Goal: Task Accomplishment & Management: Complete application form

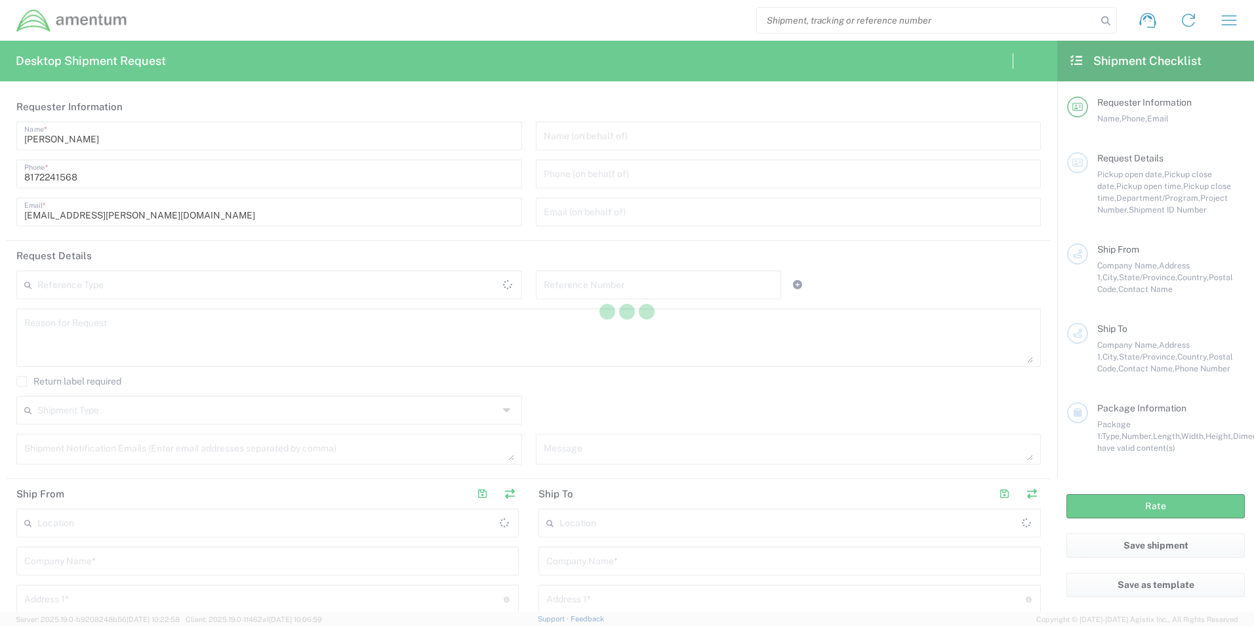
type input "[GEOGRAPHIC_DATA]"
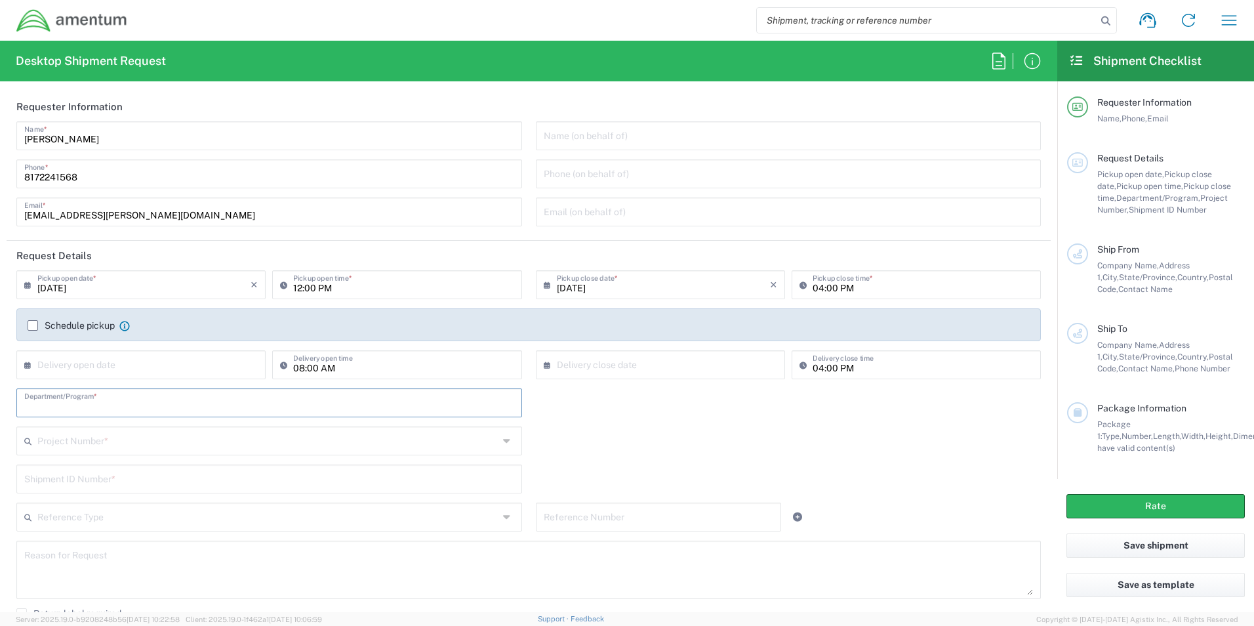
click at [91, 409] on input "text" at bounding box center [269, 401] width 490 height 23
paste input "[PERSON_NAME]"
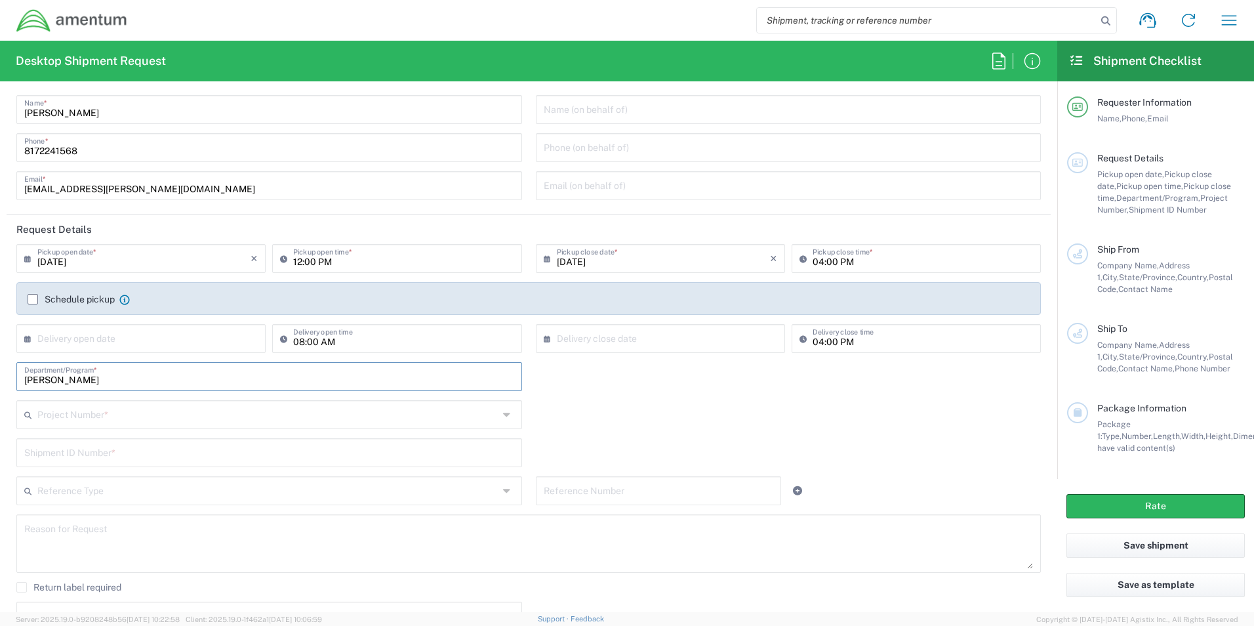
scroll to position [66, 0]
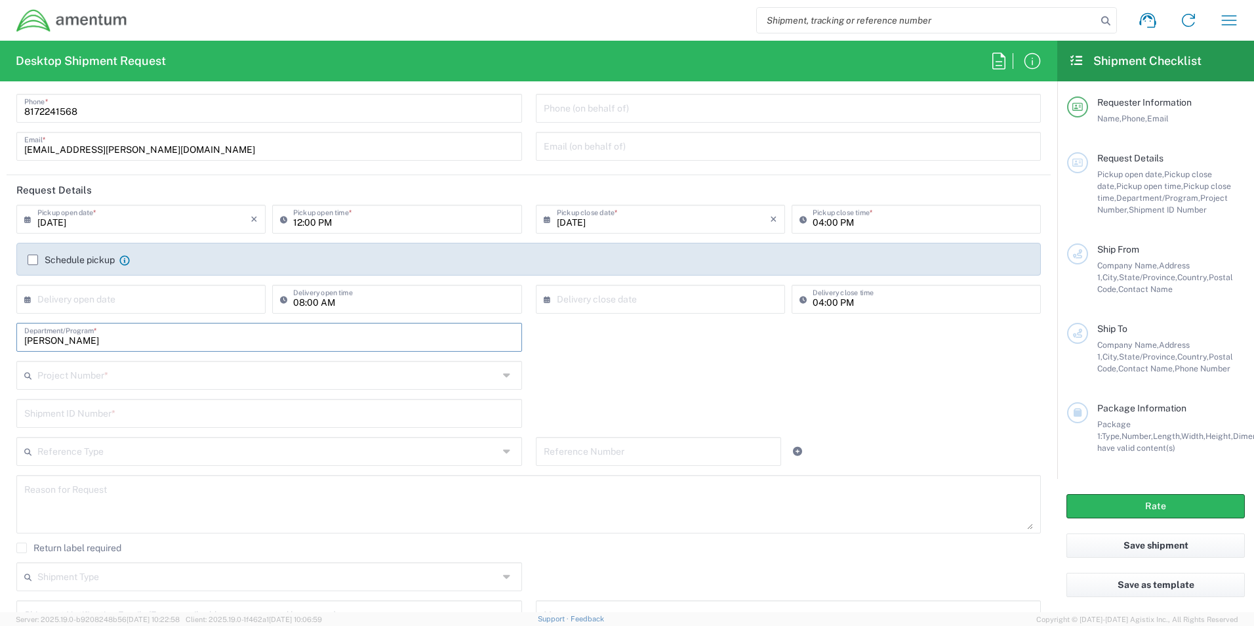
type input "[PERSON_NAME]"
click at [96, 375] on input "text" at bounding box center [267, 374] width 461 height 23
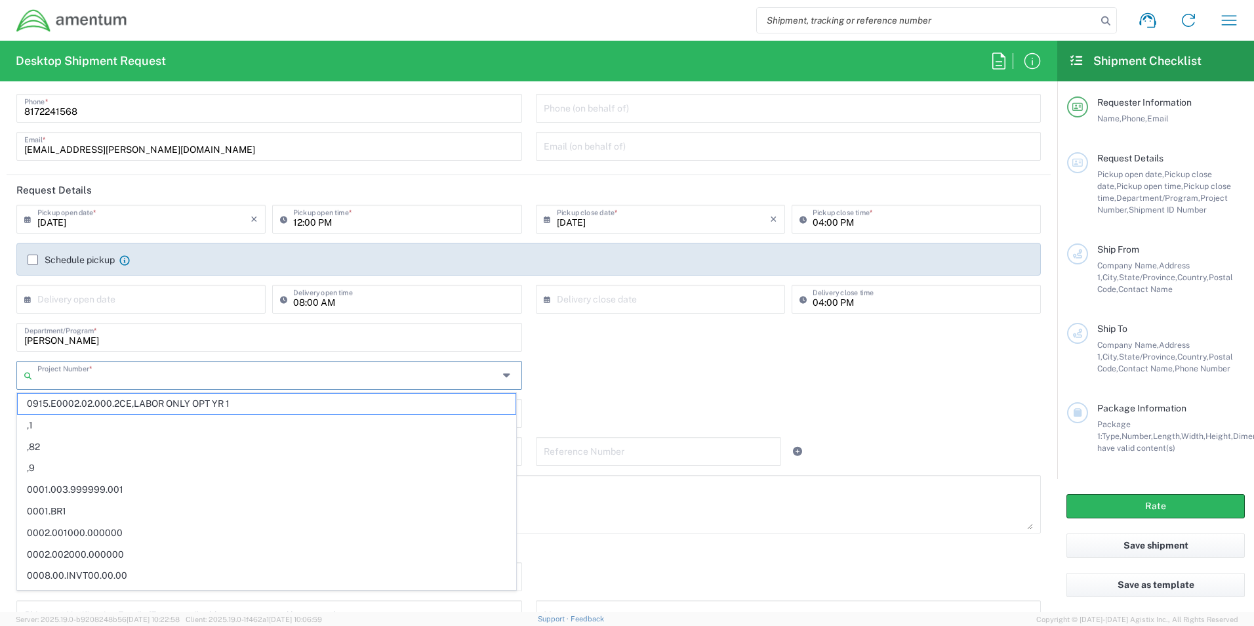
paste input "OVHD.705511.00000"
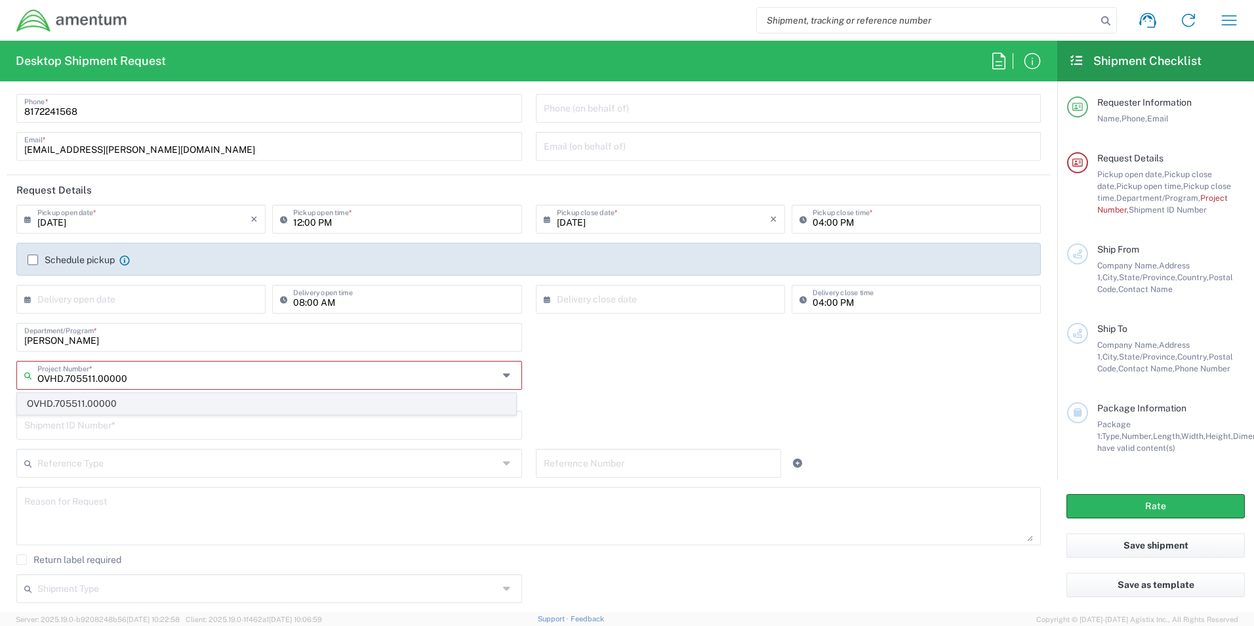
type input "OVHD.705511.00000"
click at [69, 405] on span "OVHD.705511.00000" at bounding box center [267, 404] width 498 height 20
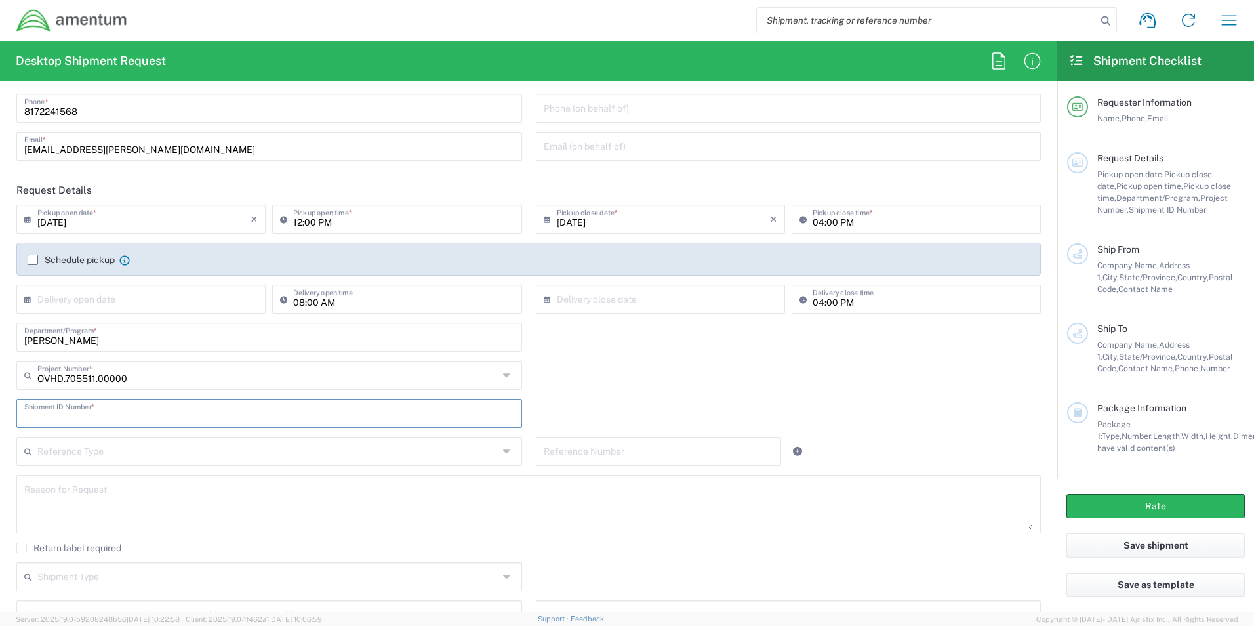
click at [73, 401] on input "text" at bounding box center [269, 412] width 490 height 23
paste input "[PERSON_NAME] RITM0243475"
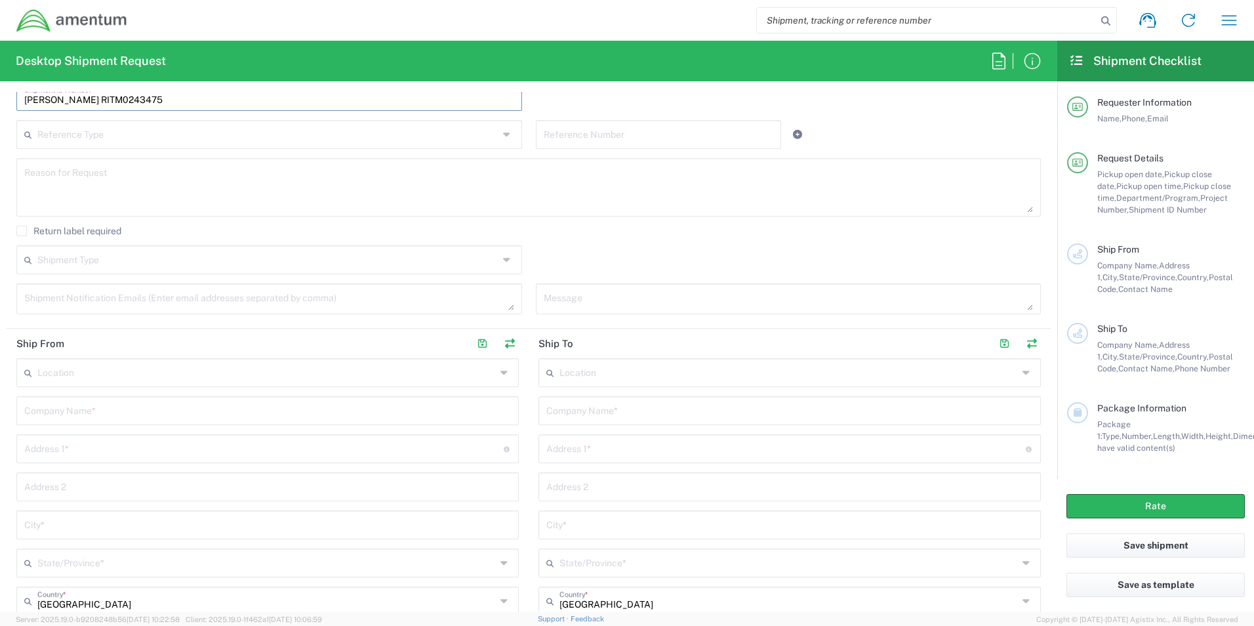
scroll to position [394, 0]
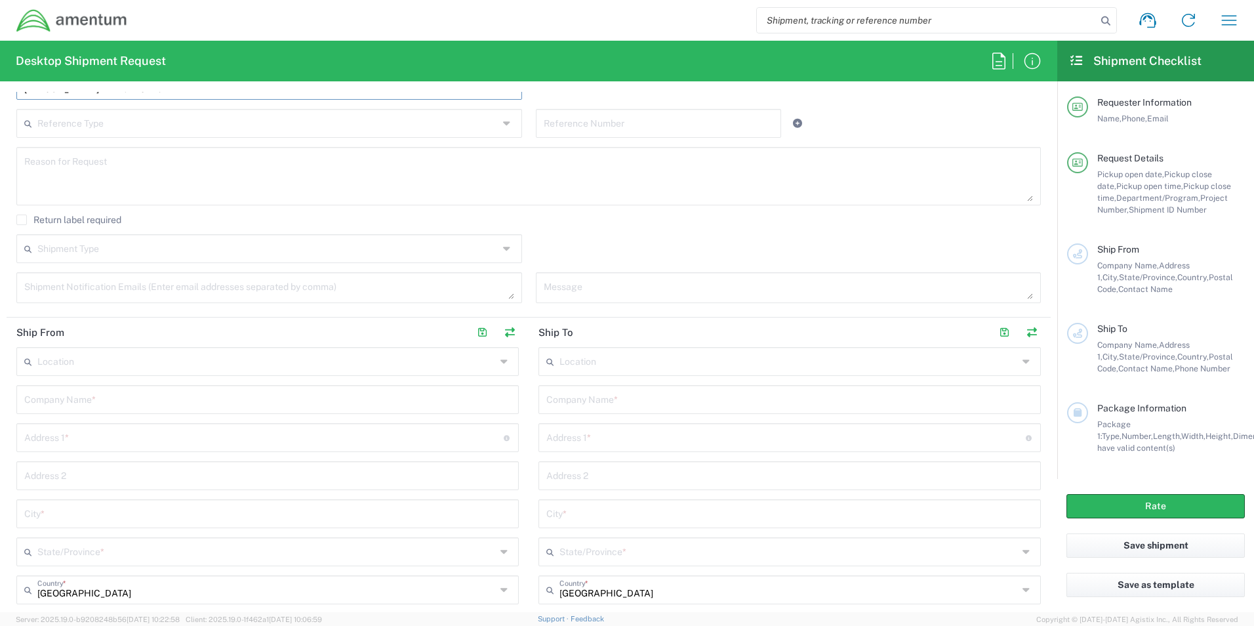
type input "[PERSON_NAME] RITM0243475"
click at [65, 283] on textarea at bounding box center [269, 287] width 490 height 23
paste textarea "[PERSON_NAME][EMAIL_ADDRESS][PERSON_NAME][DOMAIN_NAME]"
drag, startPoint x: 131, startPoint y: 295, endPoint x: 117, endPoint y: 295, distance: 13.1
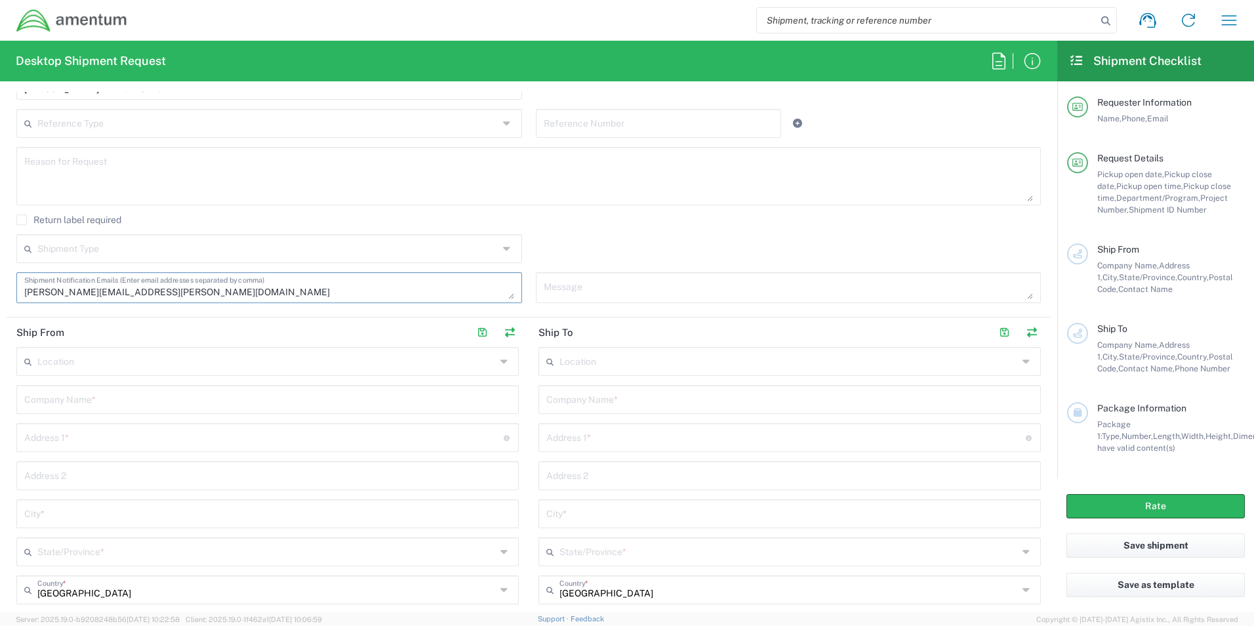
click at [129, 295] on textarea "[PERSON_NAME][EMAIL_ADDRESS][PERSON_NAME][DOMAIN_NAME]" at bounding box center [269, 287] width 490 height 23
paste textarea "[PERSON_NAME][EMAIL_ADDRESS][PERSON_NAME][DOMAIN_NAME]"
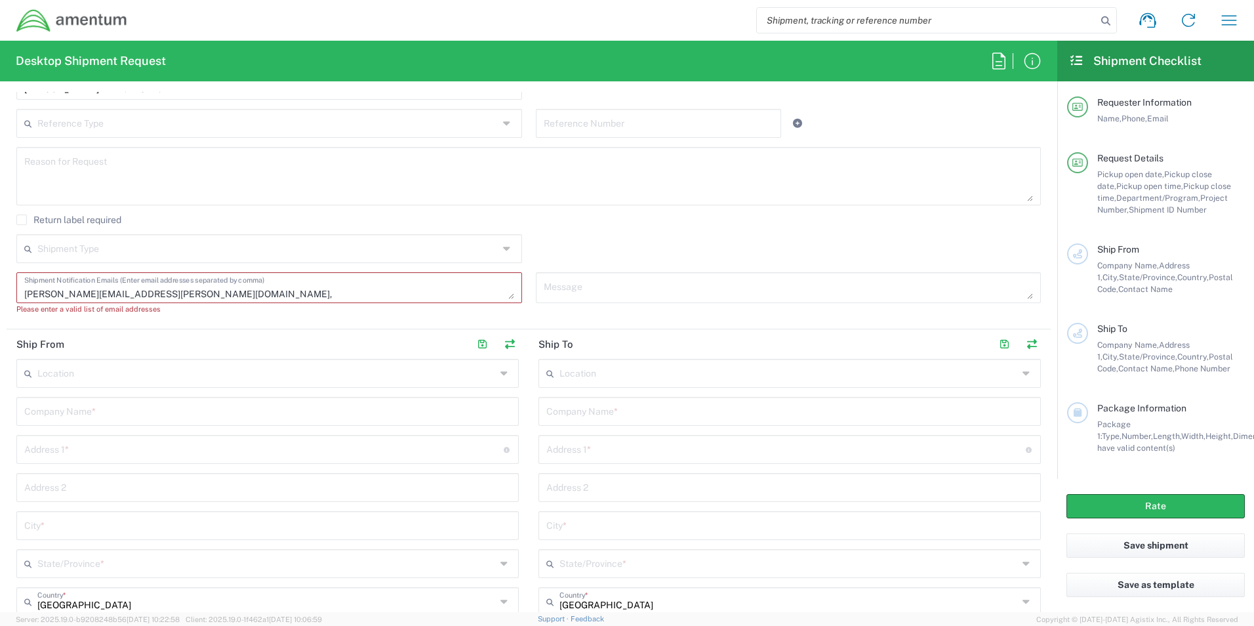
click at [166, 298] on textarea "[PERSON_NAME][EMAIL_ADDRESS][PERSON_NAME][DOMAIN_NAME] [PERSON_NAME][EMAIL_ADDR…" at bounding box center [269, 287] width 490 height 23
paste textarea "[EMAIL_ADDRESS][DOMAIN_NAME]"
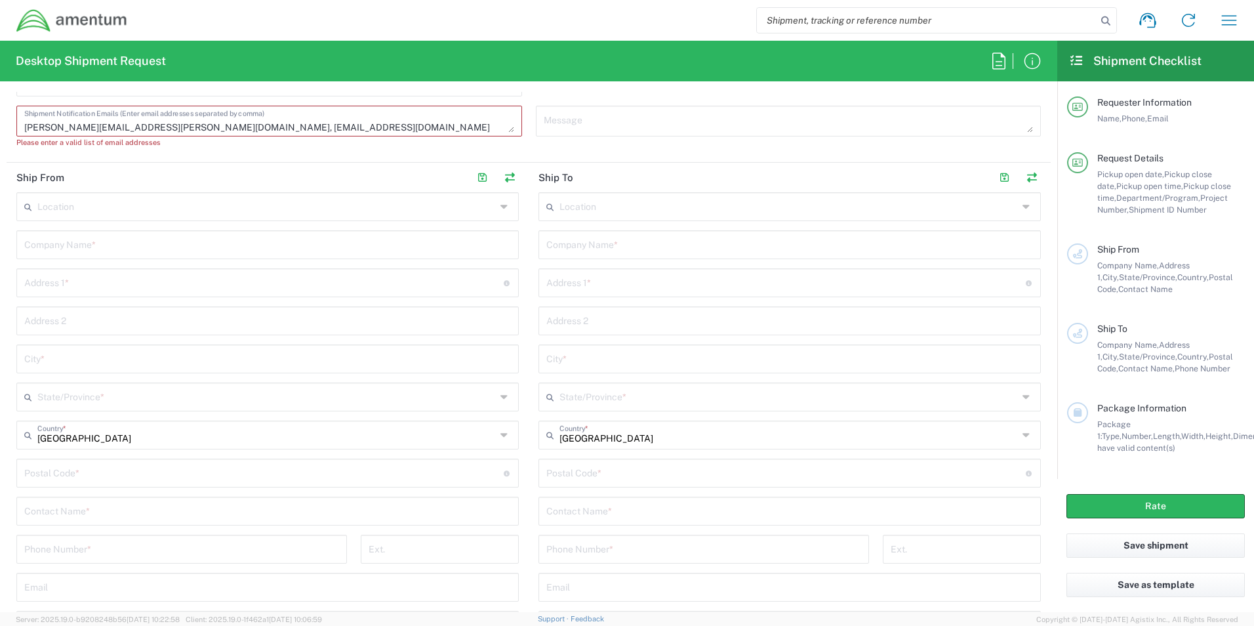
scroll to position [590, 0]
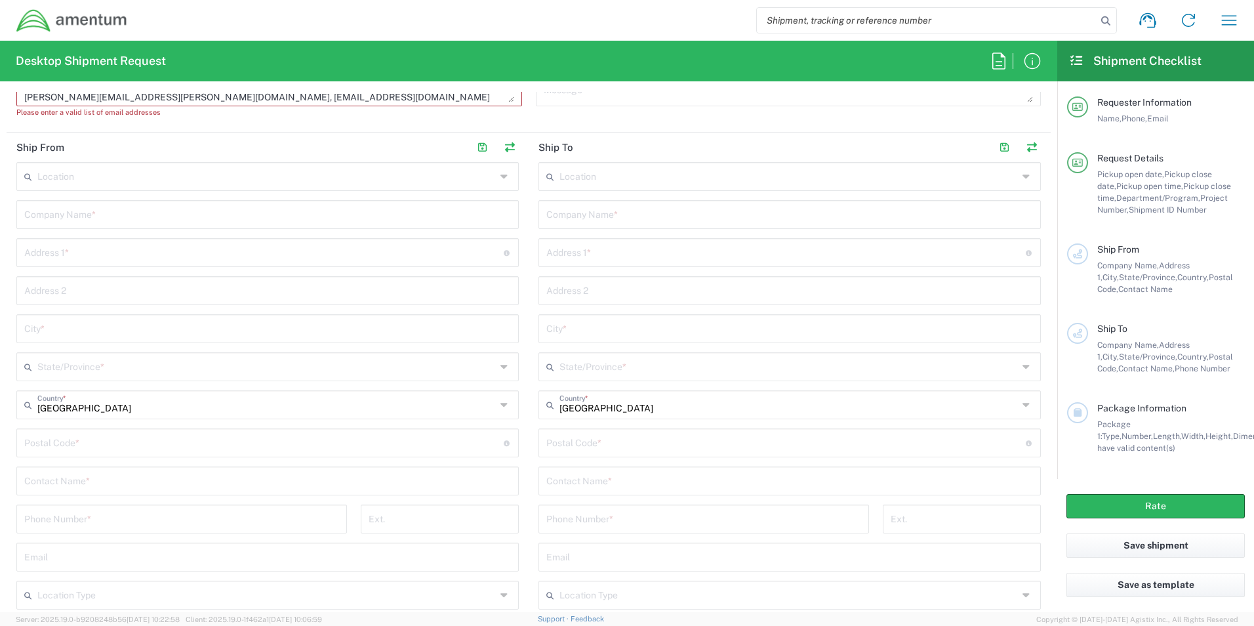
type textarea "[PERSON_NAME][EMAIL_ADDRESS][PERSON_NAME][DOMAIN_NAME] [PERSON_NAME][EMAIL_ADDR…"
click at [93, 481] on input "text" at bounding box center [267, 479] width 487 height 23
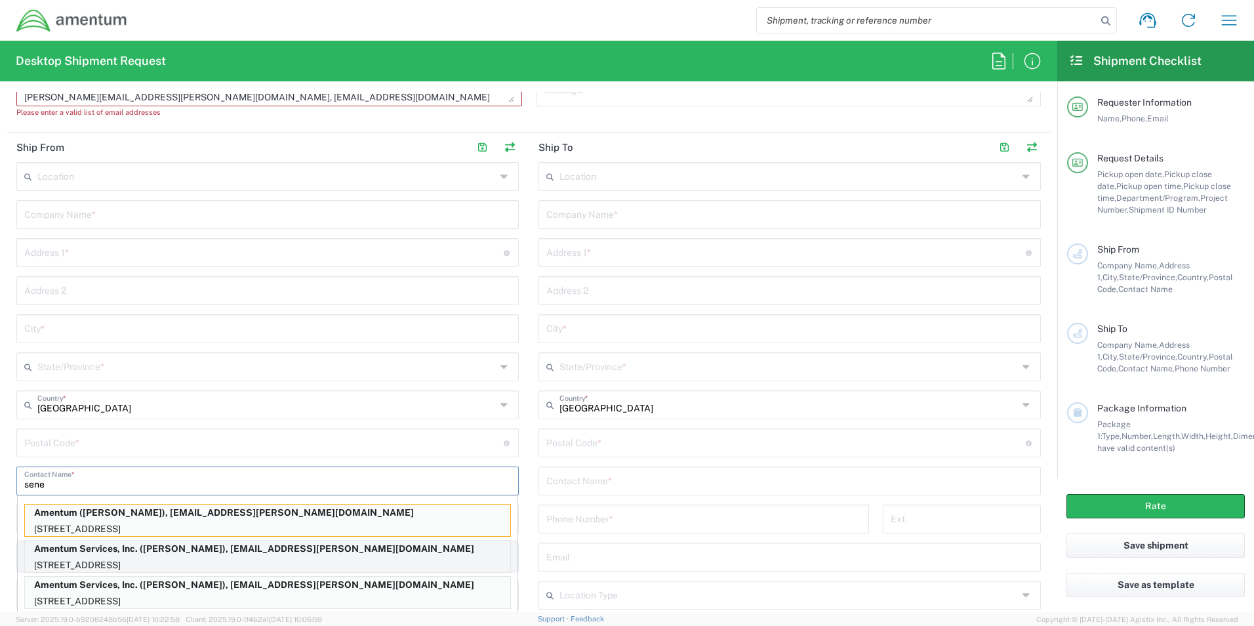
type input "sene"
click at [68, 556] on p "Amentum Services, Inc. ([PERSON_NAME]), [EMAIL_ADDRESS][PERSON_NAME][DOMAIN_NAM…" at bounding box center [267, 548] width 485 height 16
type input "Amentum Services, Inc."
type input "[STREET_ADDRESS]"
type input "[GEOGRAPHIC_DATA]"
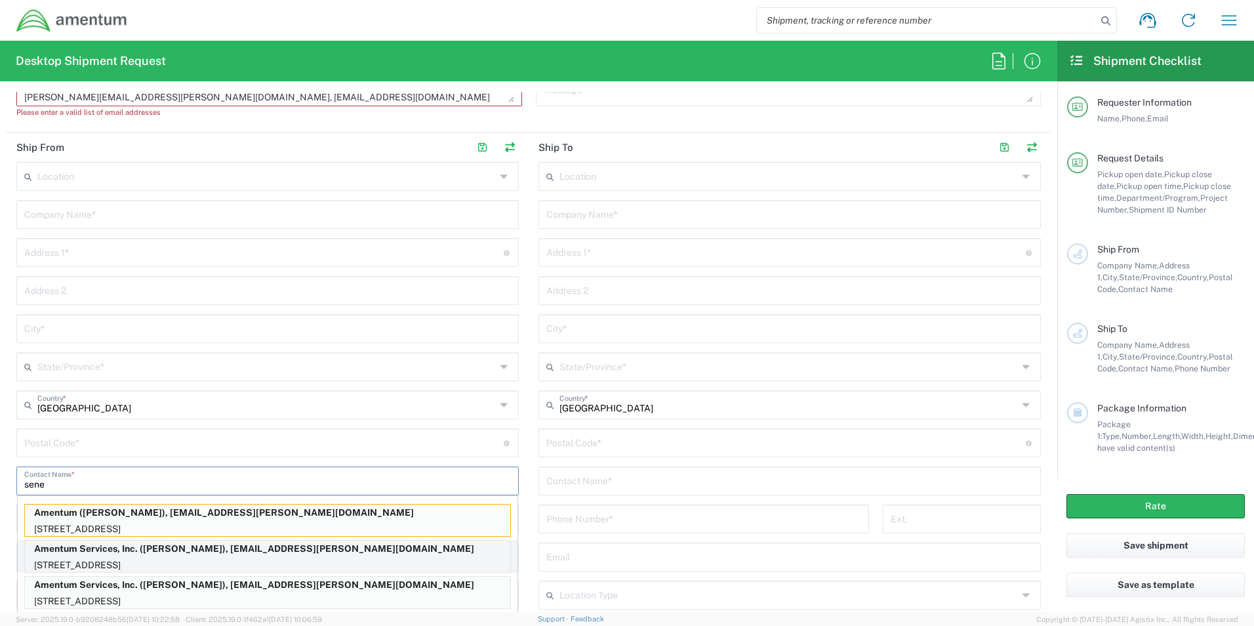
type input "[US_STATE]"
type input "76177"
type input "[PERSON_NAME]"
type input "[PHONE_NUMBER]"
type input "[EMAIL_ADDRESS][PERSON_NAME][DOMAIN_NAME]"
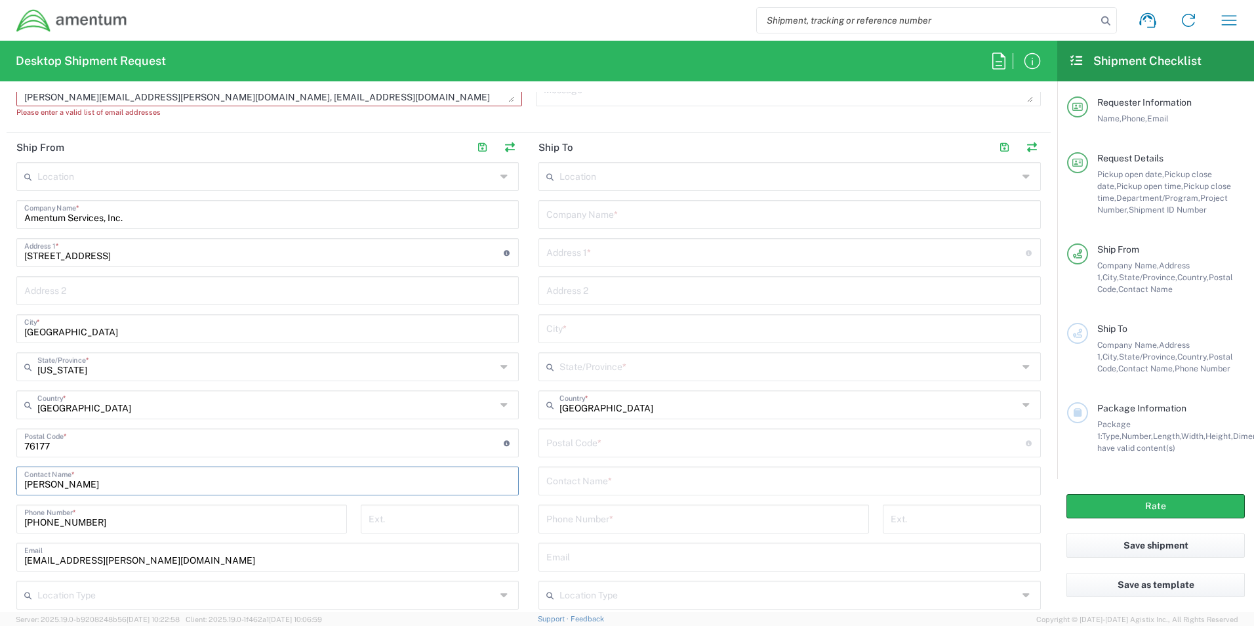
click at [186, 511] on input "[PHONE_NUMBER]" at bounding box center [181, 517] width 315 height 23
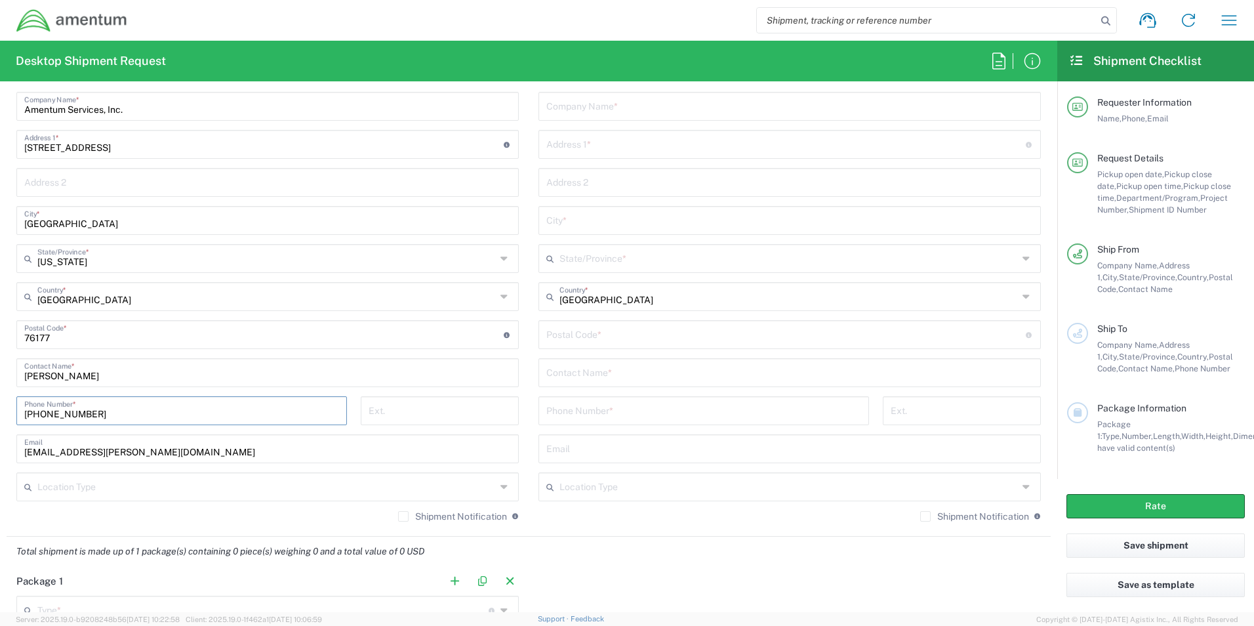
scroll to position [722, 0]
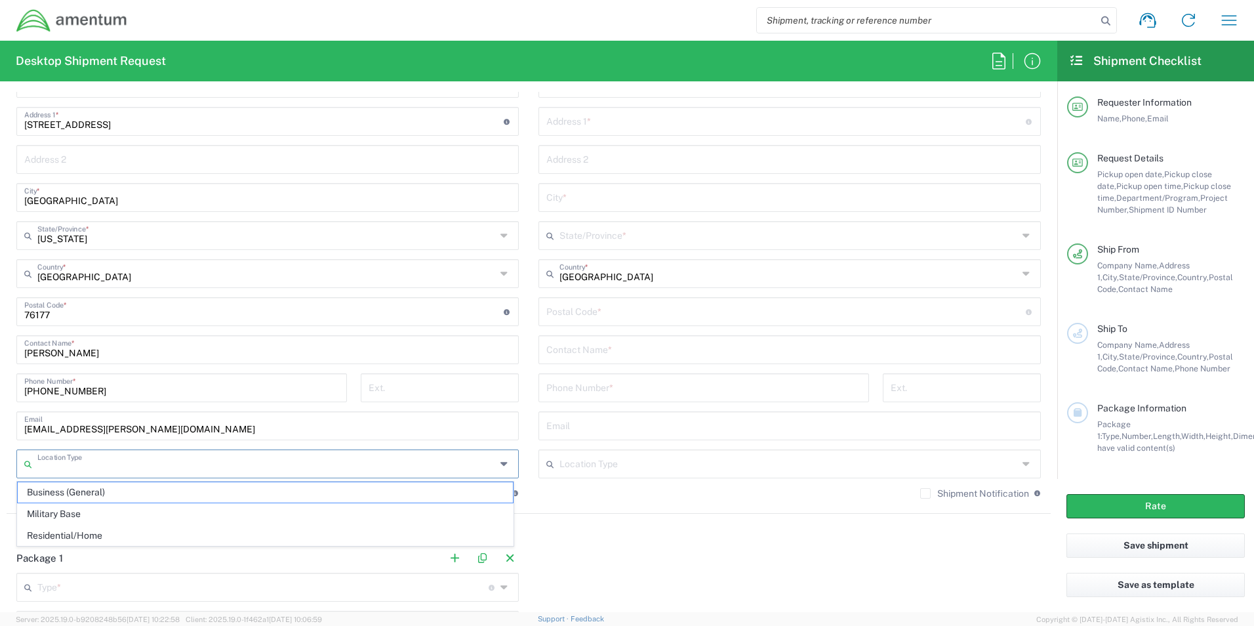
click at [81, 464] on input "text" at bounding box center [266, 462] width 459 height 23
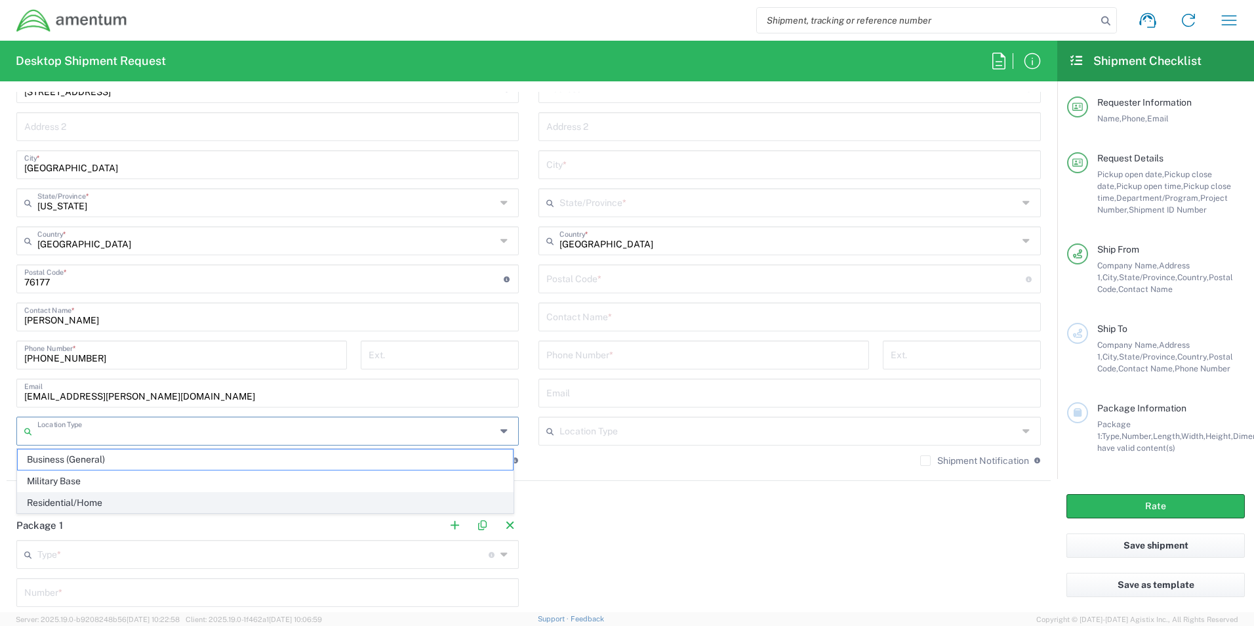
scroll to position [787, 0]
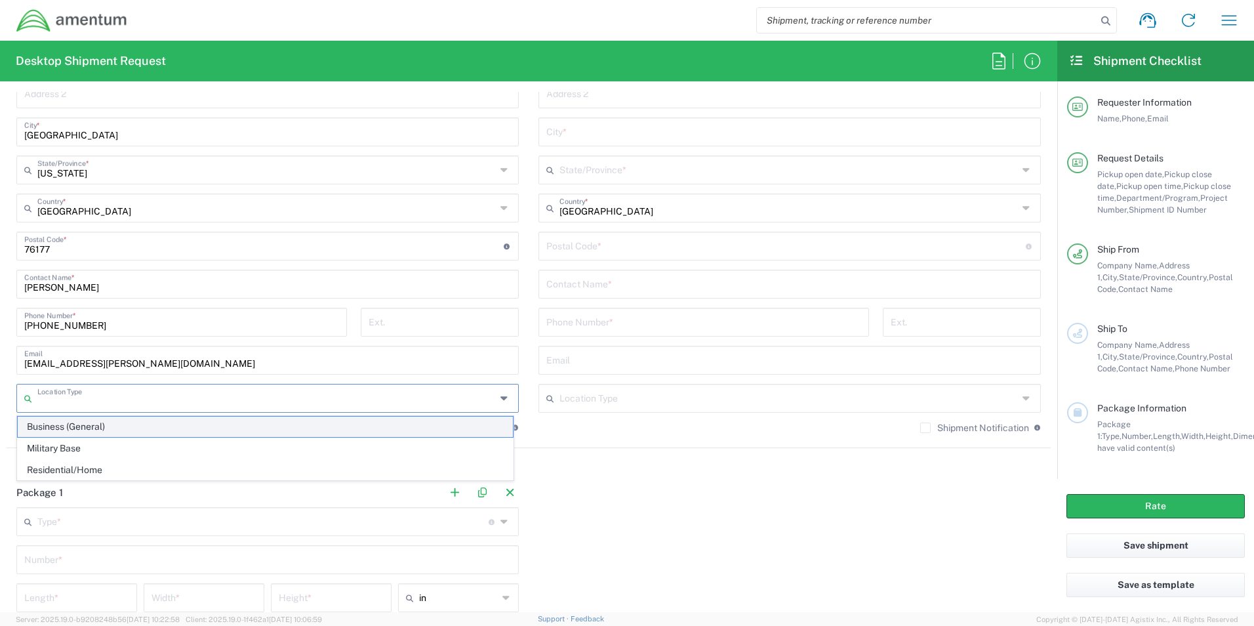
click at [61, 426] on span "Business (General)" at bounding box center [265, 427] width 495 height 20
type input "Business (General)"
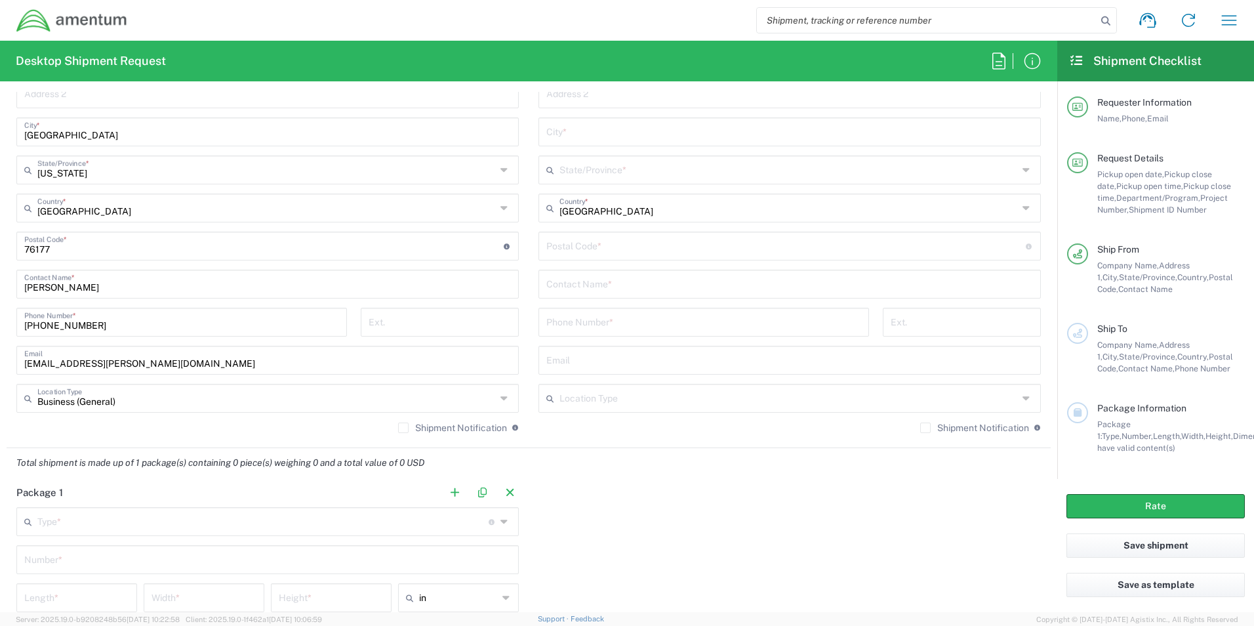
click at [398, 428] on label "Shipment Notification" at bounding box center [452, 427] width 109 height 10
click at [403, 428] on input "Shipment Notification" at bounding box center [403, 428] width 0 height 0
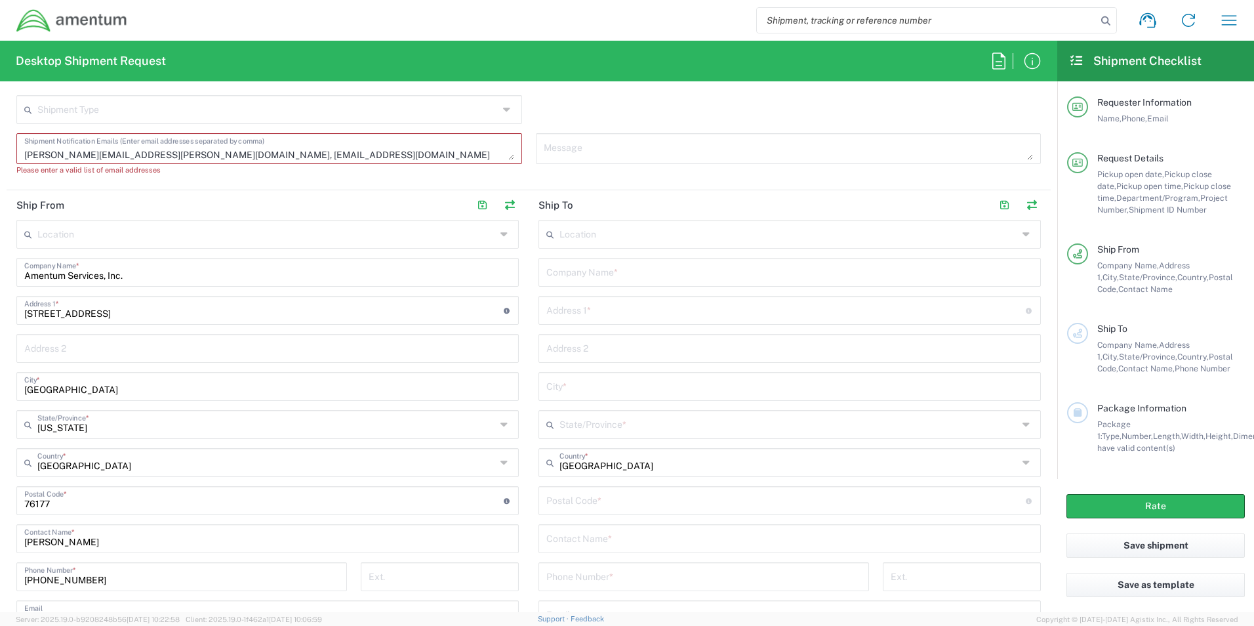
scroll to position [525, 0]
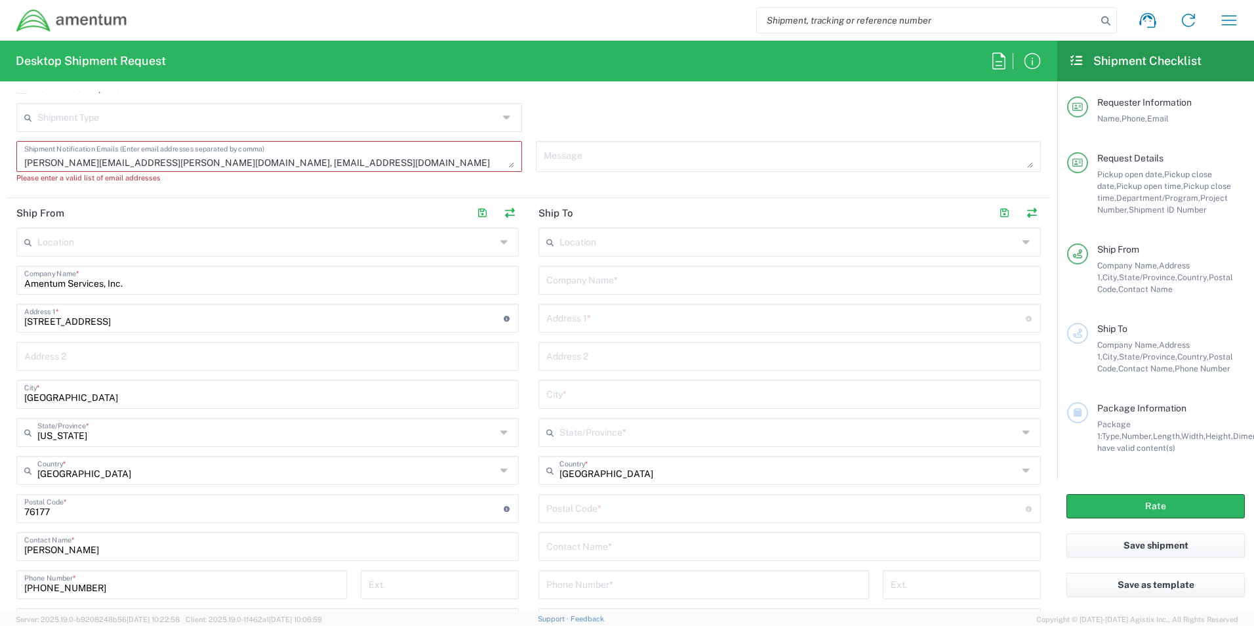
click at [647, 288] on input "text" at bounding box center [789, 279] width 487 height 23
paste input "Amentum"
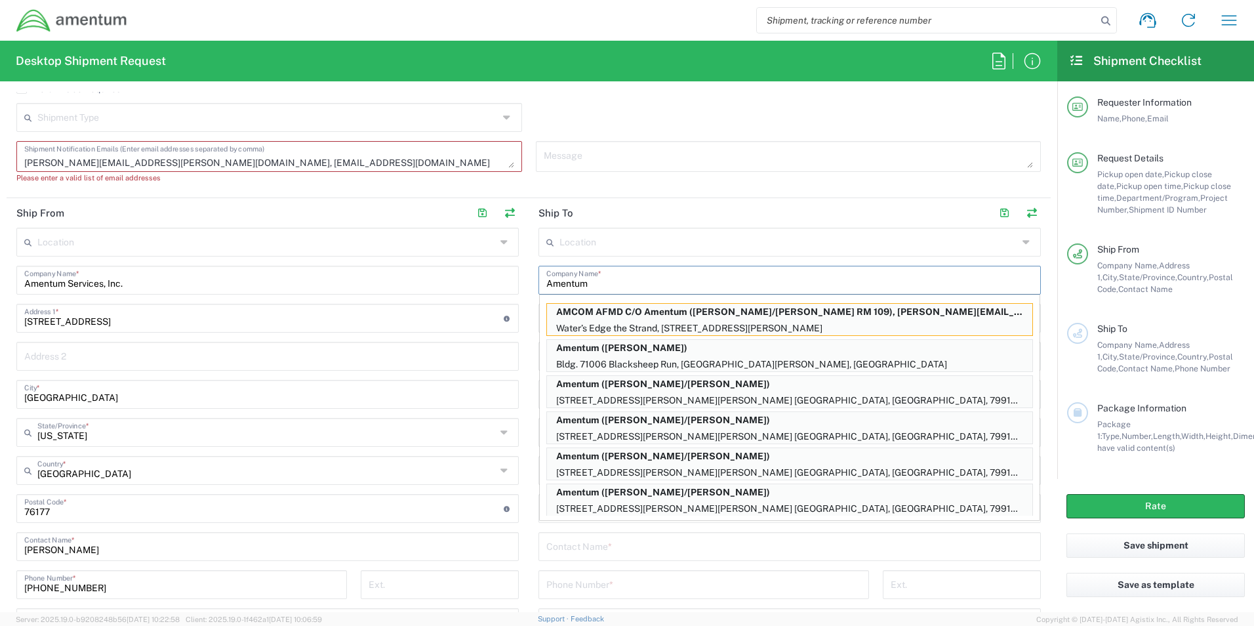
type input "Amentum"
click at [635, 198] on header "Ship To" at bounding box center [790, 213] width 522 height 30
click at [636, 208] on header "Ship To" at bounding box center [790, 213] width 522 height 30
click at [603, 548] on input "text" at bounding box center [789, 545] width 487 height 23
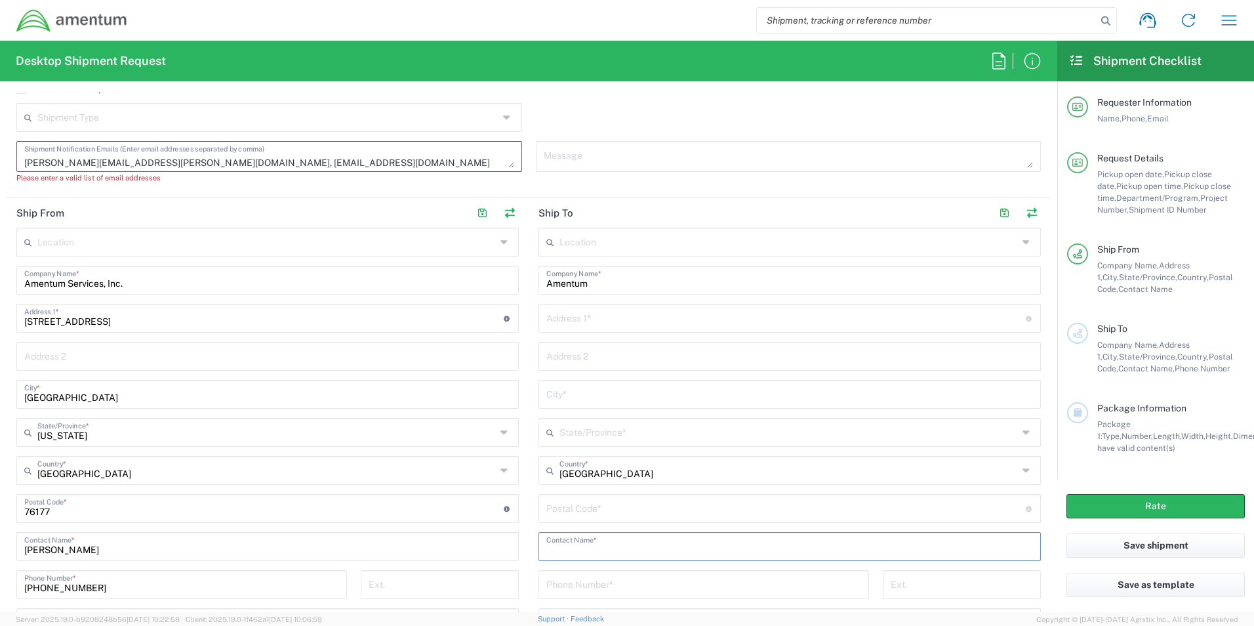
paste input "Attn: [PERSON_NAME]"
type input "Attn: [PERSON_NAME]"
click at [615, 323] on input "text" at bounding box center [785, 317] width 479 height 23
paste input "[STREET_ADDRESS]"
type input "[STREET_ADDRESS]"
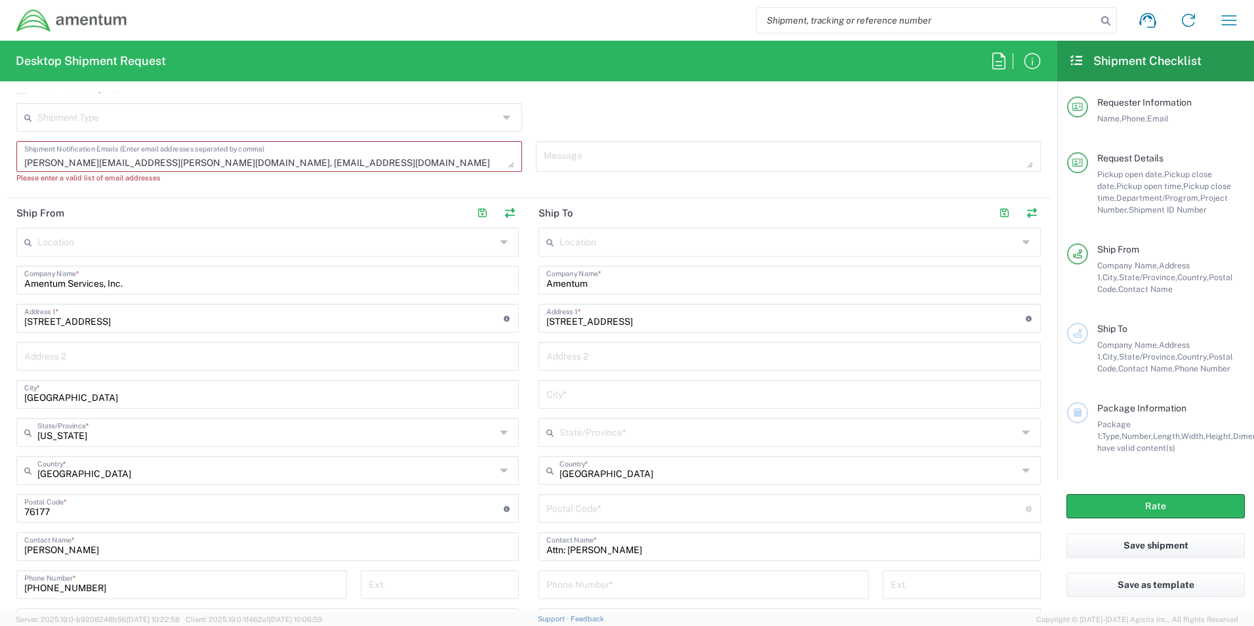
click at [590, 354] on input "text" at bounding box center [789, 355] width 487 height 23
paste input "Suite 306"
type input "Suite 306"
click at [592, 401] on input "text" at bounding box center [789, 393] width 487 height 23
paste input "[GEOGRAPHIC_DATA]"
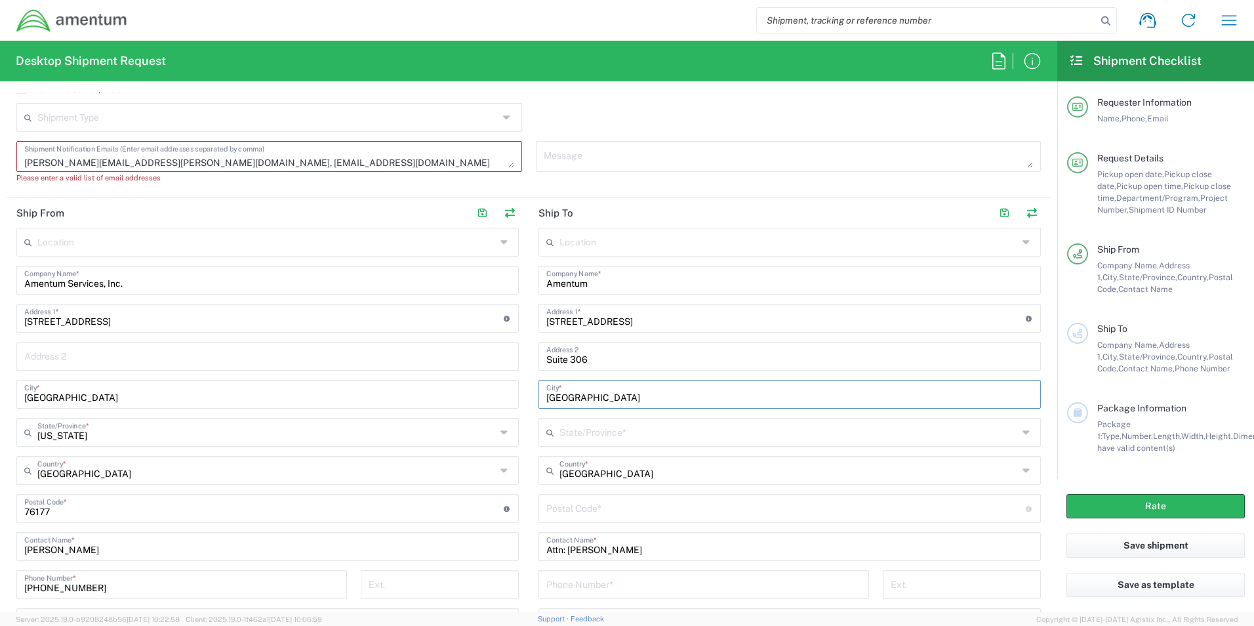
type input "[GEOGRAPHIC_DATA]"
click at [584, 435] on input "text" at bounding box center [789, 431] width 459 height 23
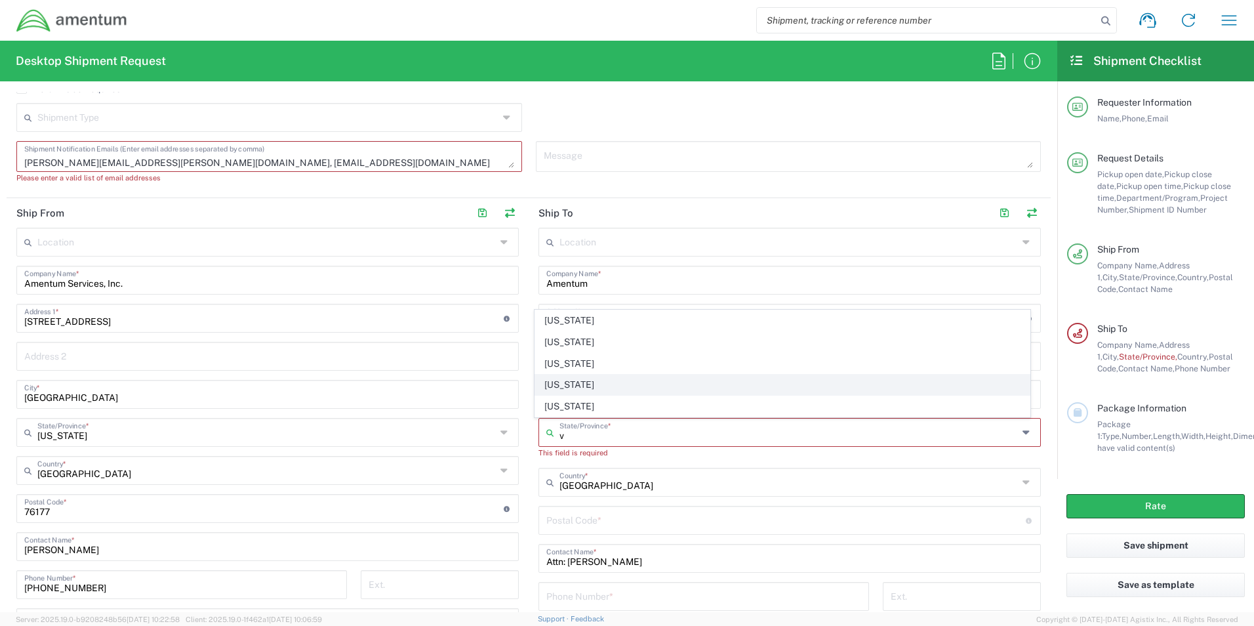
click at [582, 387] on span "[US_STATE]" at bounding box center [782, 385] width 495 height 20
type input "[US_STATE]"
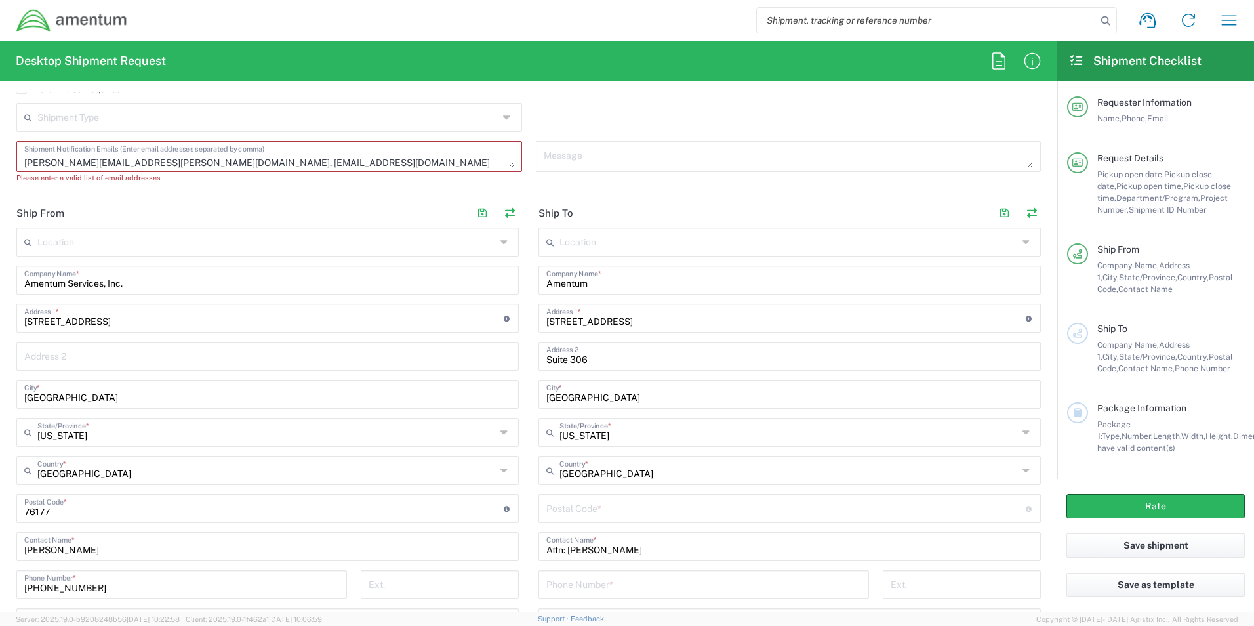
click at [578, 512] on input "undefined" at bounding box center [785, 507] width 479 height 23
paste input "23188"
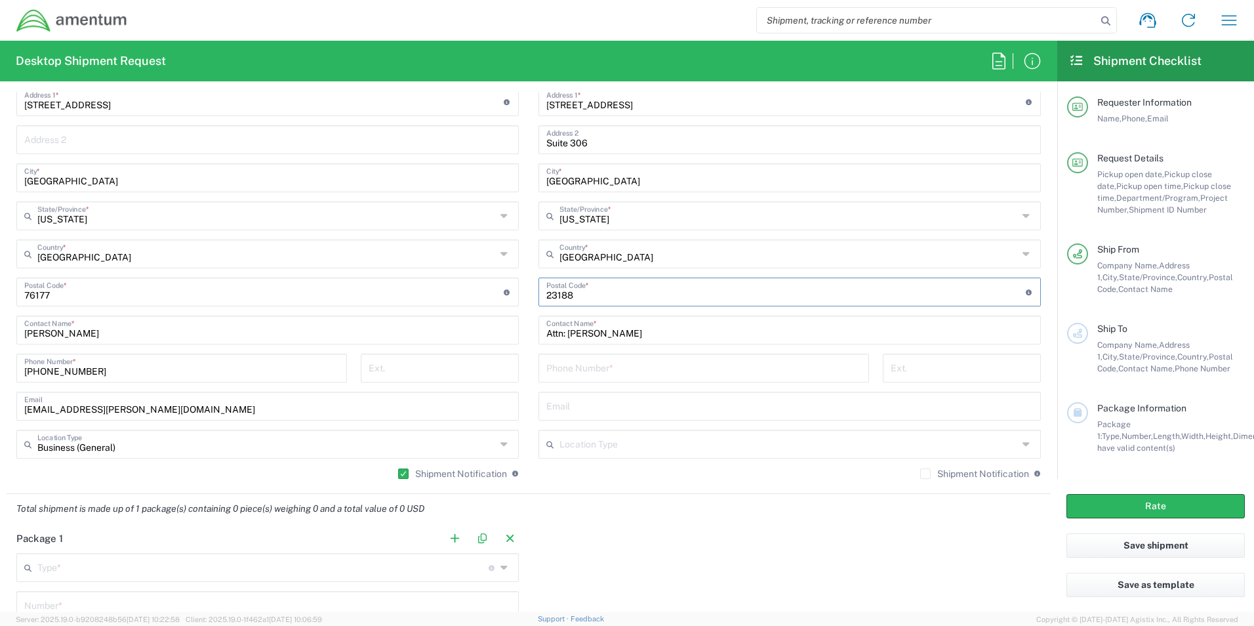
scroll to position [787, 0]
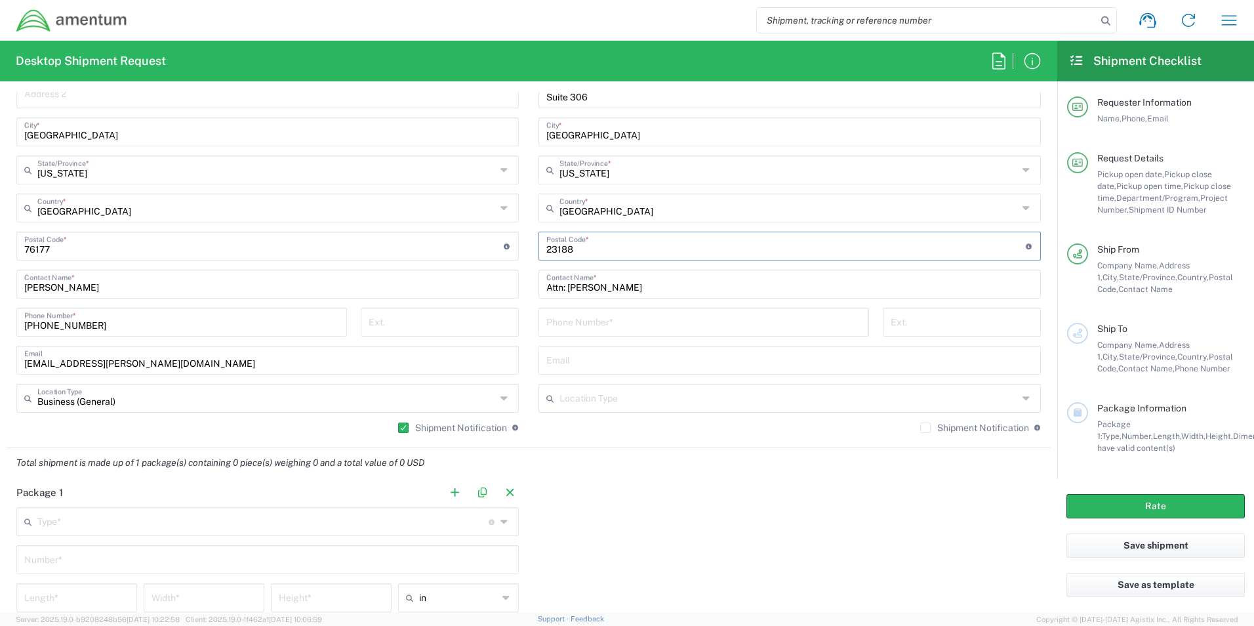
type input "23188"
click at [595, 323] on input "tel" at bounding box center [703, 321] width 315 height 23
paste input "[PHONE_NUMBER]"
type input "[PHONE_NUMBER]"
click at [582, 360] on input "text" at bounding box center [789, 359] width 487 height 23
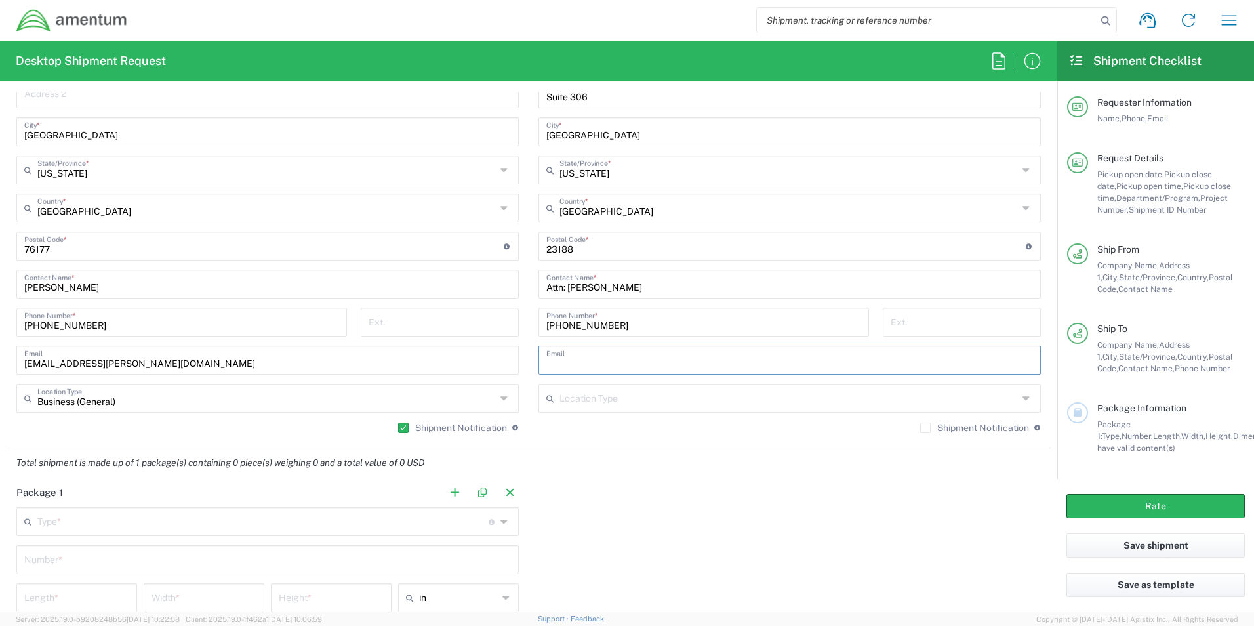
paste input "[PERSON_NAME][EMAIL_ADDRESS][PERSON_NAME][DOMAIN_NAME]"
type input "[PERSON_NAME][EMAIL_ADDRESS][PERSON_NAME][DOMAIN_NAME]"
click at [580, 402] on input "text" at bounding box center [789, 397] width 459 height 23
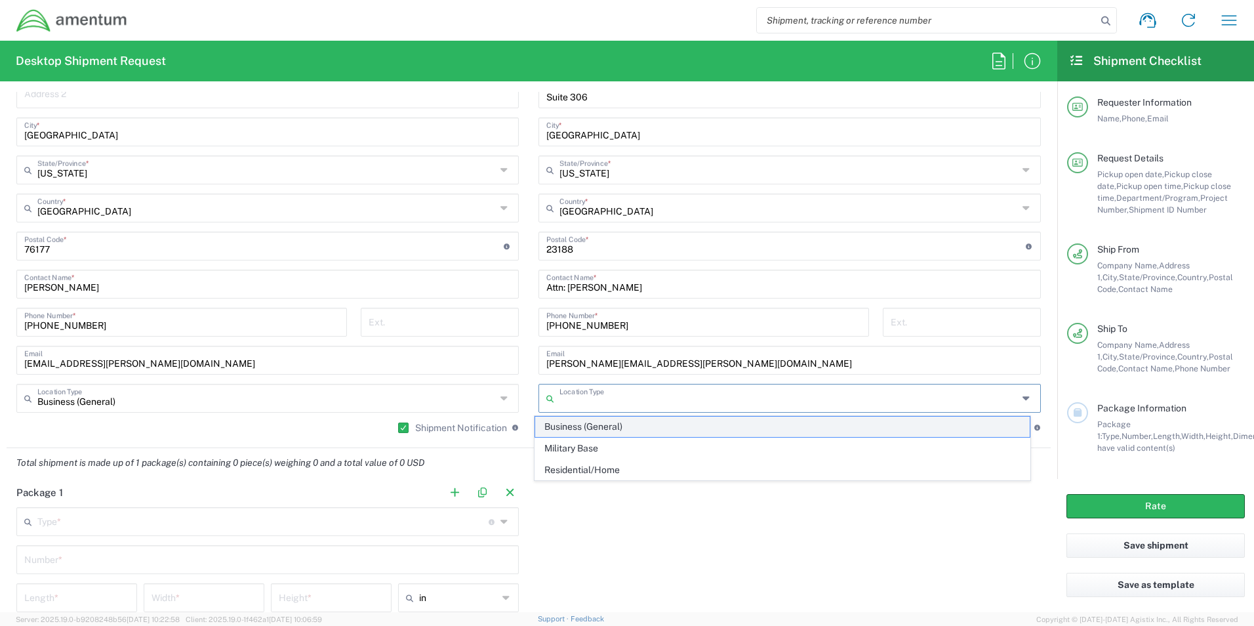
click at [577, 424] on span "Business (General)" at bounding box center [782, 427] width 495 height 20
type input "Business (General)"
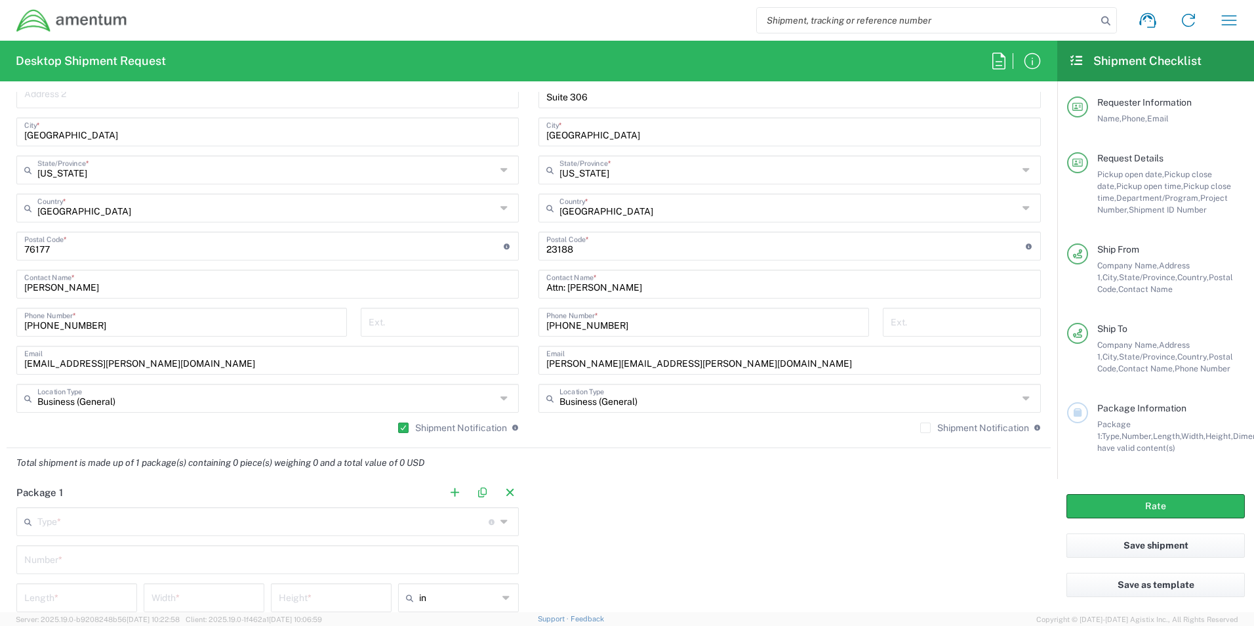
click at [920, 428] on label "Shipment Notification" at bounding box center [974, 427] width 109 height 10
click at [926, 428] on input "Shipment Notification" at bounding box center [926, 428] width 0 height 0
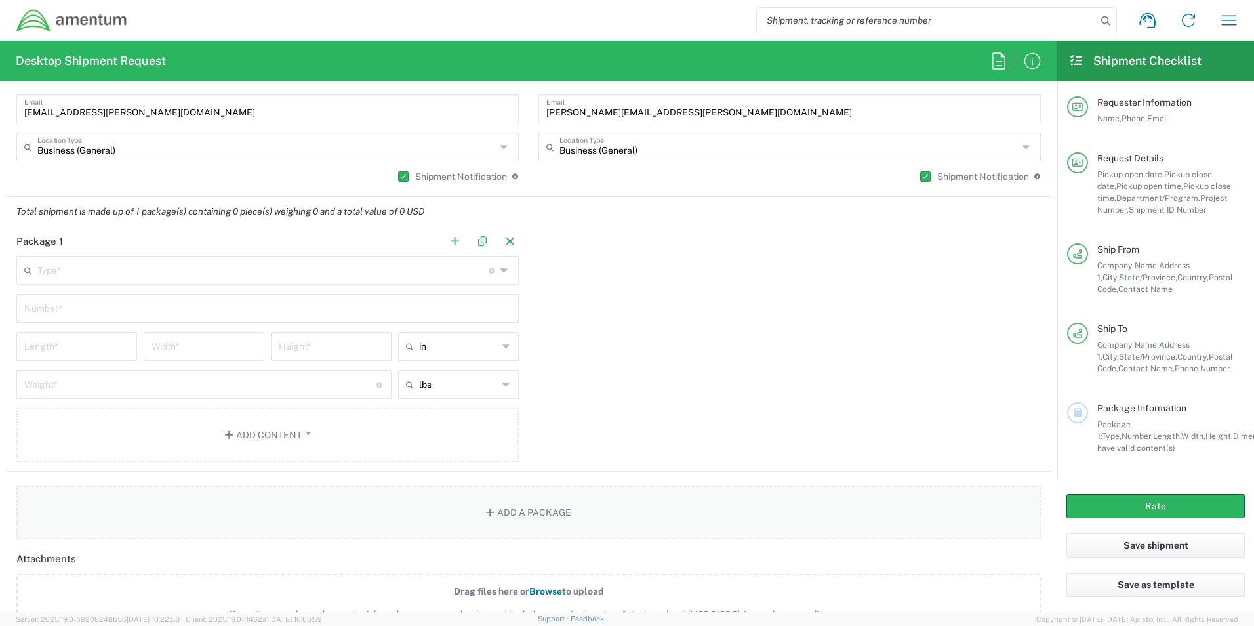
scroll to position [1050, 0]
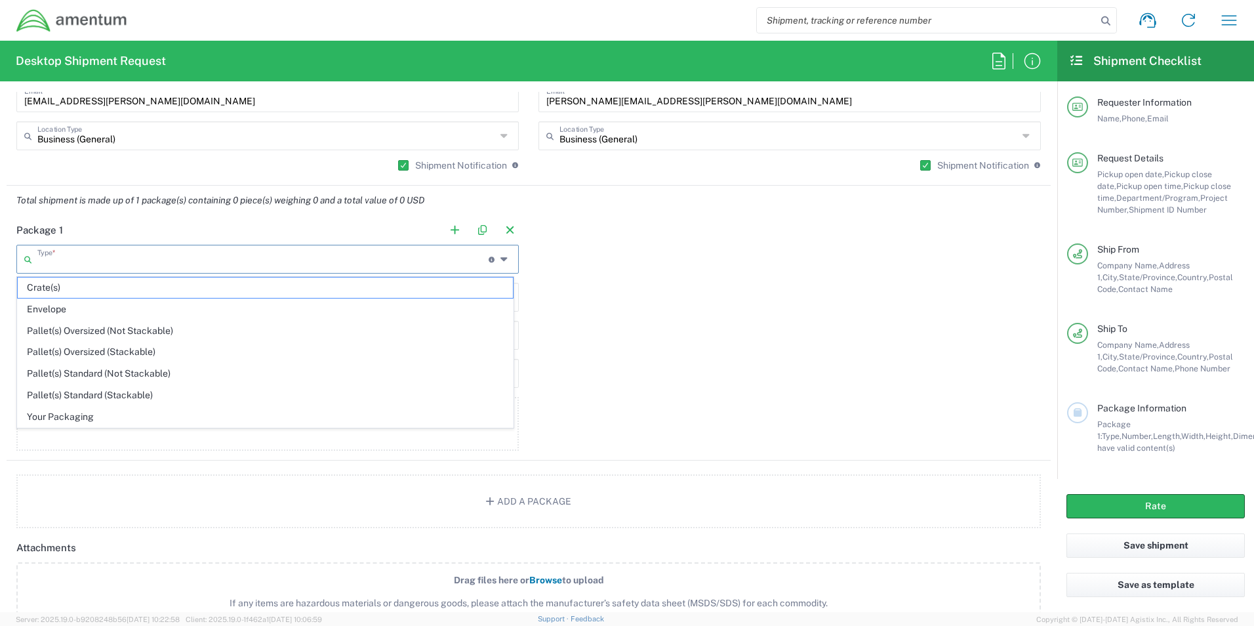
click at [88, 254] on input "text" at bounding box center [262, 258] width 451 height 23
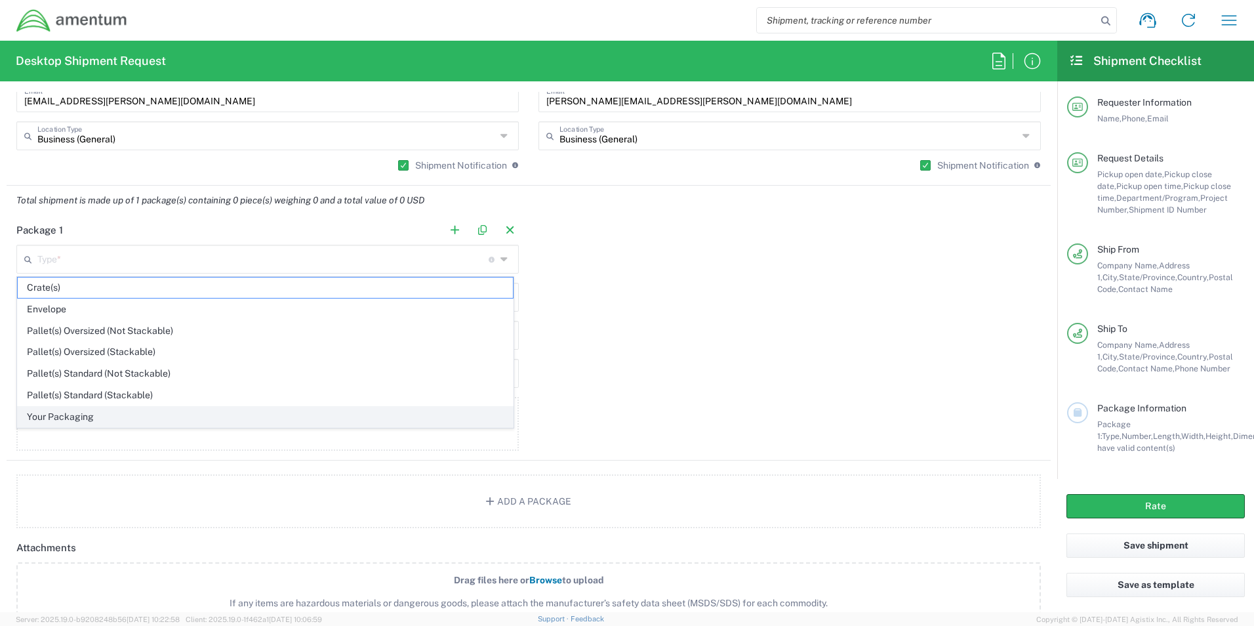
click at [94, 411] on span "Your Packaging" at bounding box center [265, 417] width 495 height 20
type input "Your Packaging"
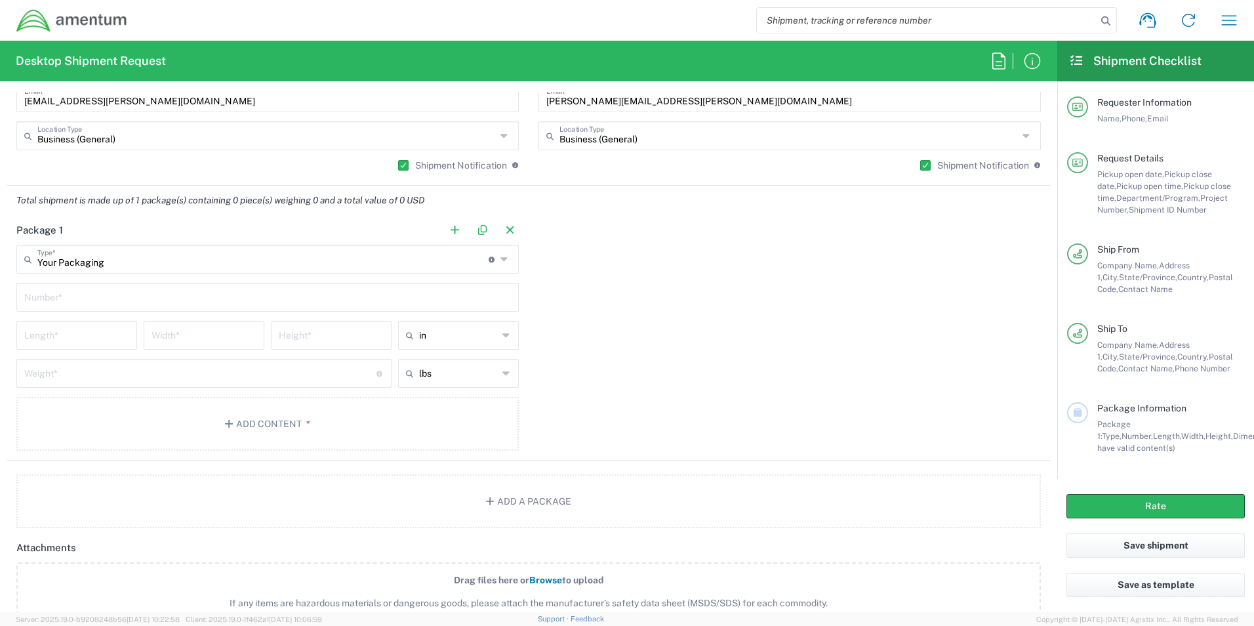
click at [164, 300] on input "text" at bounding box center [267, 296] width 487 height 23
type input "1"
type input "16"
type input "14"
type input "3"
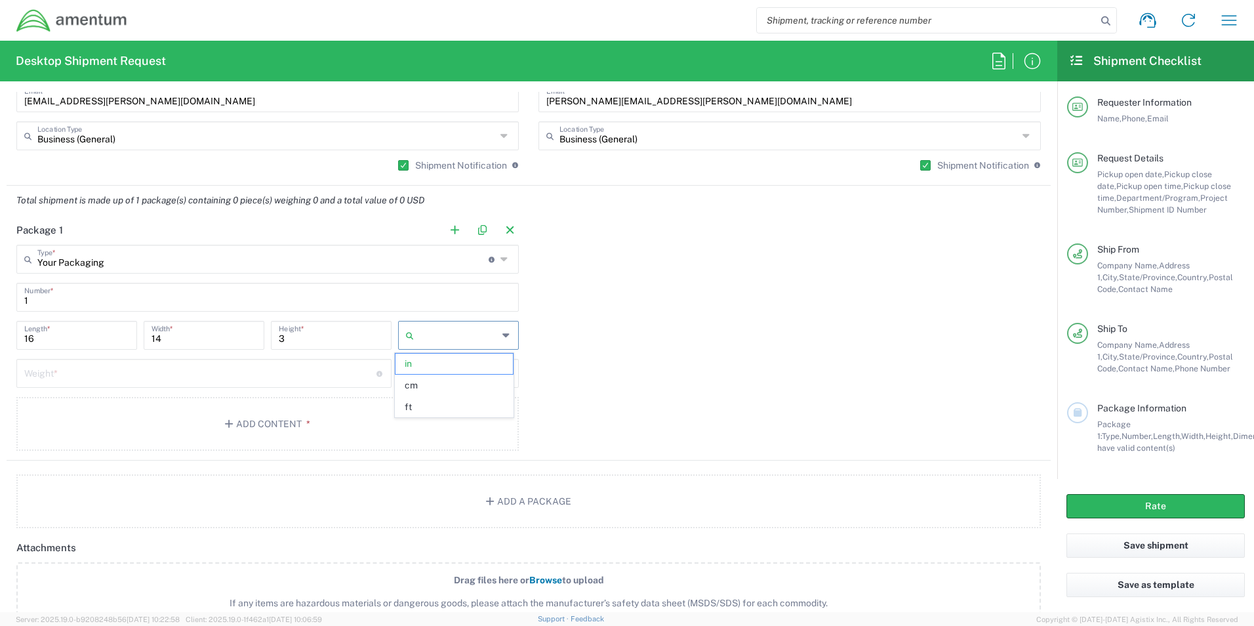
type input "in"
type input "6.0"
click at [244, 424] on button "Add Content *" at bounding box center [267, 424] width 502 height 54
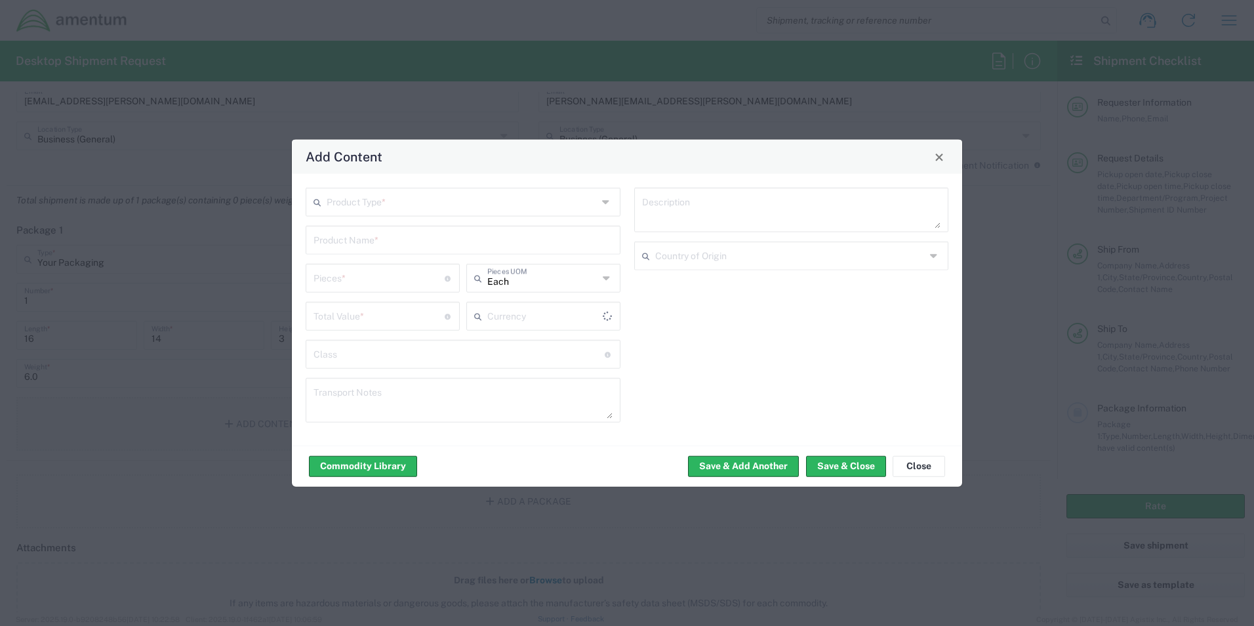
type input "US Dollar"
click at [367, 201] on input "text" at bounding box center [462, 201] width 271 height 23
click at [382, 253] on span "General Commodity" at bounding box center [463, 252] width 312 height 20
type input "General Commodity"
drag, startPoint x: 394, startPoint y: 242, endPoint x: 268, endPoint y: 235, distance: 126.1
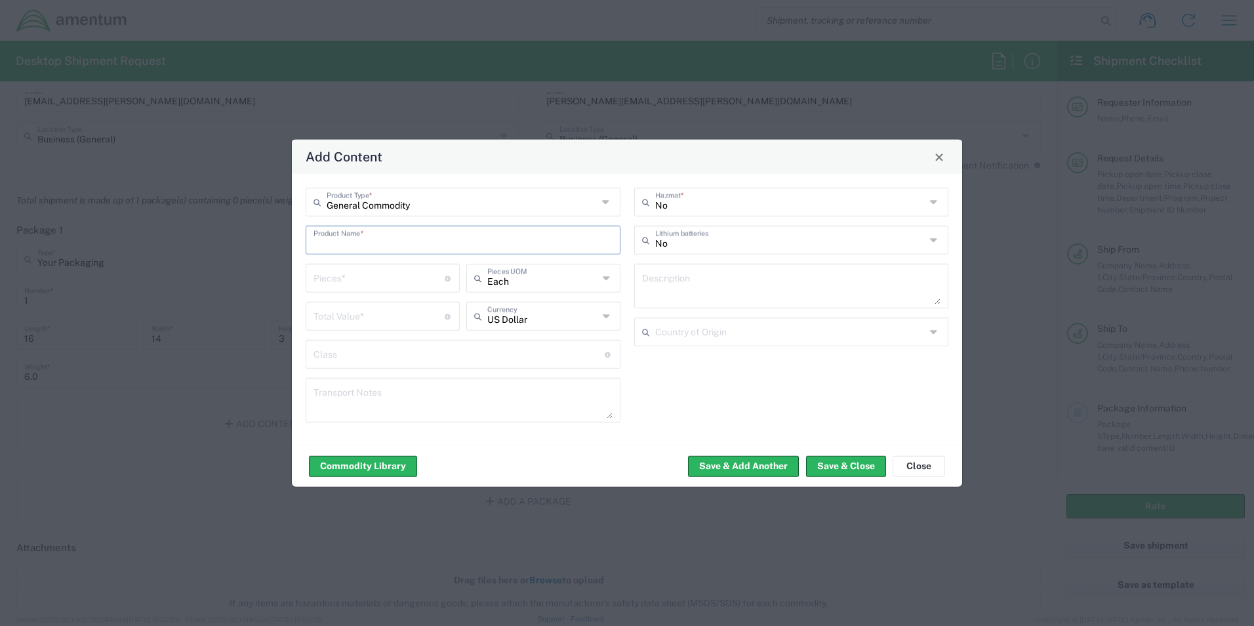
click at [272, 234] on div "Add Content General Commodity Product Type * Product Name * Pieces * Number of …" at bounding box center [627, 313] width 1254 height 626
paste input "Laptop: CORP027231/SN: 36WTVB4"
type input "Laptop: CORP027231/SN: 36WTVB4"
type input "1"
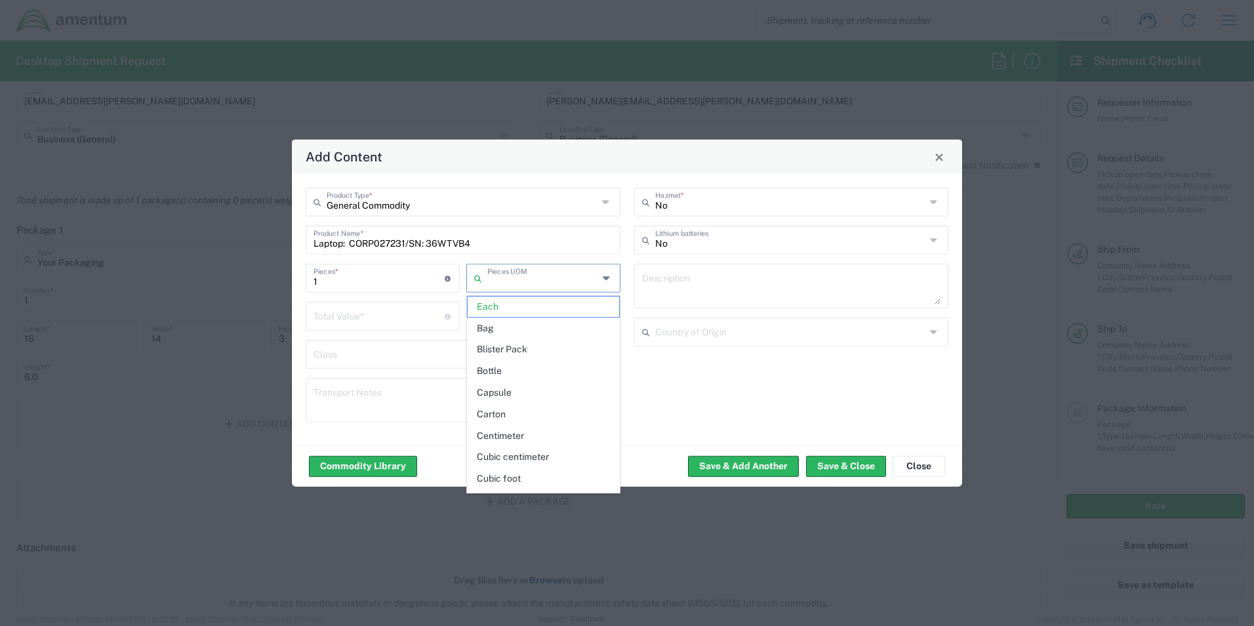
type input "Each"
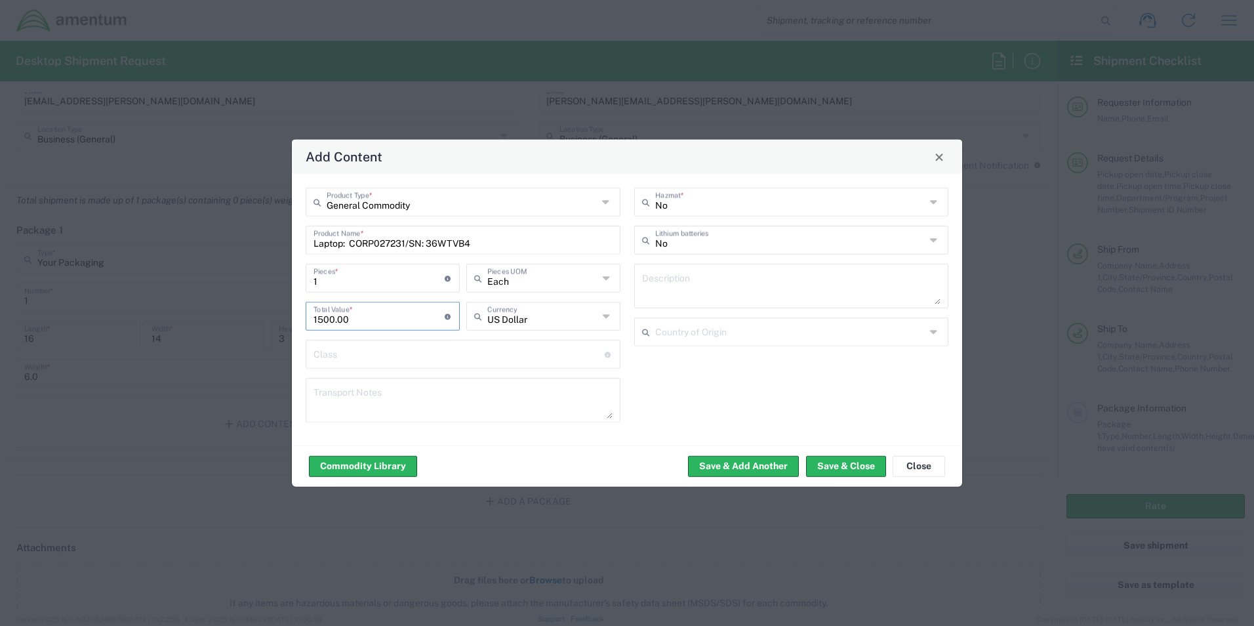
type input "1500.00"
click at [724, 240] on input "text" at bounding box center [790, 239] width 271 height 23
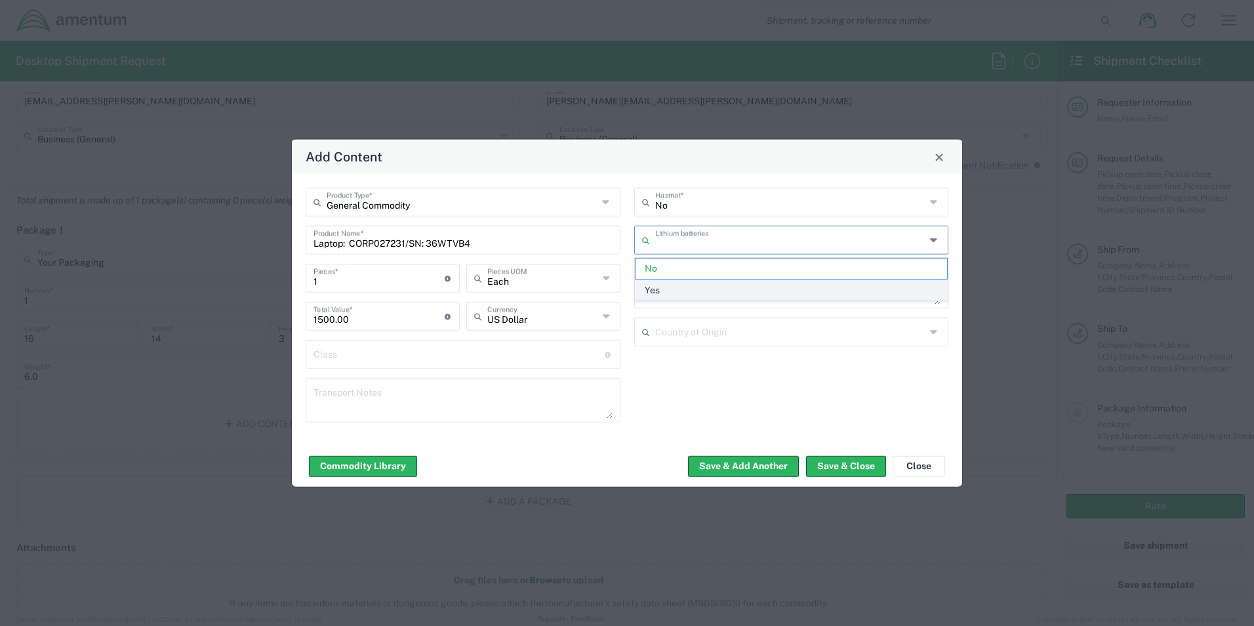
click at [687, 291] on span "Yes" at bounding box center [792, 290] width 312 height 20
type input "Yes"
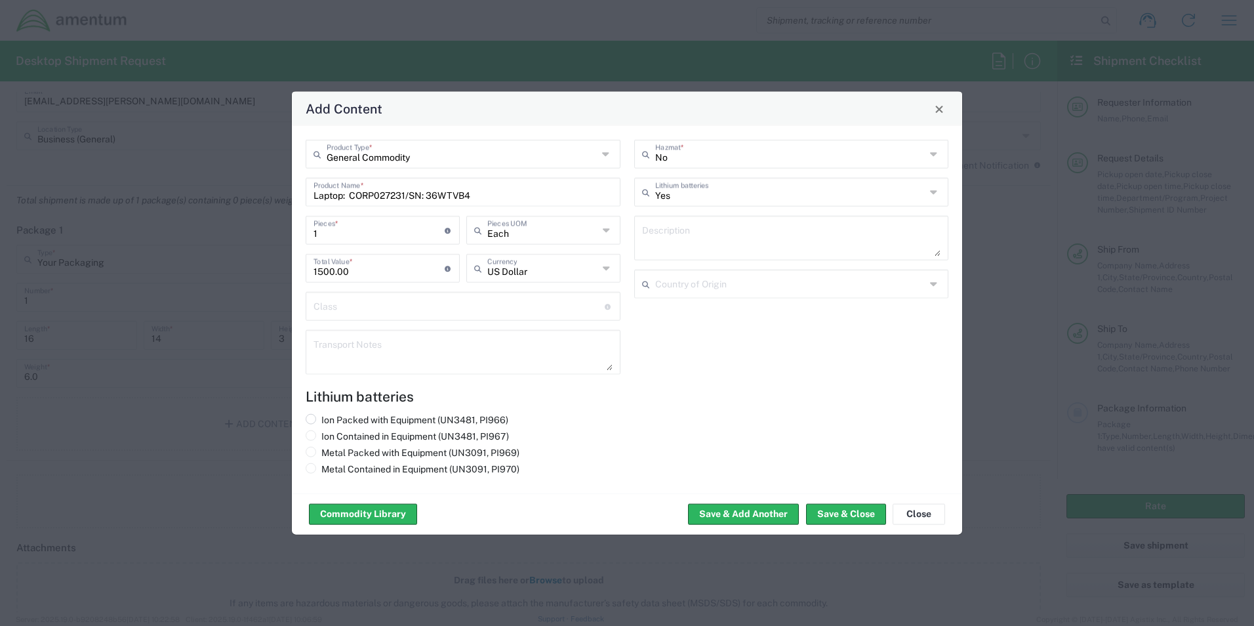
click at [313, 429] on div "Ion Packed with Equipment (UN3481, PI966)" at bounding box center [407, 422] width 203 height 16
click at [308, 432] on span at bounding box center [311, 435] width 10 height 10
click at [321, 432] on input "Ion Contained in Equipment (UN3481, PI967)" at bounding box center [325, 434] width 9 height 9
radio input "true"
click at [858, 510] on button "Save & Close" at bounding box center [846, 514] width 80 height 21
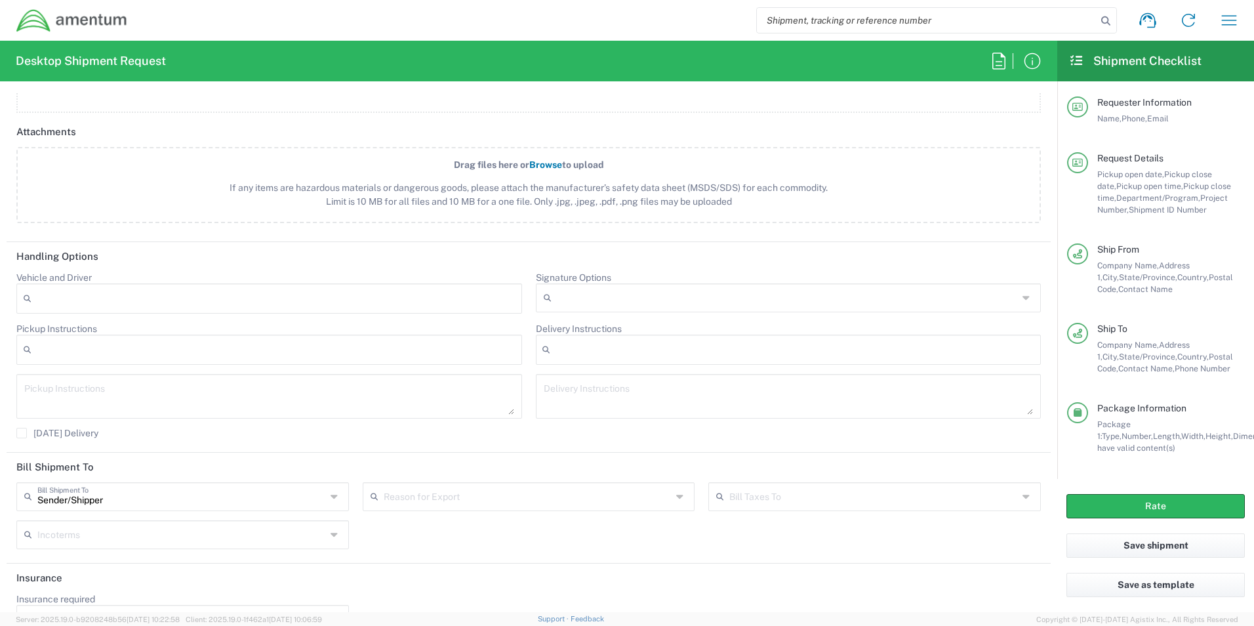
scroll to position [1574, 0]
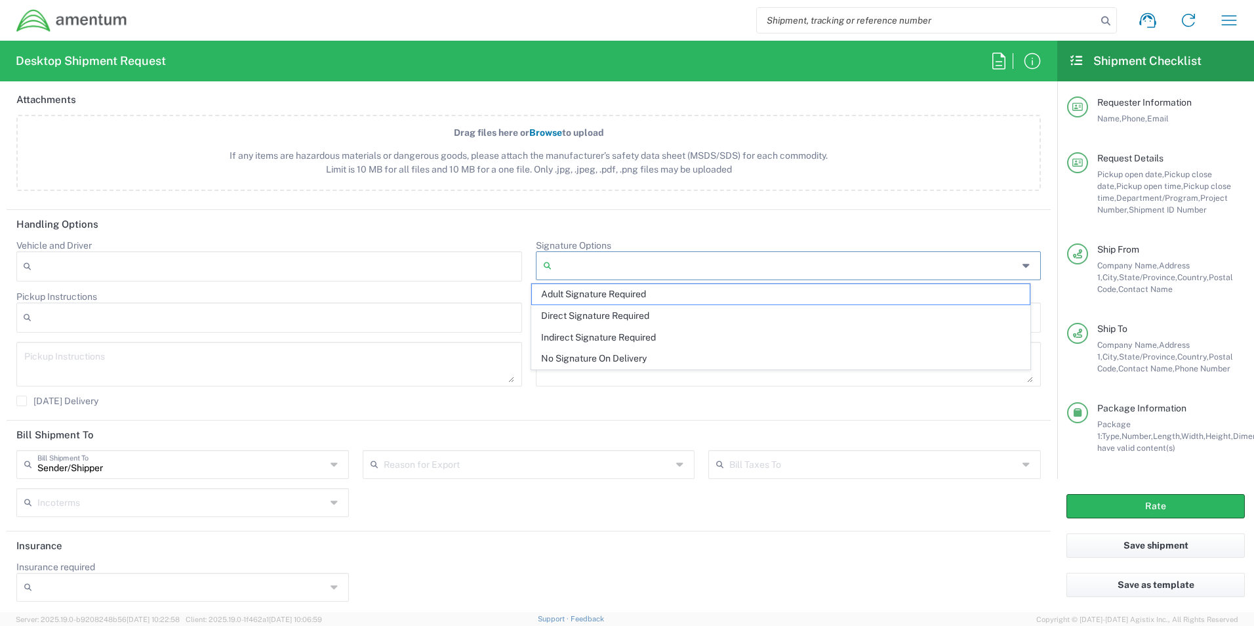
click at [559, 266] on input "Signature Options" at bounding box center [787, 265] width 461 height 21
click at [563, 291] on span "Adult Signature Required" at bounding box center [781, 294] width 498 height 20
type input "Adult Signature Required"
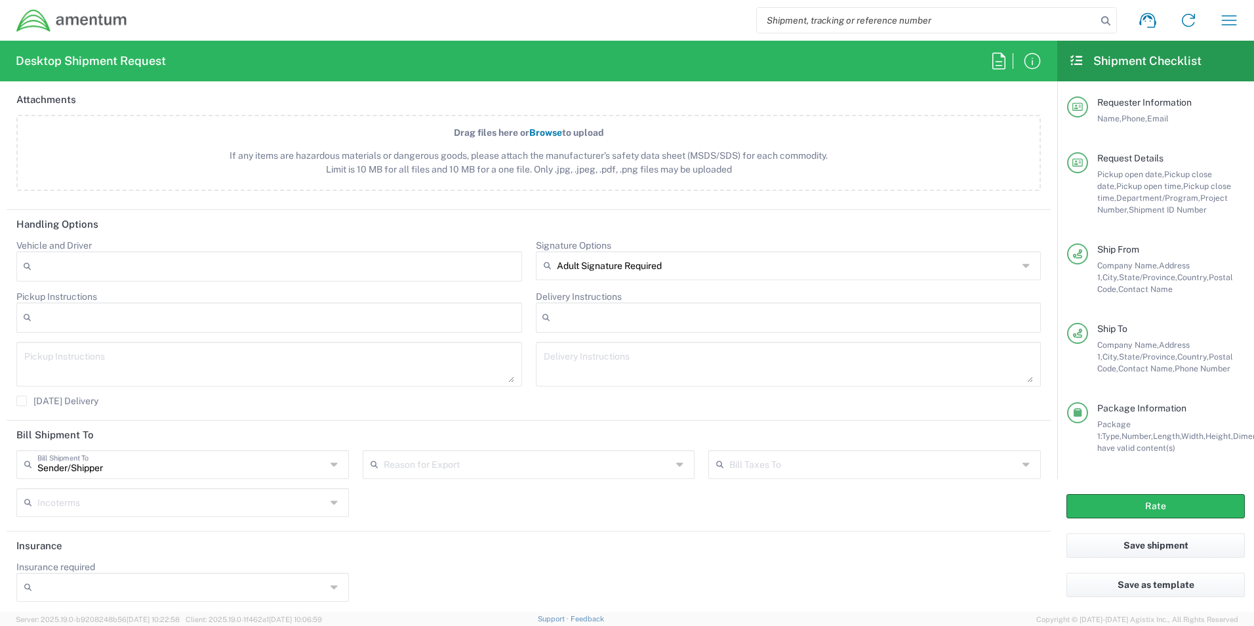
scroll to position [1578, 0]
click at [49, 590] on input "Insurance required" at bounding box center [181, 583] width 289 height 21
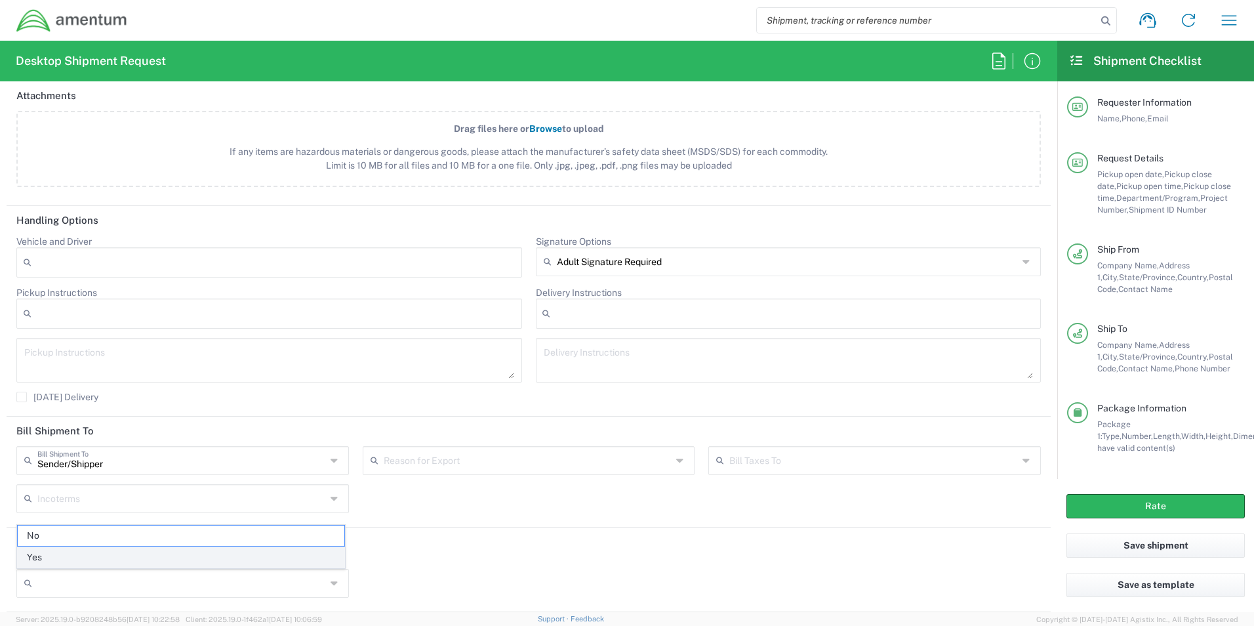
click at [47, 554] on span "Yes" at bounding box center [181, 557] width 327 height 20
type input "Yes"
click at [455, 588] on input "Insurance Value" at bounding box center [529, 583] width 317 height 21
type input "1500.00"
click at [602, 550] on header "Insurance" at bounding box center [529, 542] width 1044 height 30
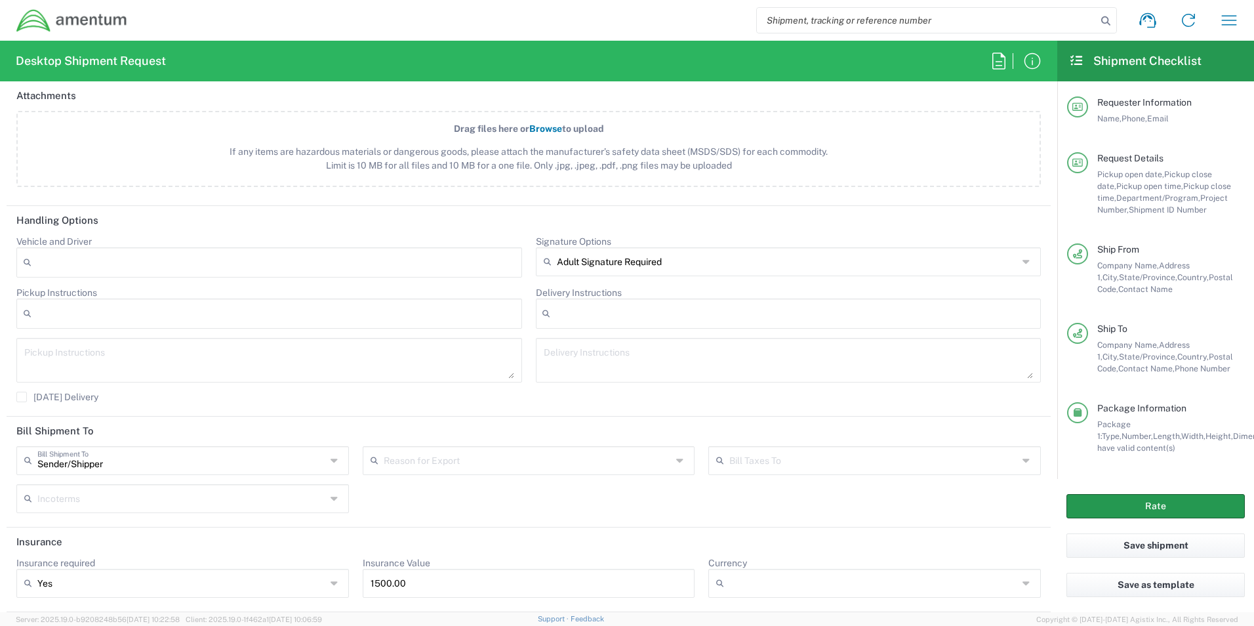
click at [1101, 499] on button "Rate" at bounding box center [1156, 506] width 178 height 24
click at [1112, 503] on button "Rate" at bounding box center [1156, 506] width 178 height 24
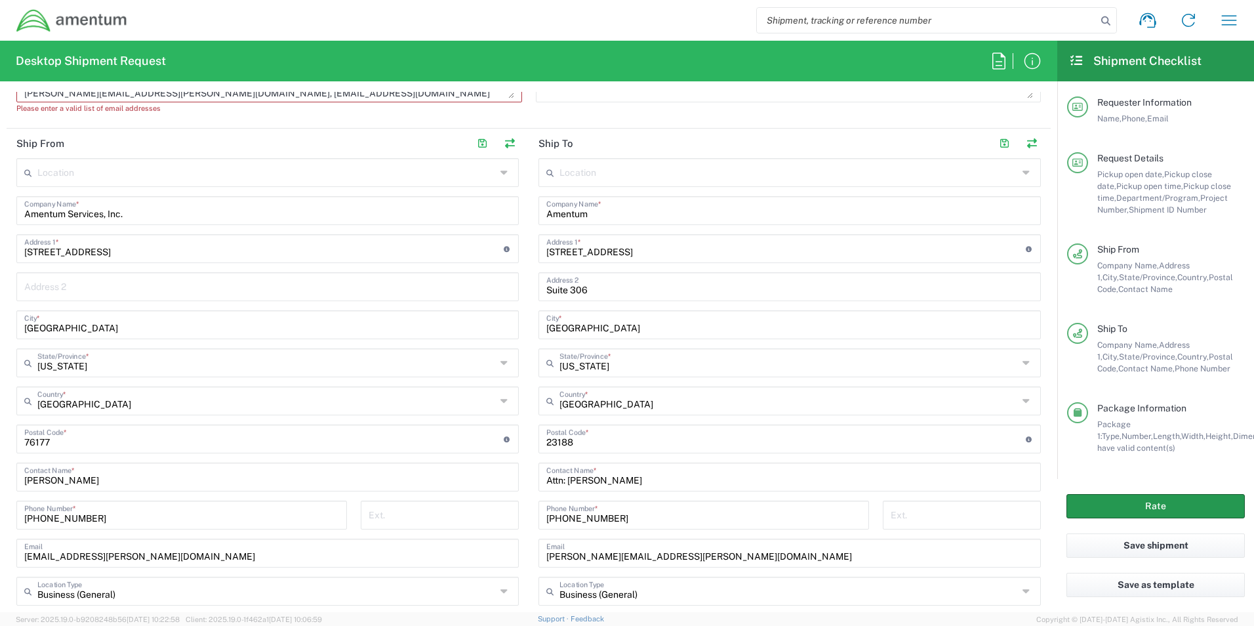
scroll to position [266, 0]
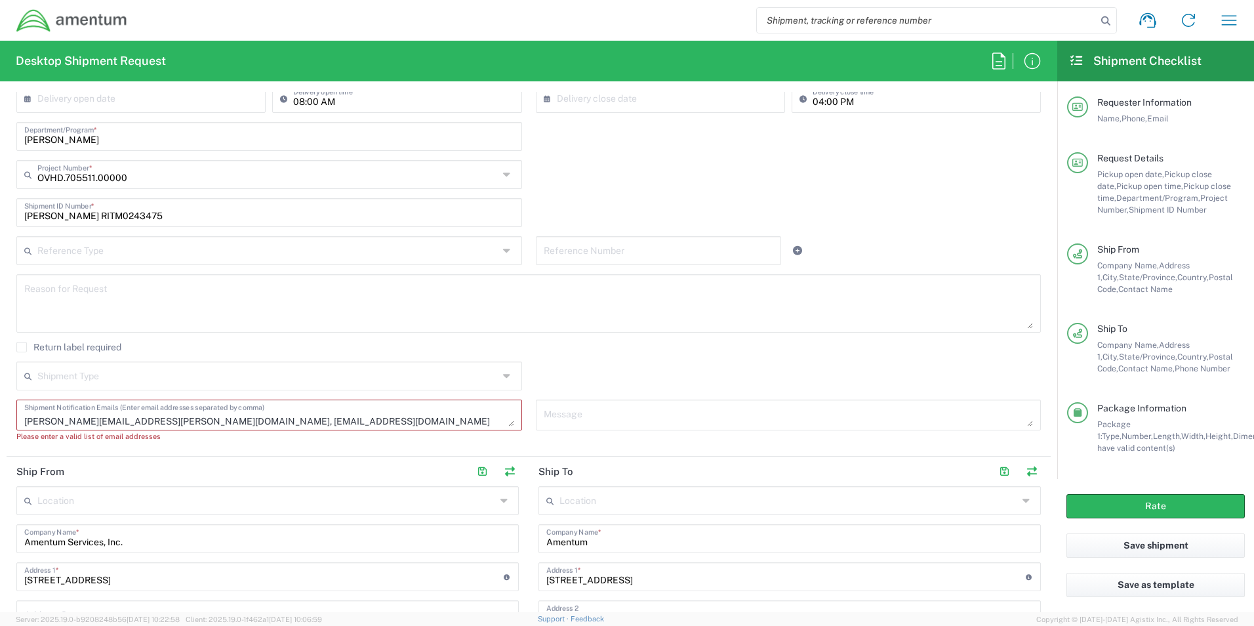
click at [399, 449] on div "[PERSON_NAME][EMAIL_ADDRESS][PERSON_NAME][DOMAIN_NAME] [PERSON_NAME][EMAIL_ADDR…" at bounding box center [270, 425] width 520 height 52
click at [504, 424] on textarea "[PERSON_NAME][EMAIL_ADDRESS][PERSON_NAME][DOMAIN_NAME] [PERSON_NAME][EMAIL_ADDR…" at bounding box center [269, 414] width 490 height 23
click at [409, 462] on header "Ship From" at bounding box center [268, 472] width 522 height 30
click at [161, 420] on textarea "[PERSON_NAME][EMAIL_ADDRESS][PERSON_NAME][DOMAIN_NAME] [PERSON_NAME][EMAIL_ADDR…" at bounding box center [269, 414] width 490 height 23
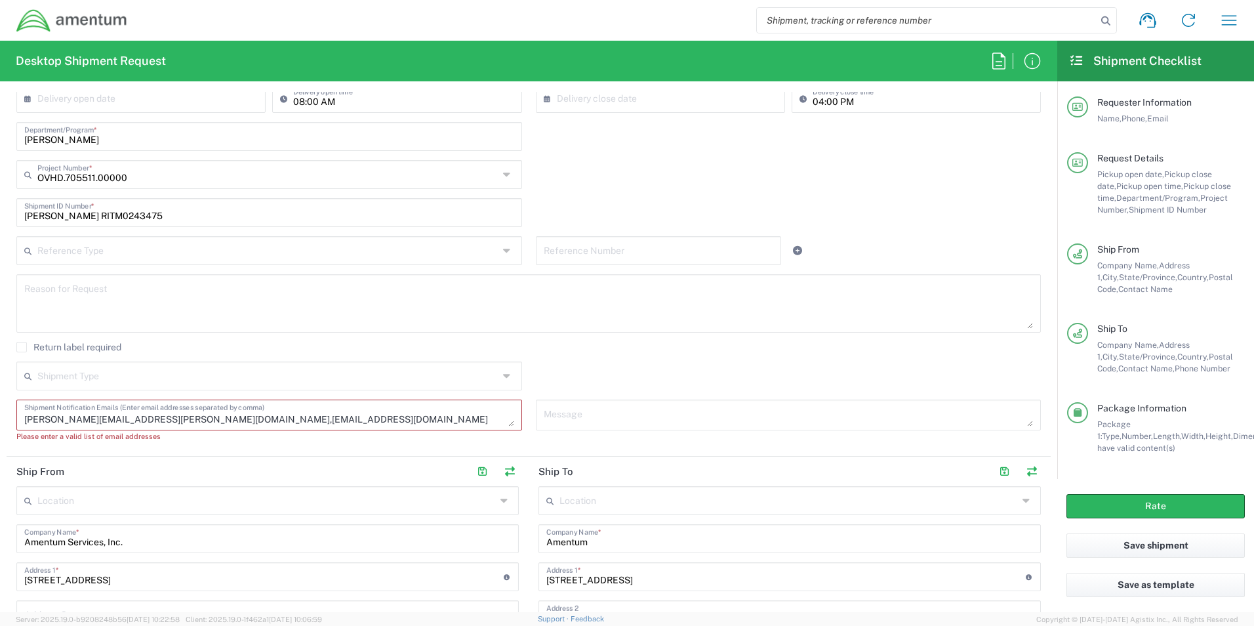
click at [270, 444] on div "[PERSON_NAME][EMAIL_ADDRESS][PERSON_NAME][DOMAIN_NAME] [PERSON_NAME][EMAIL_ADDR…" at bounding box center [270, 425] width 520 height 52
drag, startPoint x: 159, startPoint y: 418, endPoint x: 198, endPoint y: 417, distance: 39.4
click at [104, 453] on agx-form-section "Request Details [DATE] × Pickup open date * Cancel Apply 12:00 PM Pickup open t…" at bounding box center [529, 215] width 1044 height 482
drag, startPoint x: 112, startPoint y: 415, endPoint x: 462, endPoint y: 445, distance: 352.2
click at [462, 445] on div "[PERSON_NAME][EMAIL_ADDRESS][PERSON_NAME][DOMAIN_NAME] [PERSON_NAME][EMAIL_ADDR…" at bounding box center [270, 425] width 520 height 52
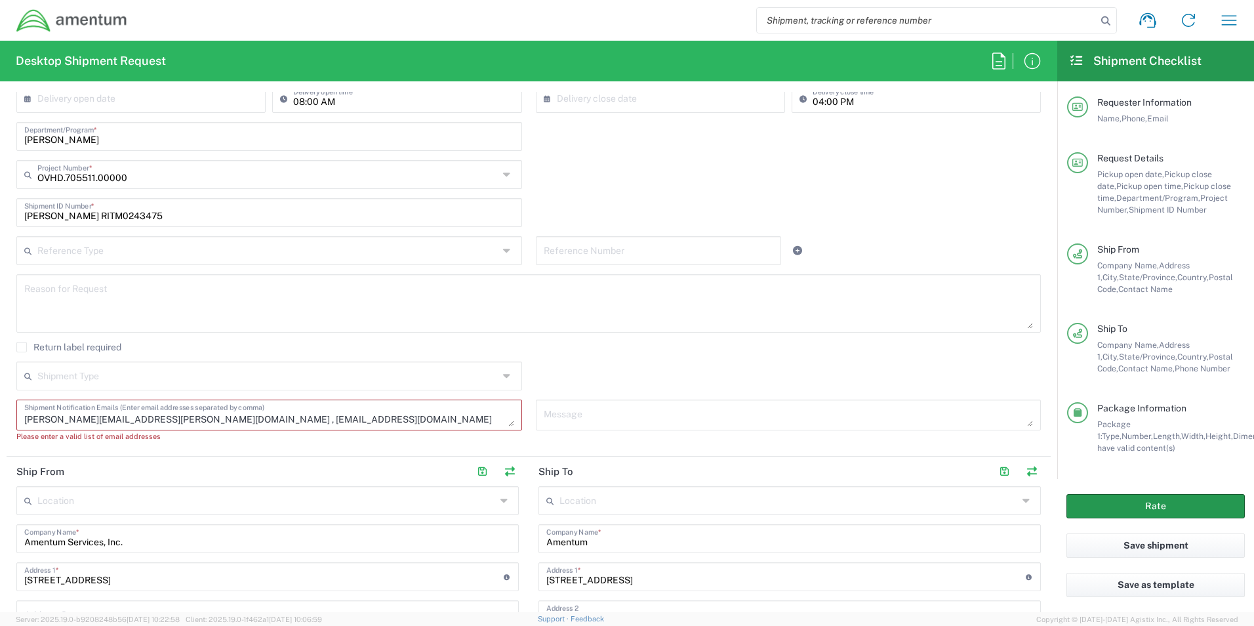
click at [1151, 498] on button "Rate" at bounding box center [1156, 506] width 178 height 24
click at [310, 418] on textarea "[PERSON_NAME][EMAIL_ADDRESS][PERSON_NAME][DOMAIN_NAME] [PERSON_NAME][EMAIL_ADDR…" at bounding box center [269, 414] width 490 height 23
drag, startPoint x: 310, startPoint y: 418, endPoint x: -4, endPoint y: 413, distance: 313.6
click at [0, 413] on html "Shipment request Shipment tracking Shipment estimator Desktop shipment request …" at bounding box center [627, 313] width 1254 height 626
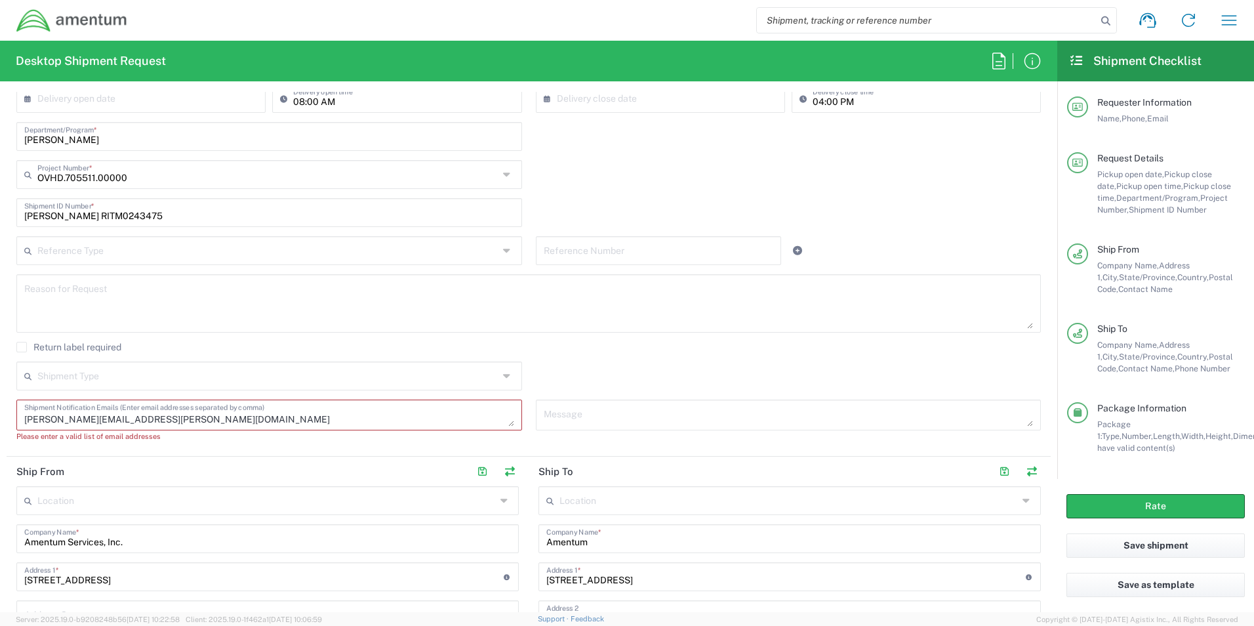
click at [293, 421] on textarea "[PERSON_NAME][EMAIL_ADDRESS][PERSON_NAME][DOMAIN_NAME] [PERSON_NAME][EMAIL_ADDR…" at bounding box center [269, 414] width 490 height 23
click at [237, 444] on div "[PERSON_NAME][EMAIL_ADDRESS][PERSON_NAME][DOMAIN_NAME] [PERSON_NAME][EMAIL_ADDR…" at bounding box center [270, 425] width 520 height 52
drag, startPoint x: 156, startPoint y: 422, endPoint x: 196, endPoint y: 421, distance: 40.0
click at [161, 423] on textarea "[PERSON_NAME][EMAIL_ADDRESS][PERSON_NAME][DOMAIN_NAME] [PERSON_NAME][EMAIL_ADDR…" at bounding box center [269, 414] width 490 height 23
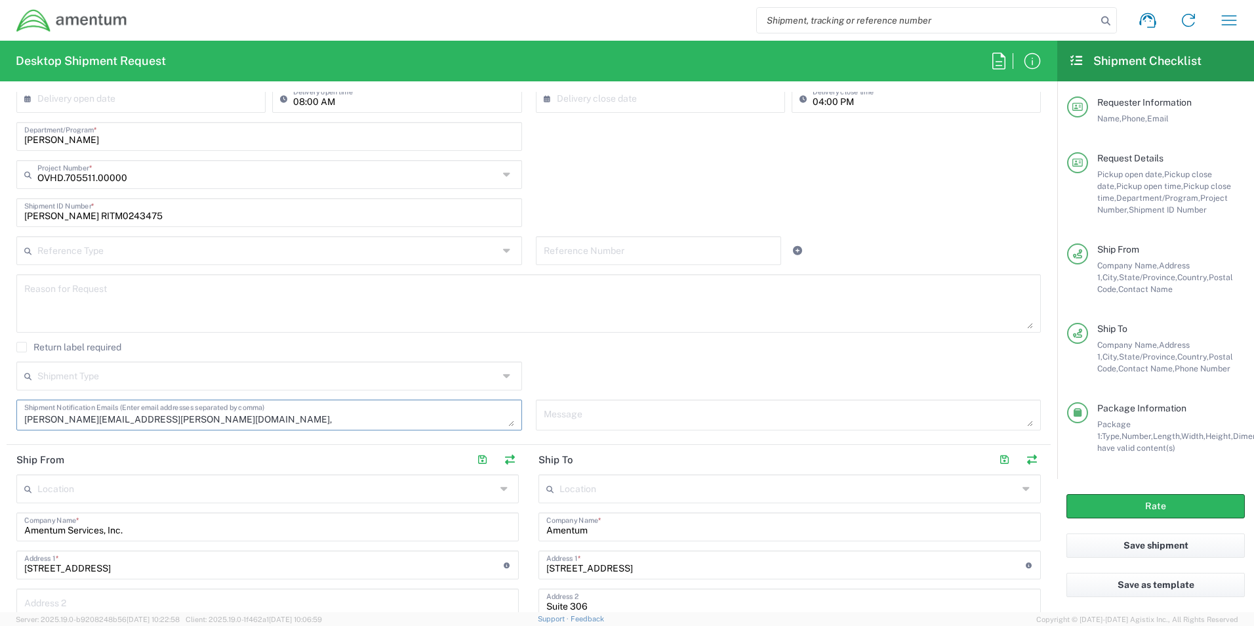
click at [208, 422] on textarea "[PERSON_NAME][EMAIL_ADDRESS][PERSON_NAME][DOMAIN_NAME], [PERSON_NAME][EMAIL_ADD…" at bounding box center [269, 414] width 490 height 23
paste textarea "[EMAIL_ADDRESS][DOMAIN_NAME]"
type textarea "[PERSON_NAME][EMAIL_ADDRESS][PERSON_NAME][DOMAIN_NAME], [EMAIL_ADDRESS][DOMAIN_…"
click at [573, 377] on div "Shipment Type Batch Regular" at bounding box center [529, 380] width 1038 height 38
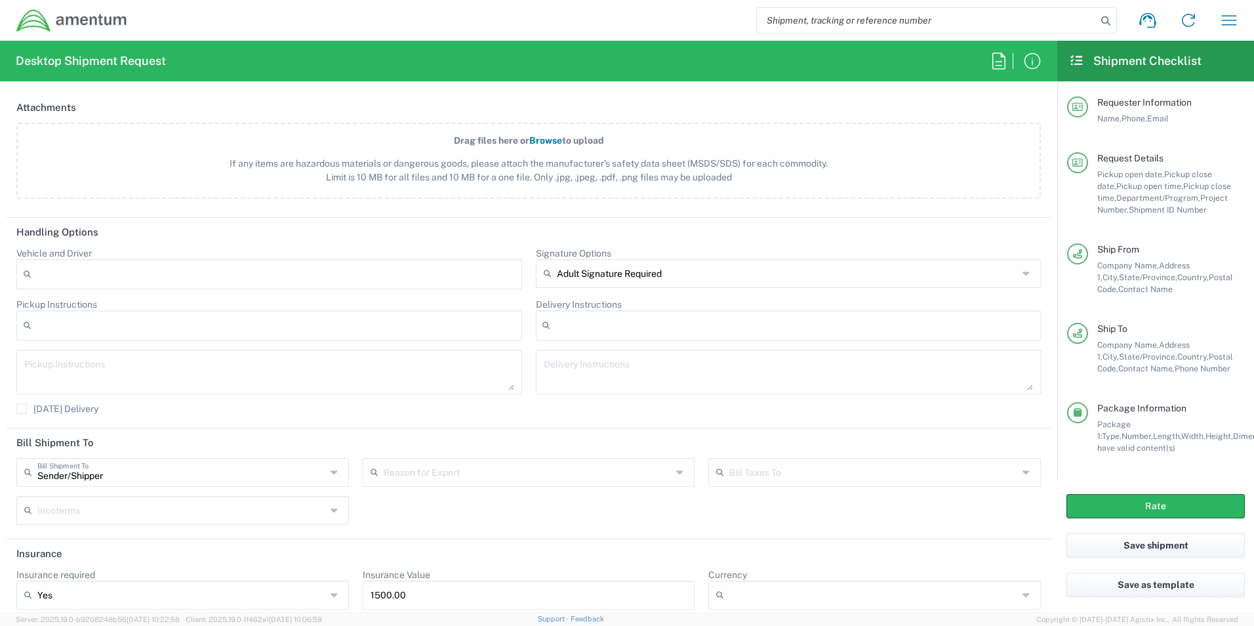
scroll to position [1566, 0]
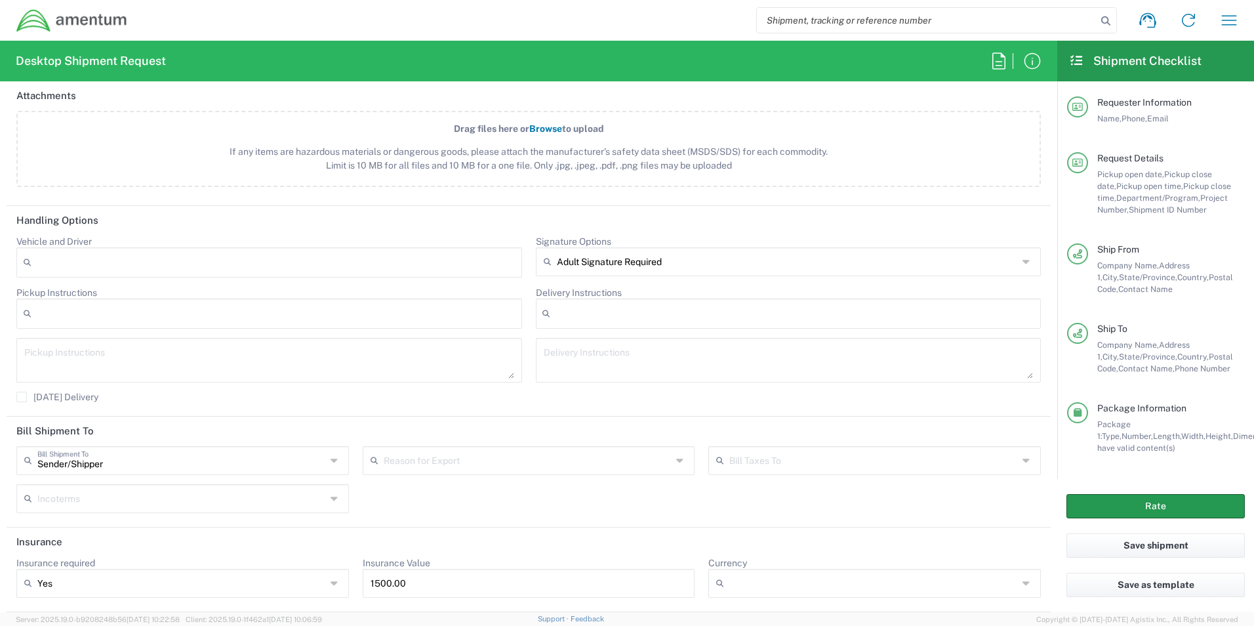
click at [1138, 506] on button "Rate" at bounding box center [1156, 506] width 178 height 24
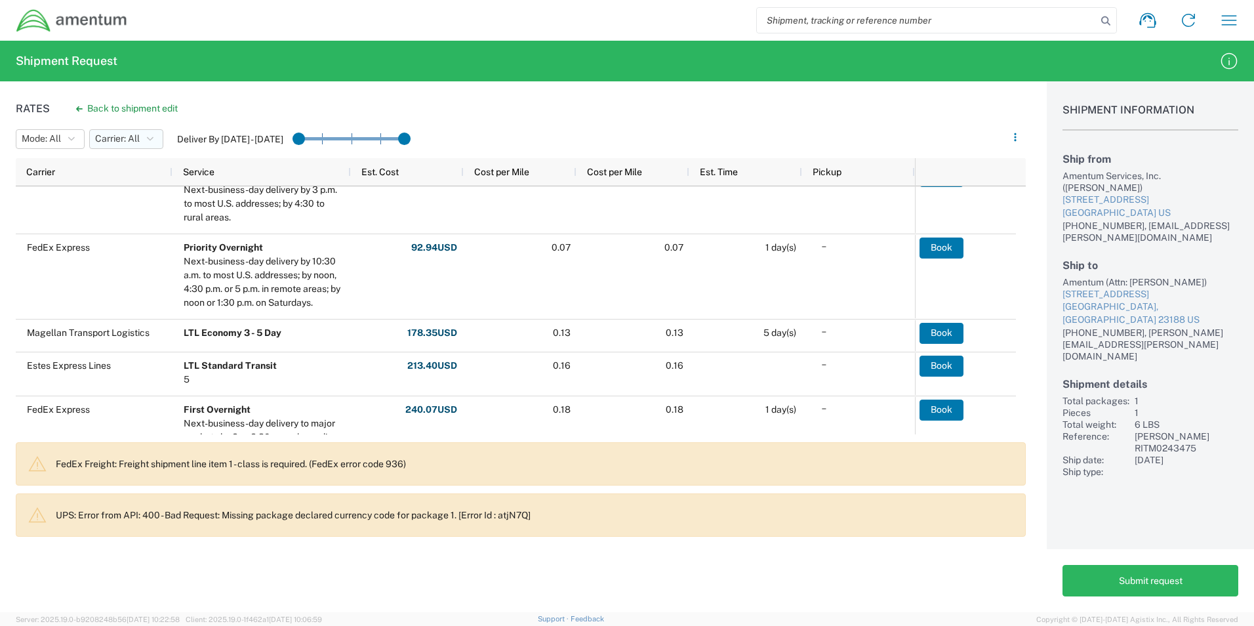
click at [146, 135] on button "Carrier: All" at bounding box center [126, 139] width 74 height 20
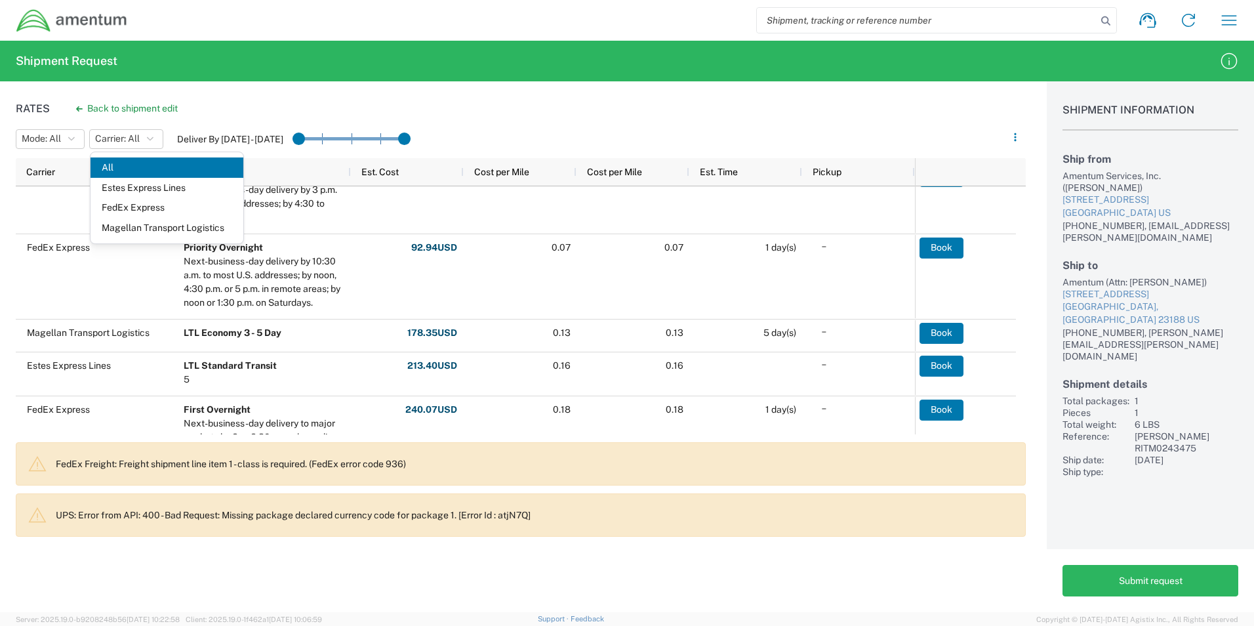
click at [133, 205] on span "FedEx Express" at bounding box center [167, 207] width 153 height 20
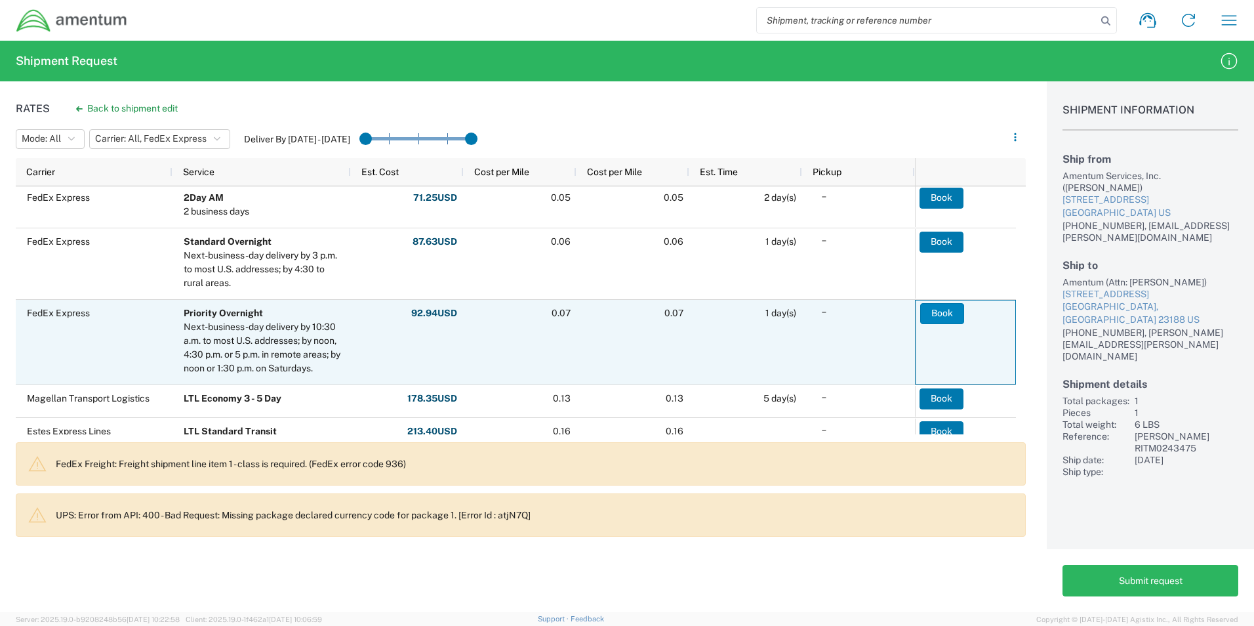
click at [943, 315] on button "Book" at bounding box center [942, 313] width 44 height 21
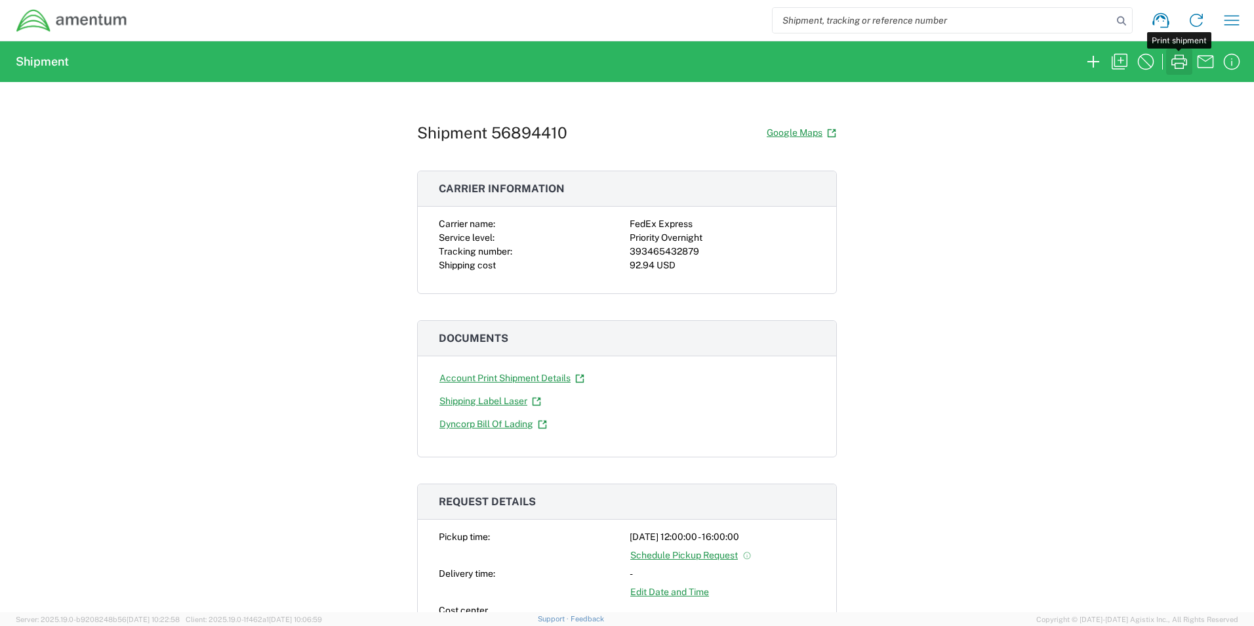
click at [1175, 67] on icon "button" at bounding box center [1180, 61] width 16 height 14
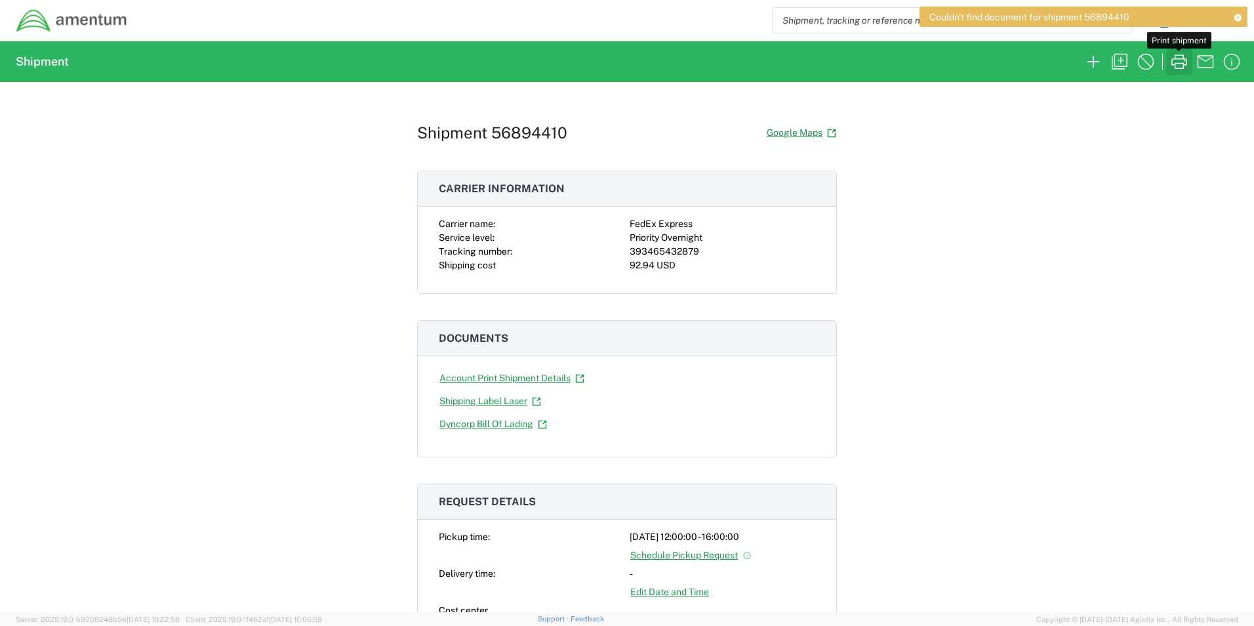
click at [1177, 56] on icon "button" at bounding box center [1179, 61] width 21 height 21
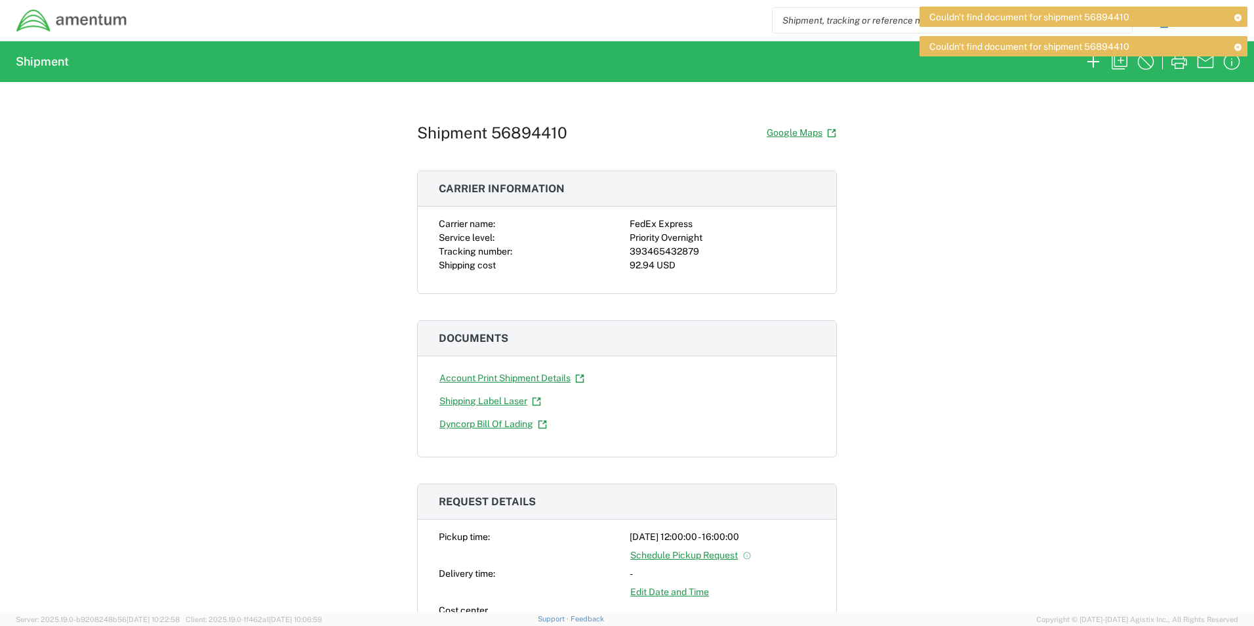
click at [1234, 45] on icon at bounding box center [1237, 46] width 9 height 7
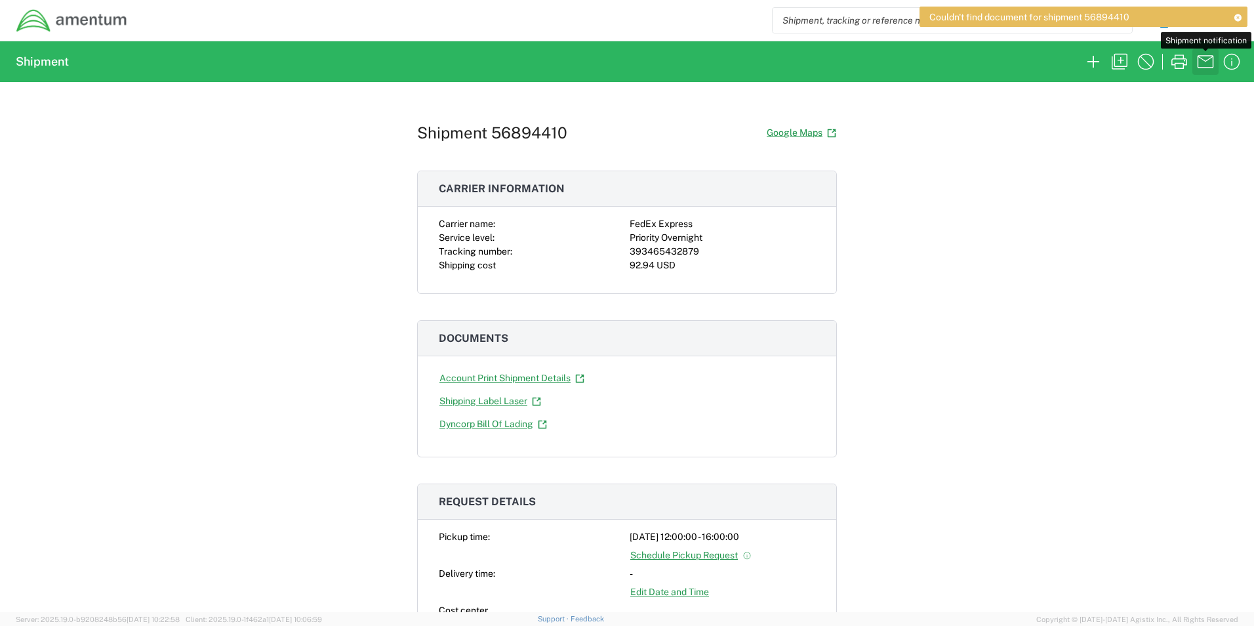
click at [1204, 62] on icon "button" at bounding box center [1205, 61] width 21 height 21
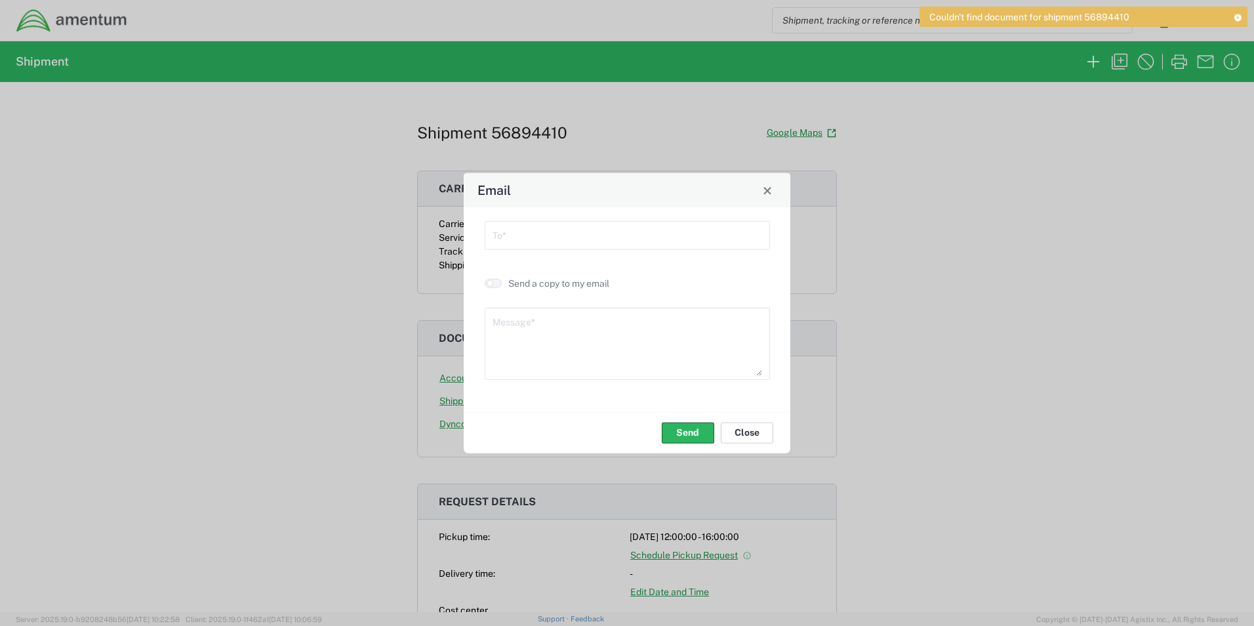
click at [757, 438] on button "Close" at bounding box center [747, 432] width 52 height 21
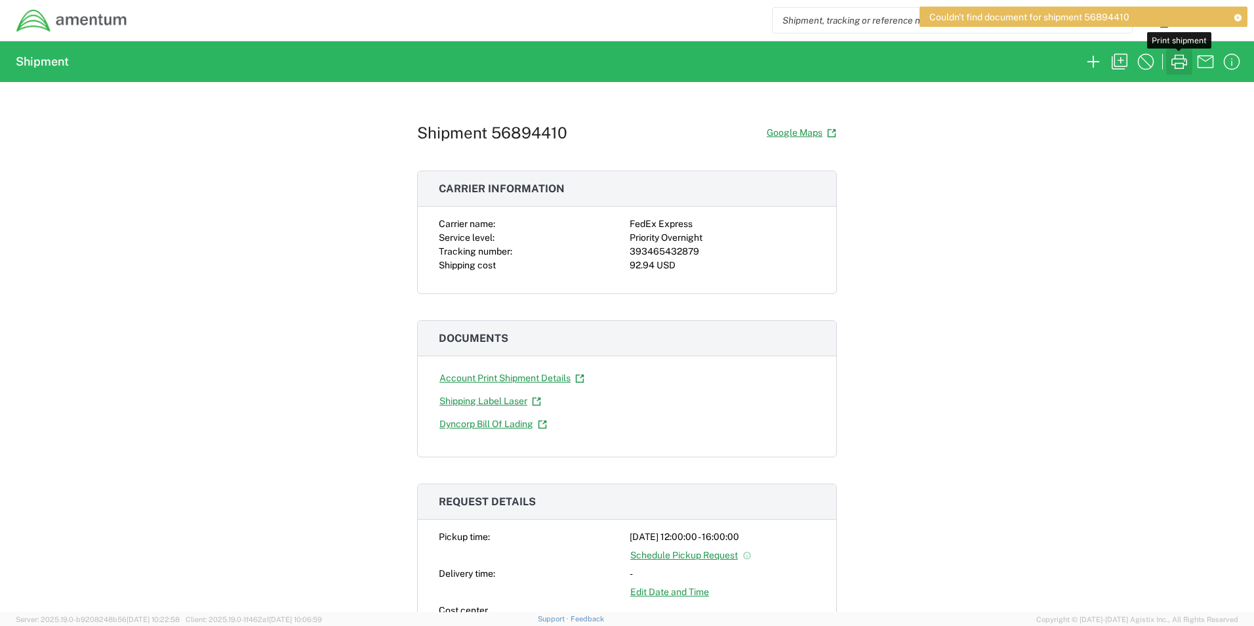
click at [1176, 60] on icon "button" at bounding box center [1179, 61] width 21 height 21
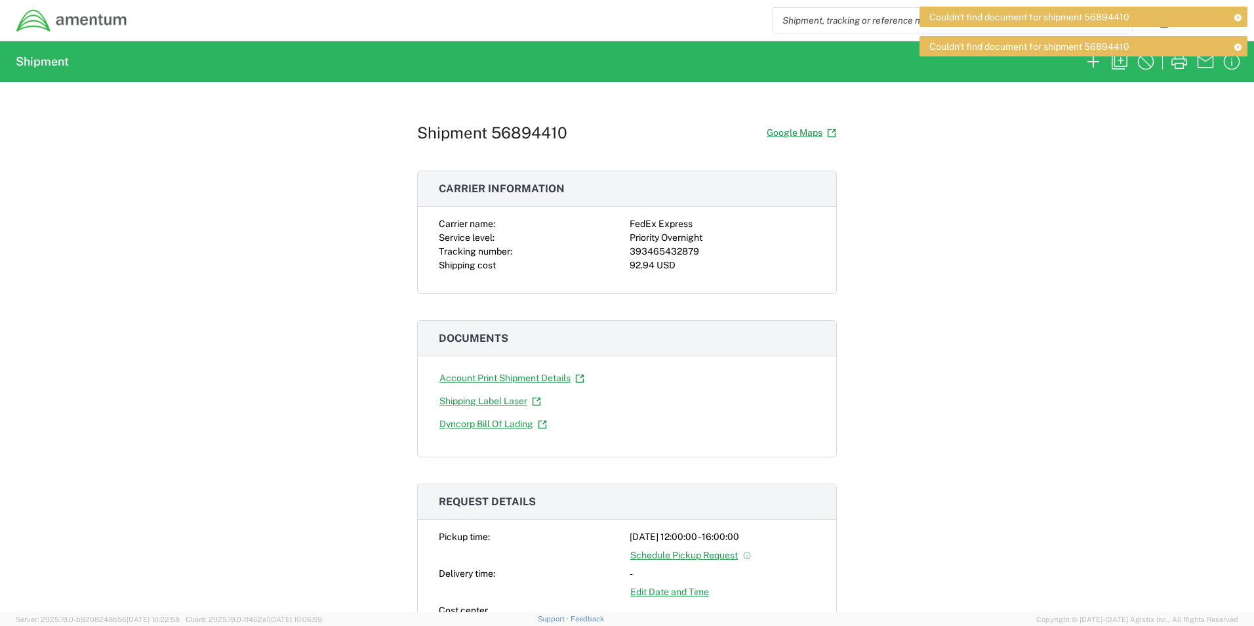
click at [1237, 45] on icon at bounding box center [1237, 46] width 9 height 7
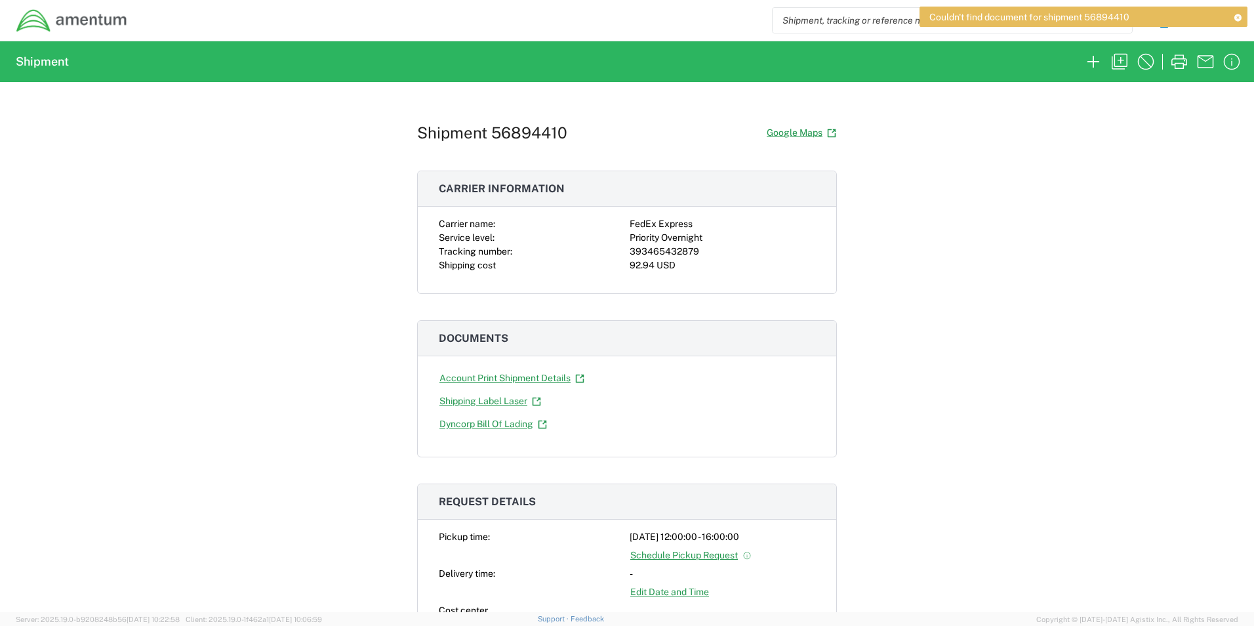
click at [1063, 582] on div "Shipment 56894410 Google Maps Carrier information Carrier name: FedEx Express S…" at bounding box center [627, 347] width 1254 height 530
drag, startPoint x: 1063, startPoint y: 582, endPoint x: 1038, endPoint y: 552, distance: 39.6
click at [1038, 552] on div "Shipment 56894410 Google Maps Carrier information Carrier name: FedEx Express S…" at bounding box center [627, 347] width 1254 height 530
click at [1029, 218] on div "Shipment 56894410 Google Maps Carrier information Carrier name: FedEx Express S…" at bounding box center [627, 347] width 1254 height 530
click at [490, 400] on link "Shipping Label Laser" at bounding box center [490, 401] width 103 height 23
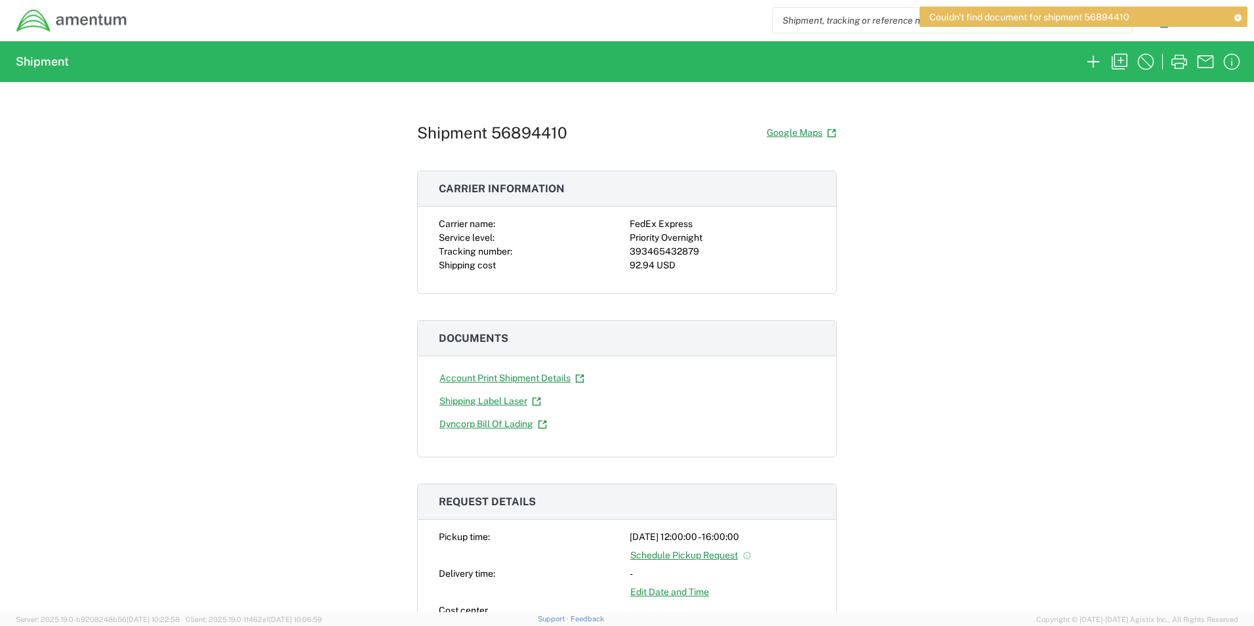
click at [1100, 285] on div "Shipment 56894410 Google Maps Carrier information Carrier name: FedEx Express S…" at bounding box center [627, 347] width 1254 height 530
click at [1091, 65] on icon "button" at bounding box center [1093, 61] width 21 height 21
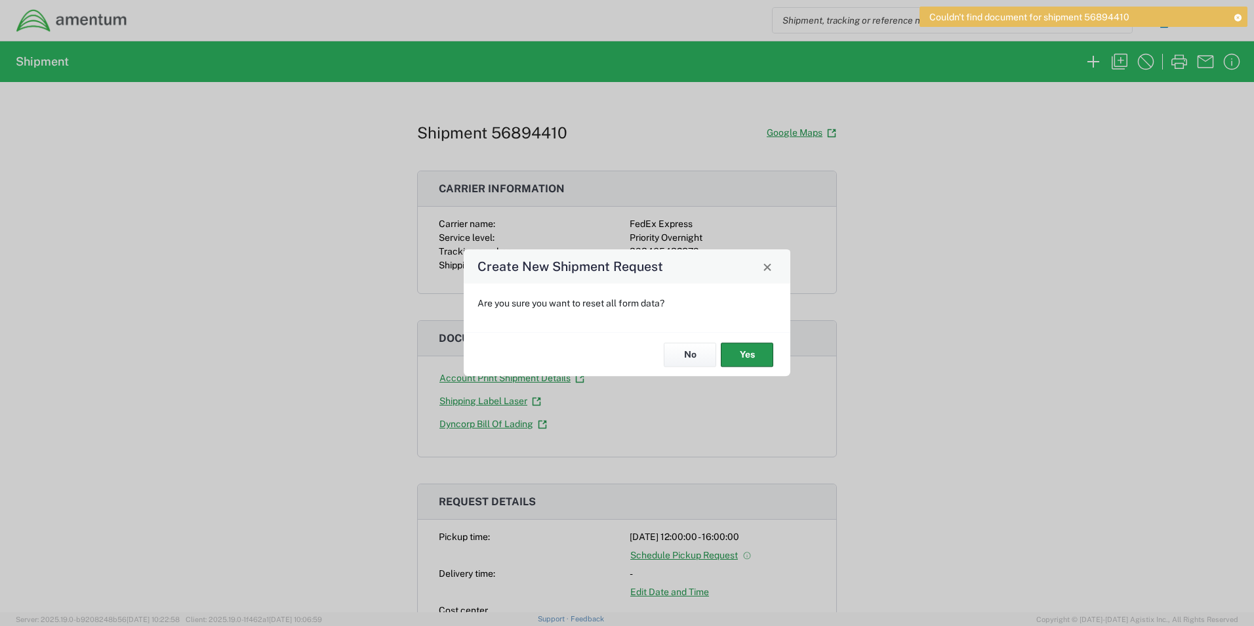
click at [737, 359] on button "Yes" at bounding box center [747, 354] width 52 height 24
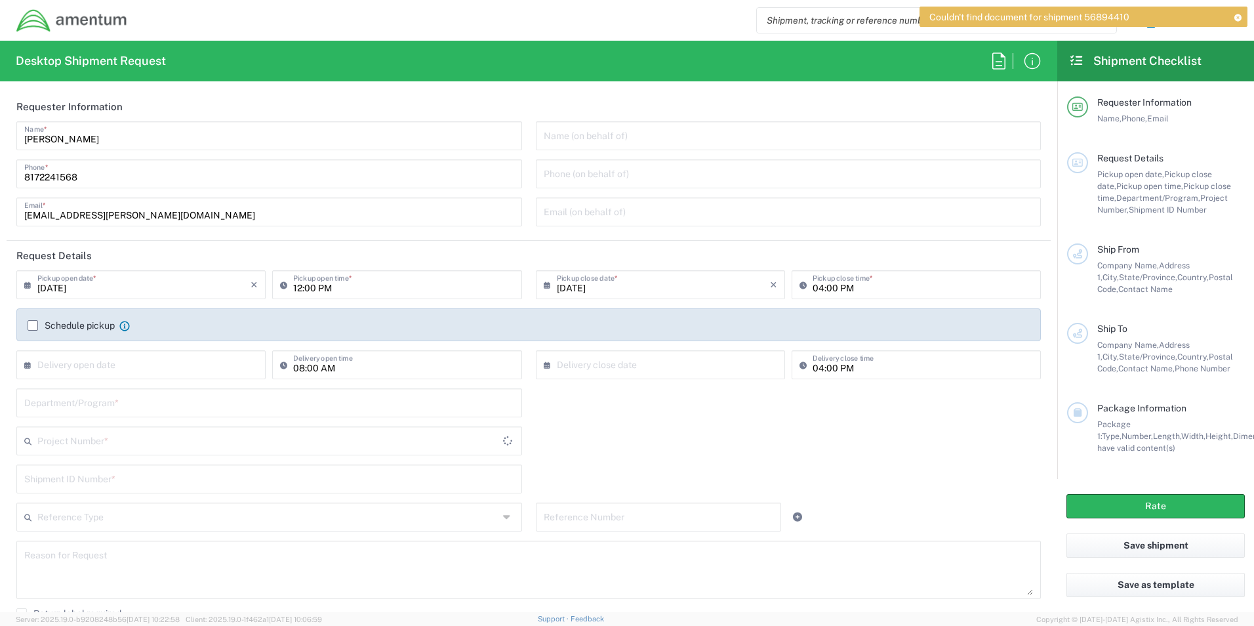
click at [1240, 16] on icon at bounding box center [1237, 17] width 9 height 7
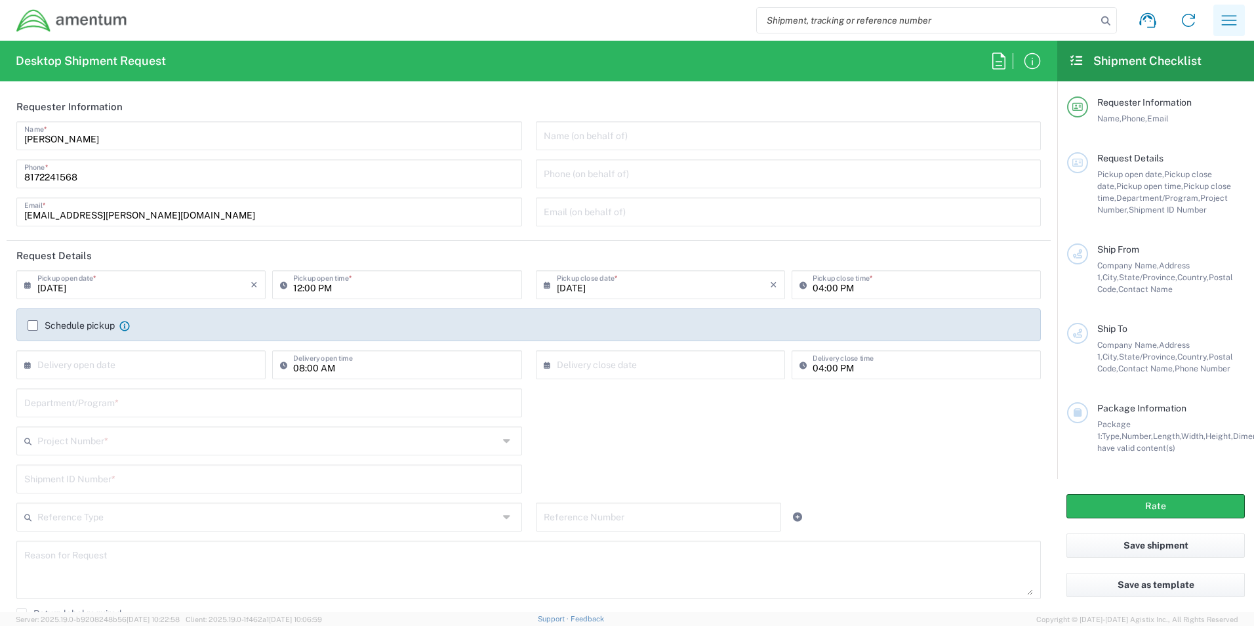
click at [1225, 20] on icon "button" at bounding box center [1229, 20] width 21 height 21
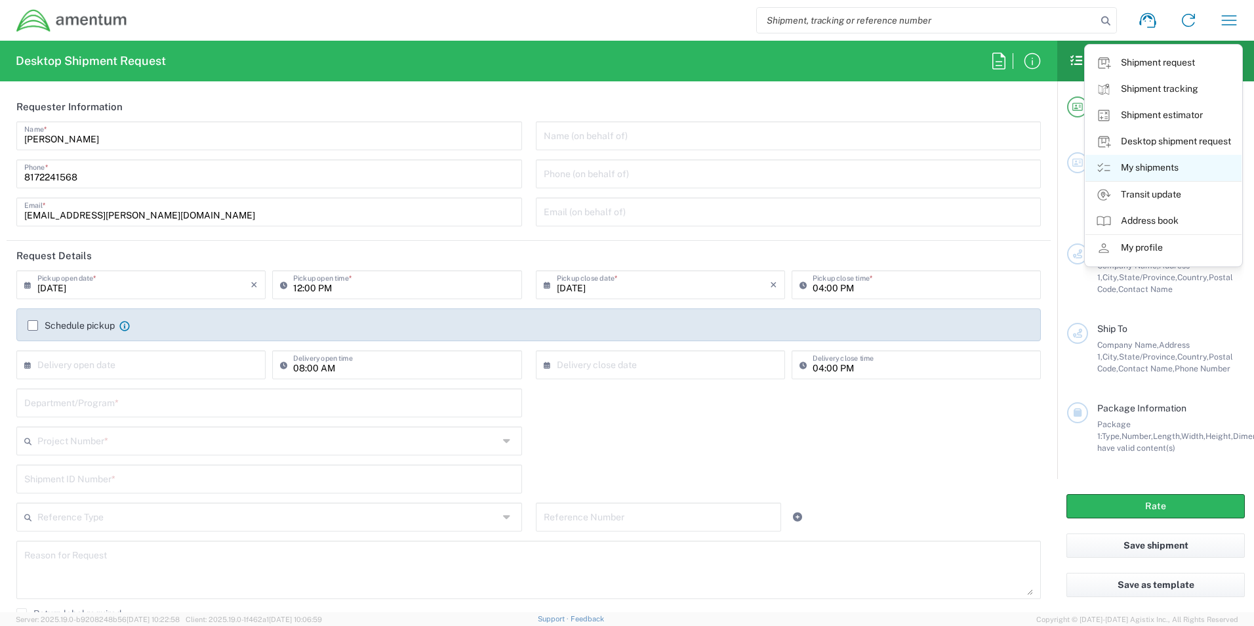
click at [1138, 166] on link "My shipments" at bounding box center [1164, 168] width 156 height 26
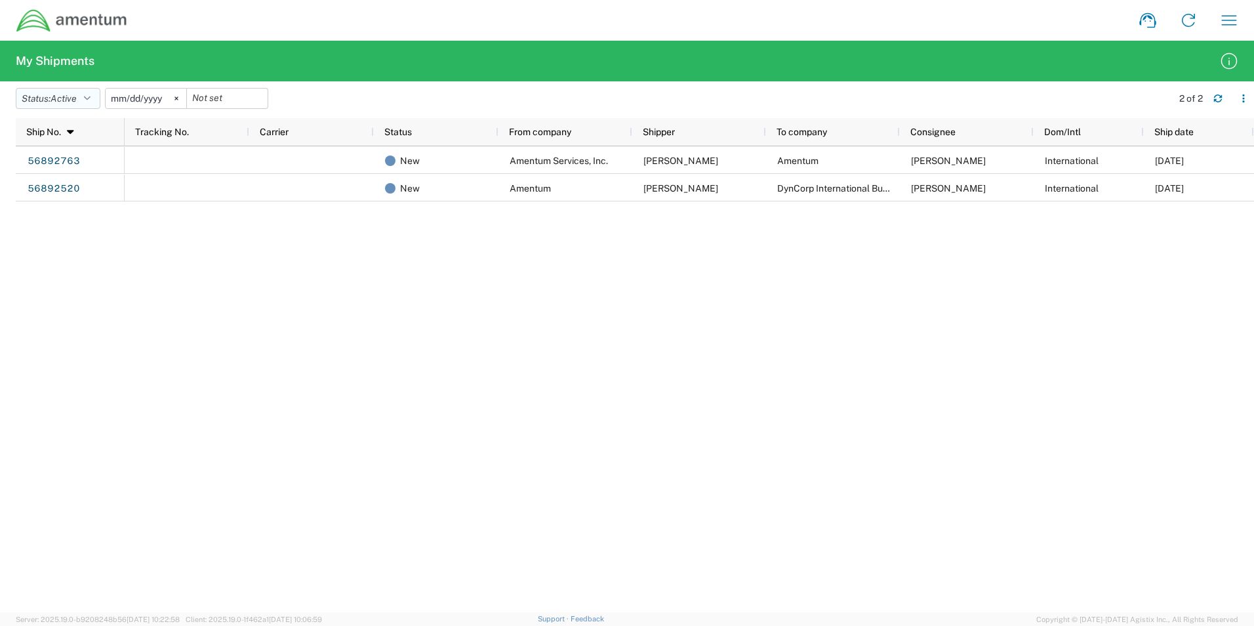
click at [54, 100] on button "Status: Active" at bounding box center [58, 98] width 85 height 21
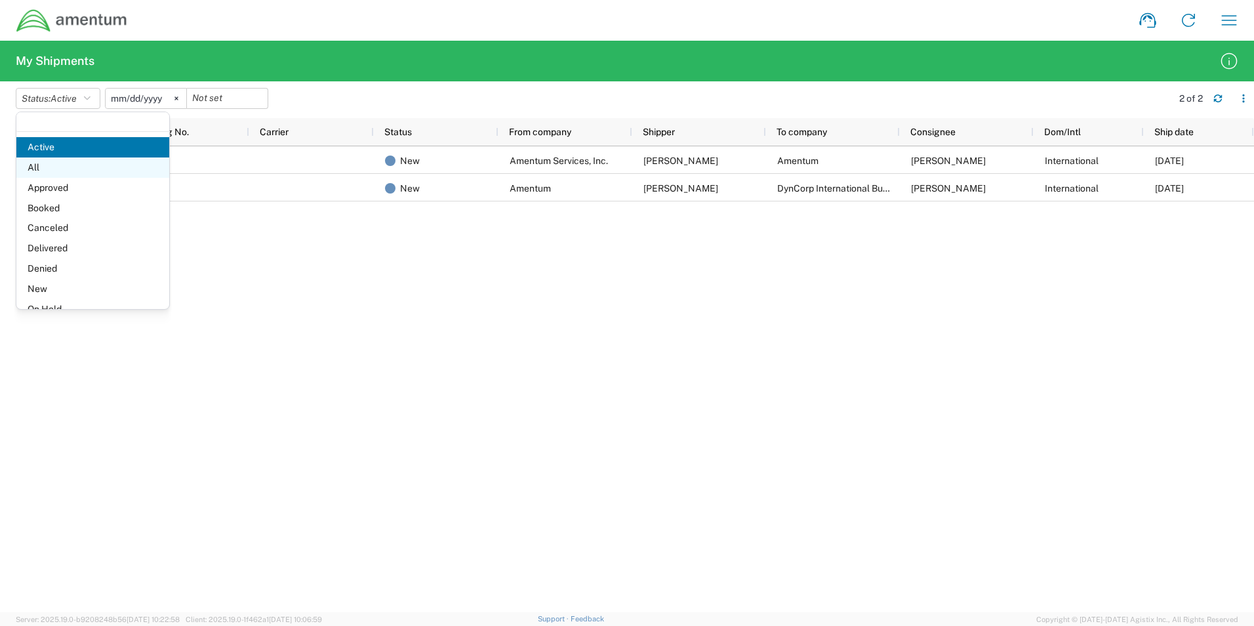
click at [32, 164] on span "All" at bounding box center [92, 167] width 153 height 20
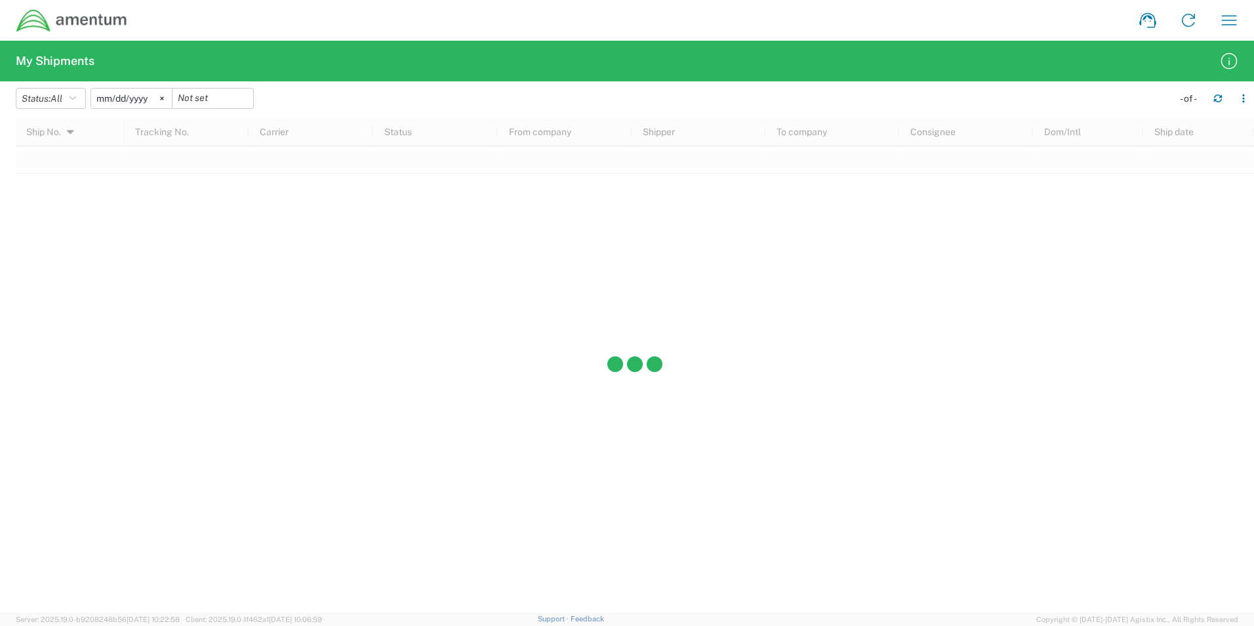
click at [321, 525] on div at bounding box center [635, 365] width 1238 height 494
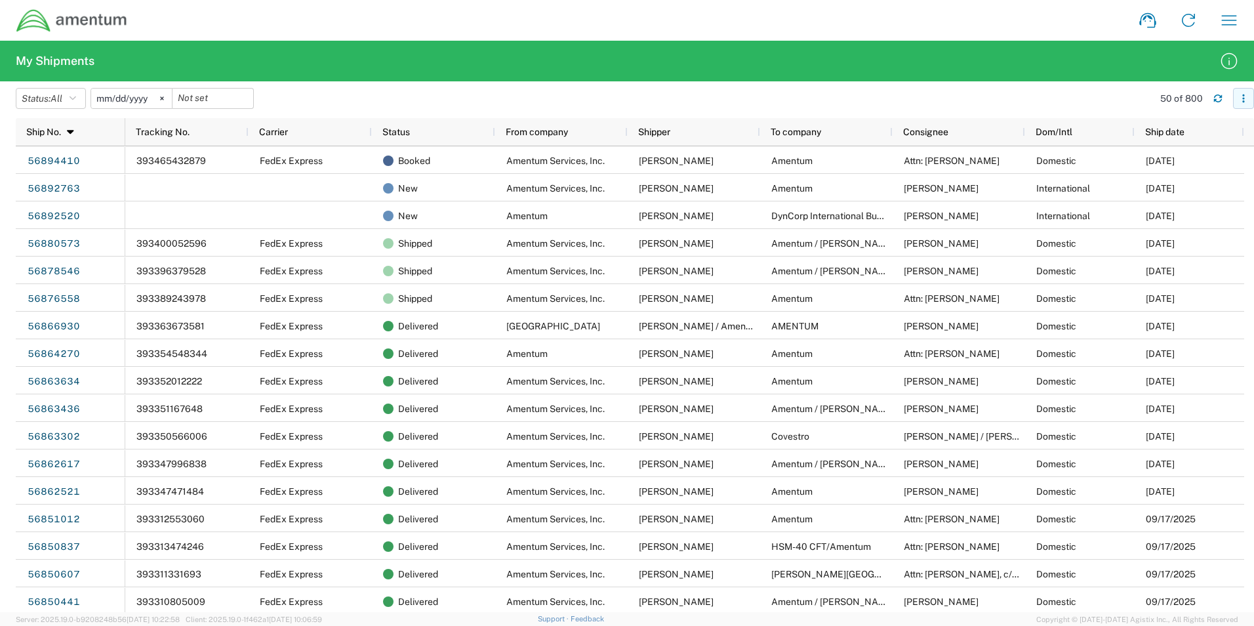
click at [1238, 102] on button "button" at bounding box center [1243, 98] width 21 height 21
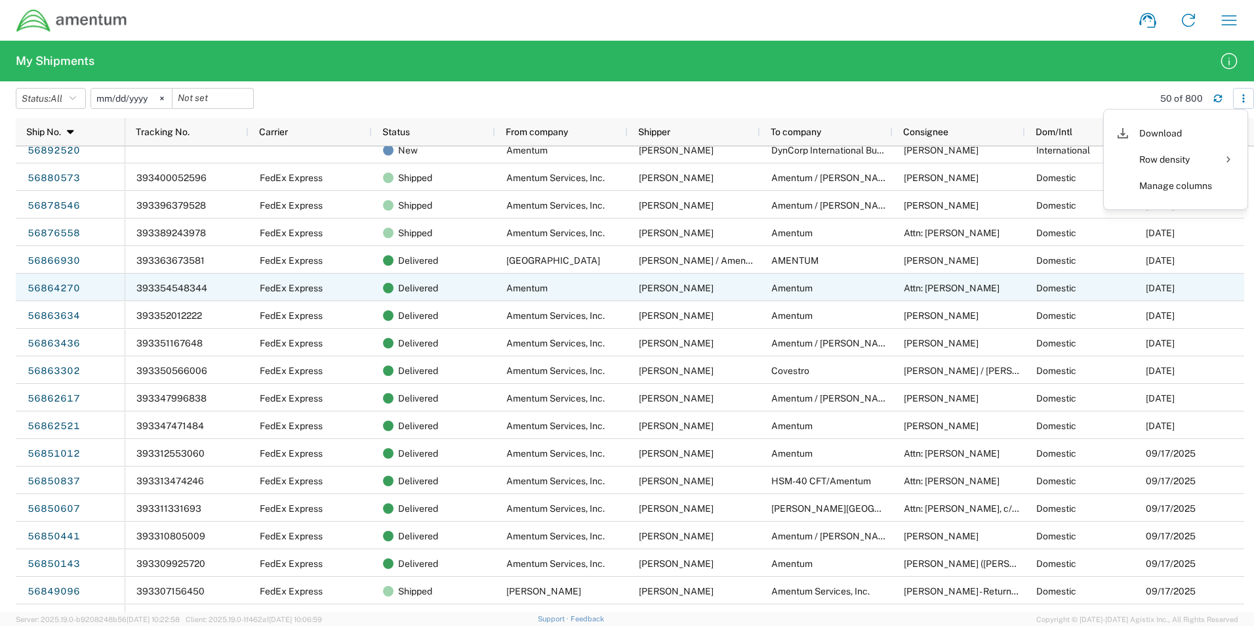
scroll to position [1, 0]
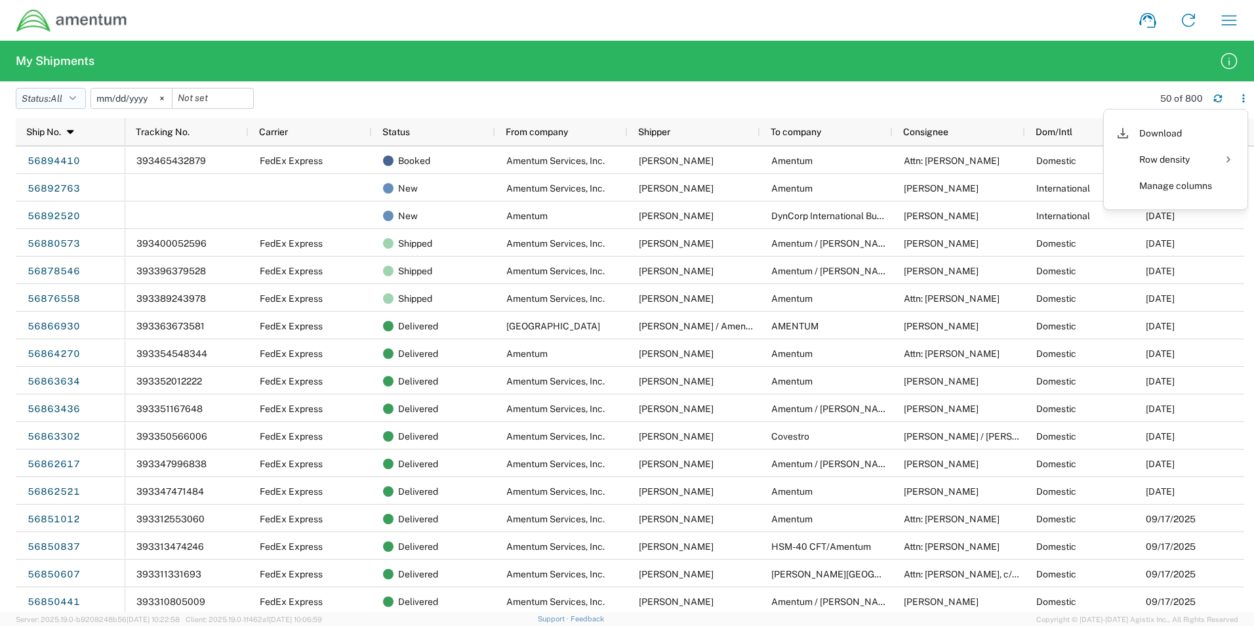
click at [68, 98] on button "Status: All" at bounding box center [51, 98] width 70 height 21
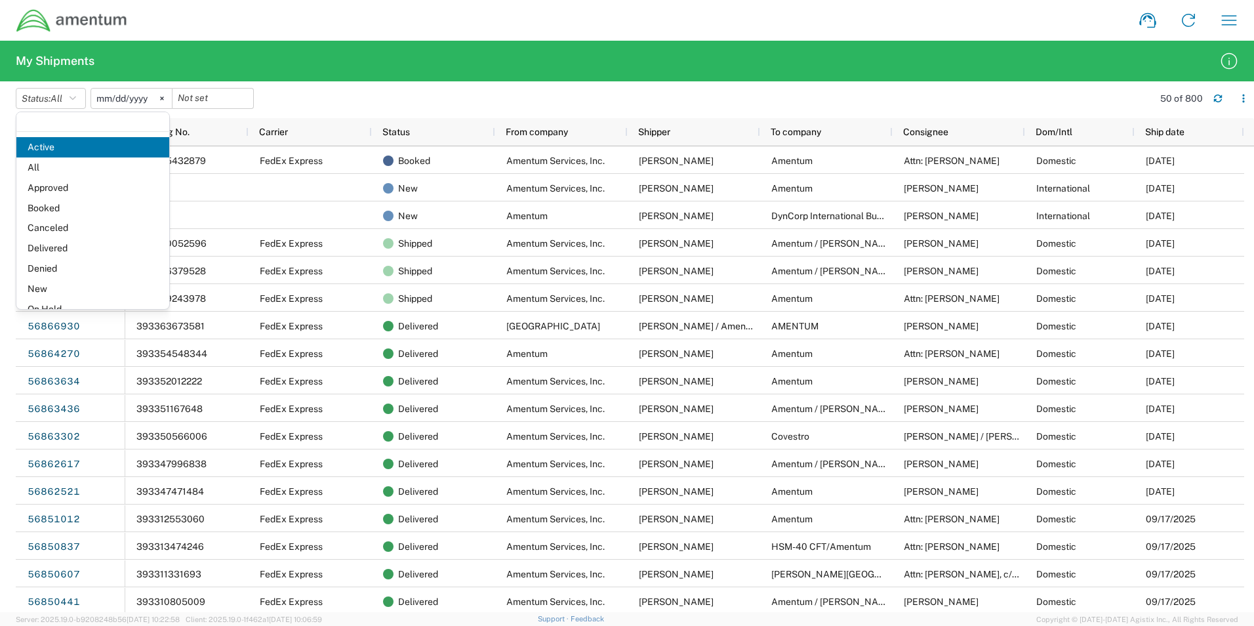
click at [122, 100] on input "[DATE]" at bounding box center [131, 99] width 81 height 20
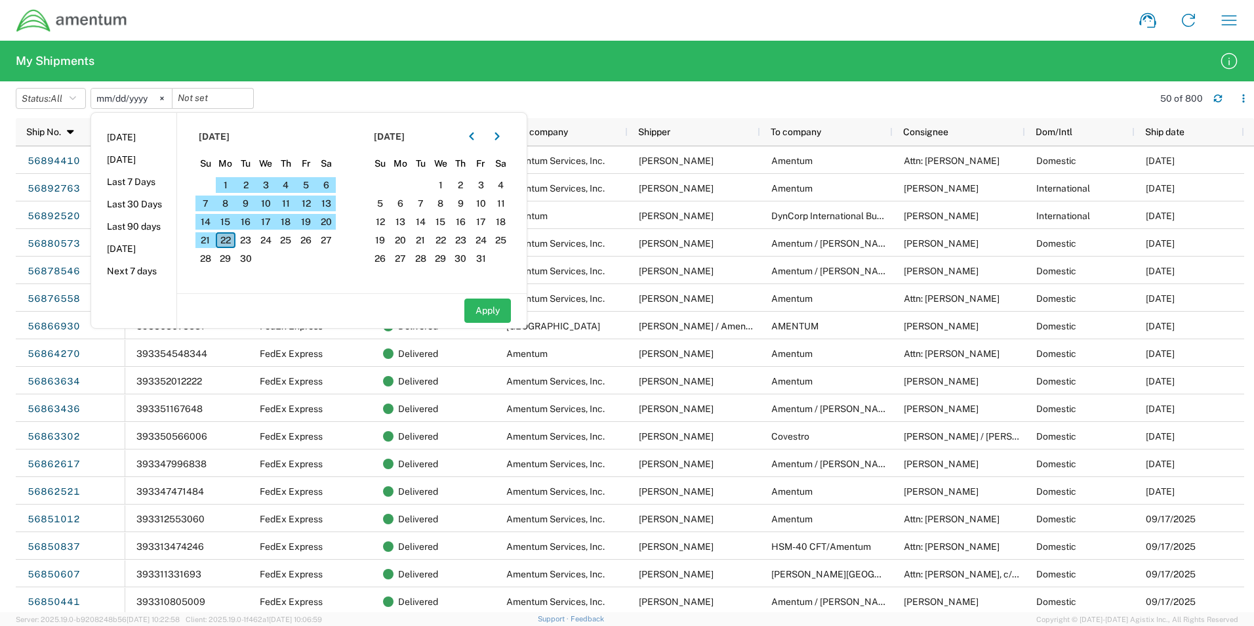
click at [226, 239] on span "22" at bounding box center [226, 240] width 20 height 16
click at [472, 140] on button "button" at bounding box center [471, 136] width 21 height 21
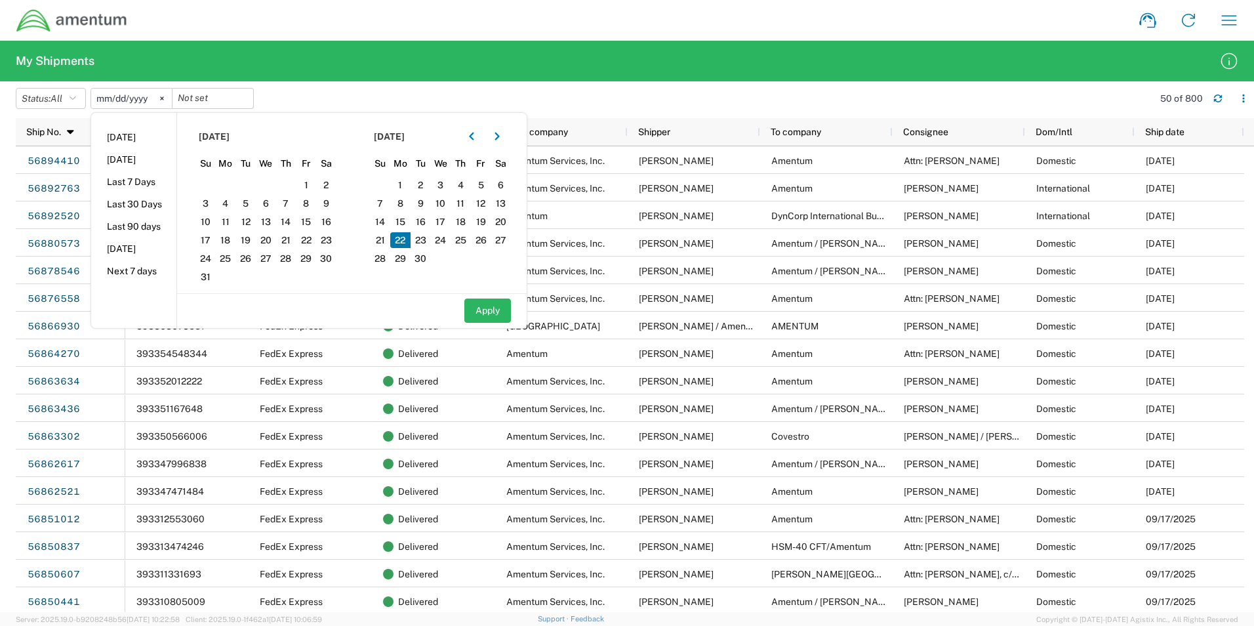
click at [398, 246] on span "22" at bounding box center [400, 240] width 20 height 16
click at [480, 308] on button "Apply" at bounding box center [487, 310] width 47 height 24
type input "[DATE]"
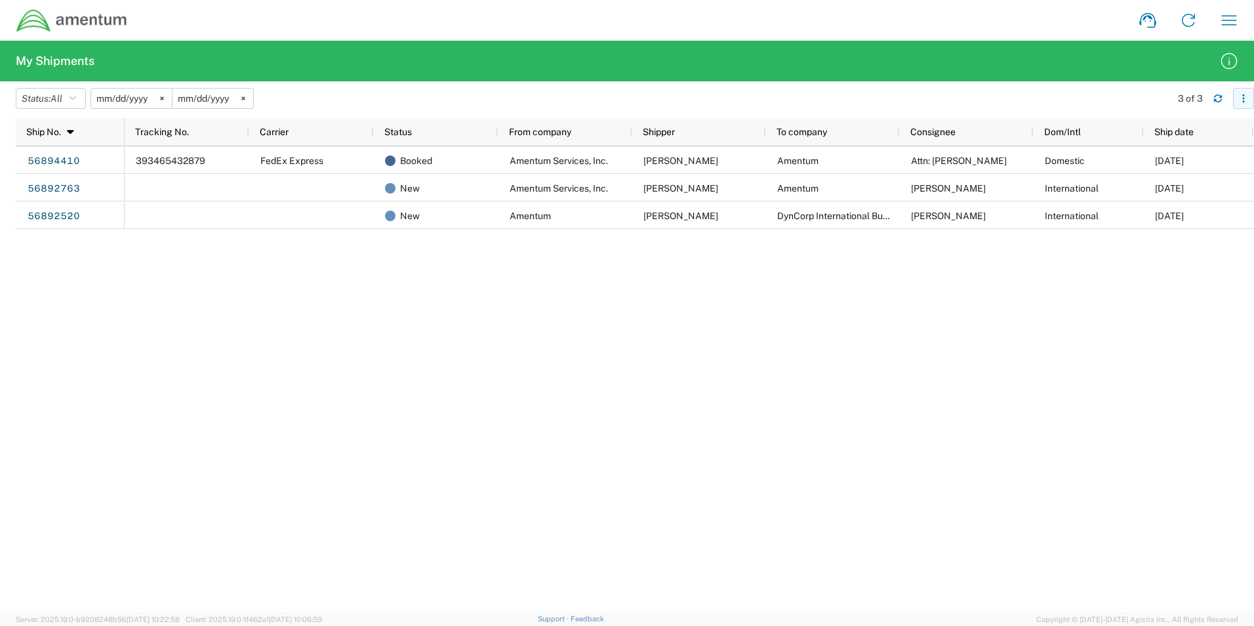
click at [1240, 94] on icon "button" at bounding box center [1243, 98] width 9 height 9
click at [1165, 133] on div "Download" at bounding box center [1175, 133] width 73 height 26
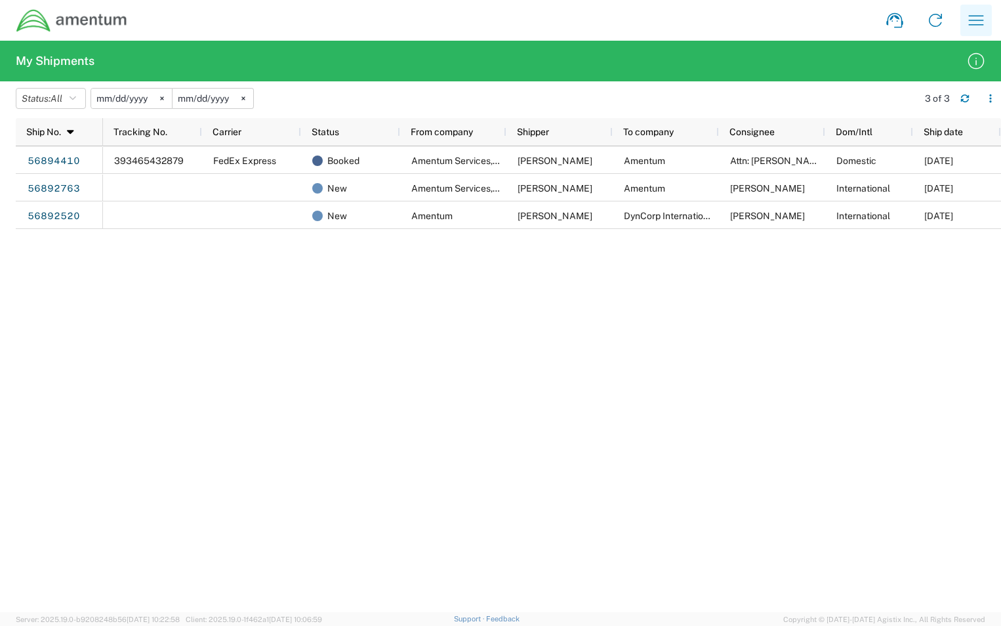
click at [981, 20] on icon "button" at bounding box center [976, 20] width 21 height 21
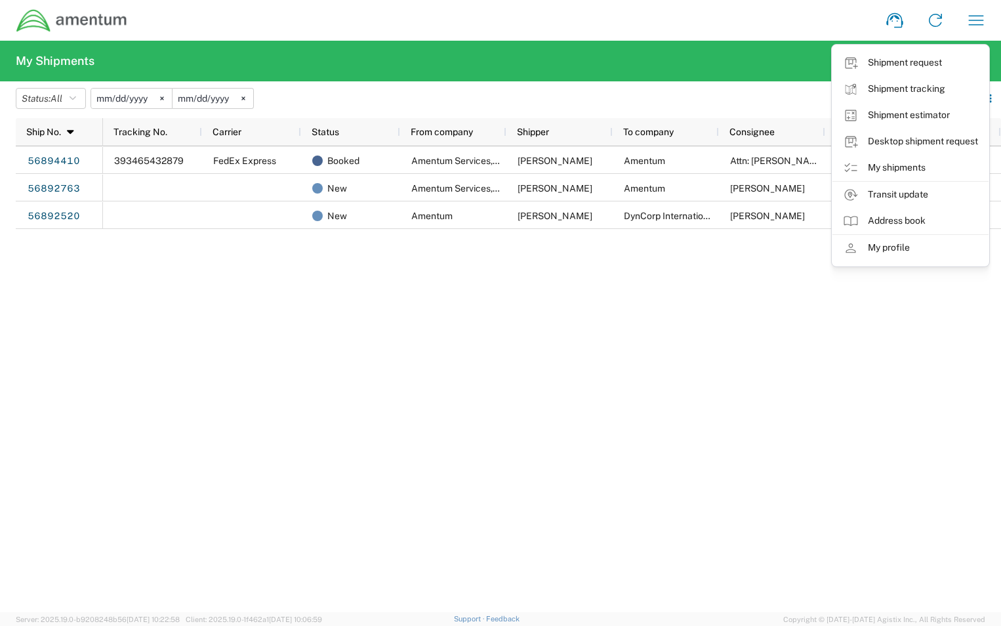
drag, startPoint x: 535, startPoint y: 40, endPoint x: 826, endPoint y: 16, distance: 291.5
click at [538, 40] on agx-form-navbar "Shipment request Shipment tracking Shipment estimator Desktop shipment request …" at bounding box center [500, 20] width 1001 height 41
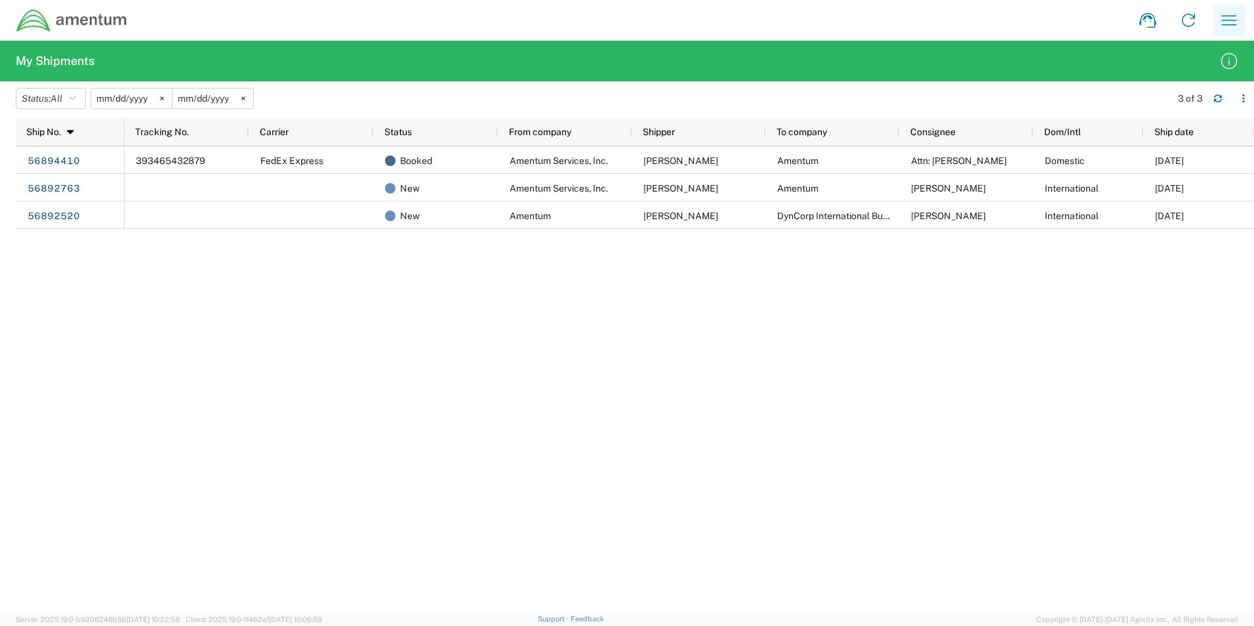
click at [1223, 21] on icon "button" at bounding box center [1229, 20] width 21 height 21
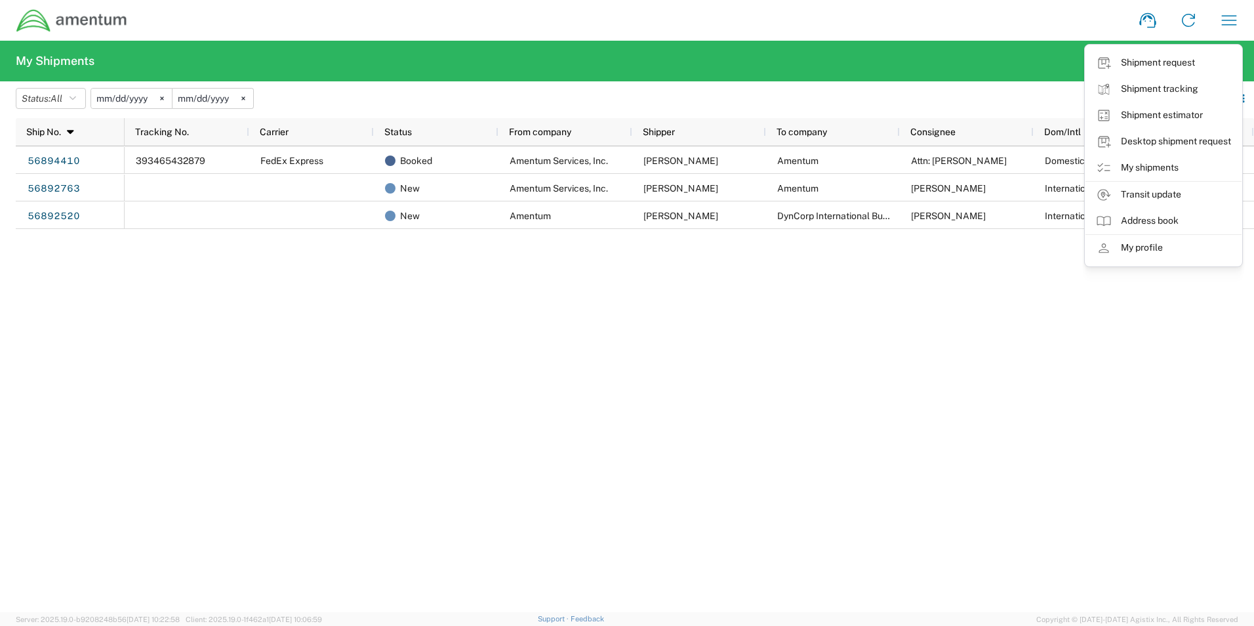
click at [178, 29] on div "Shipment request Shipment tracking Shipment estimator Desktop shipment request …" at bounding box center [689, 20] width 1122 height 31
